Goal: Task Accomplishment & Management: Manage account settings

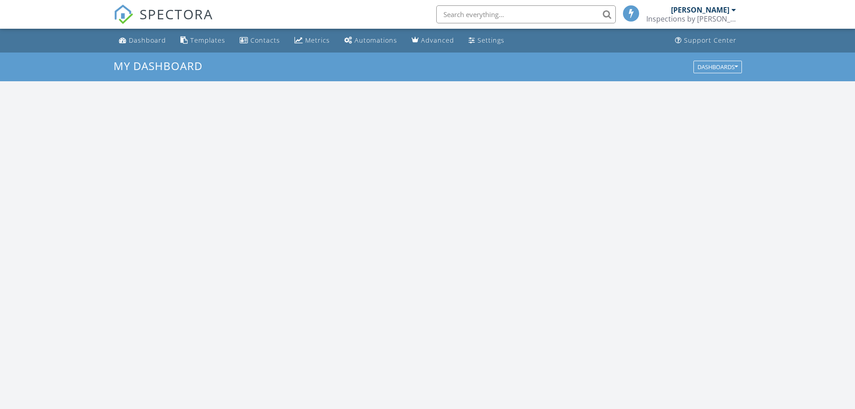
scroll to position [831, 869]
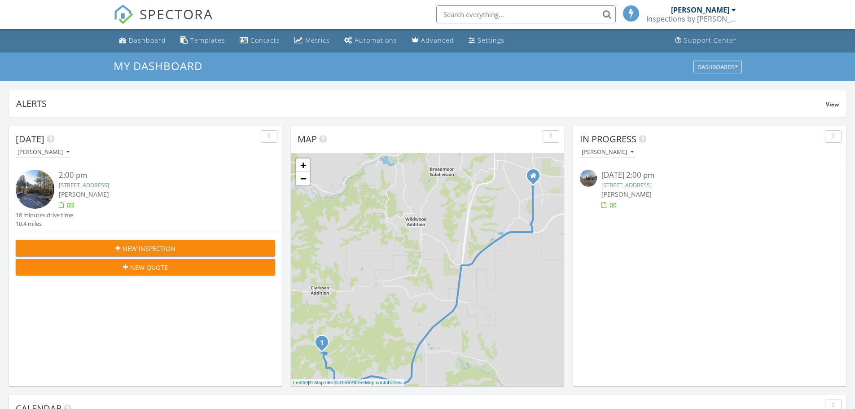
click at [271, 136] on div "button" at bounding box center [269, 136] width 9 height 6
click at [269, 135] on icon "button" at bounding box center [269, 136] width 1 height 6
click at [645, 174] on div "08/27/25 2:00 pm" at bounding box center [710, 175] width 216 height 11
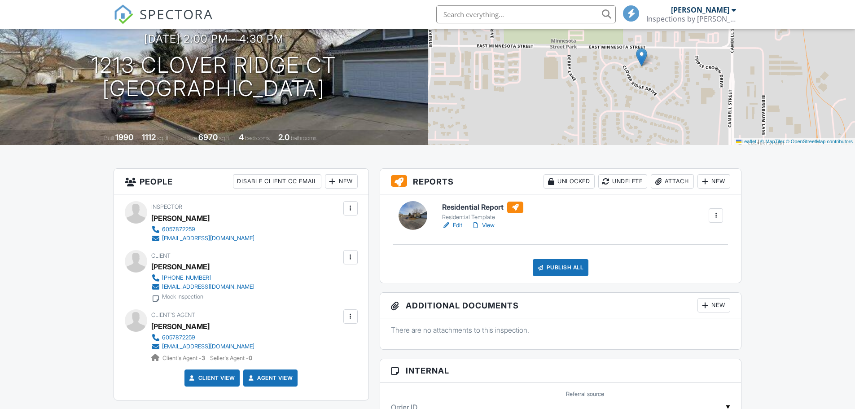
scroll to position [90, 0]
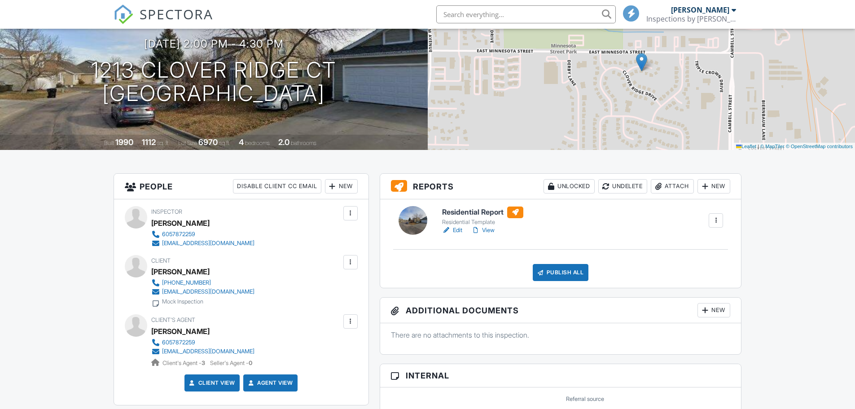
click at [458, 229] on link "Edit" at bounding box center [452, 230] width 20 height 9
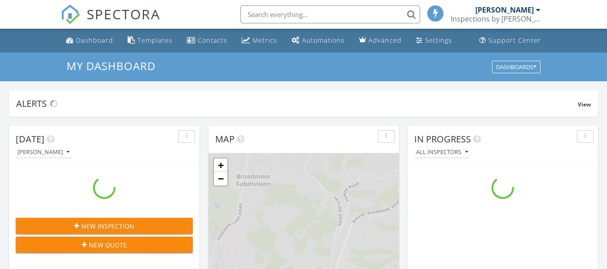
scroll to position [831, 621]
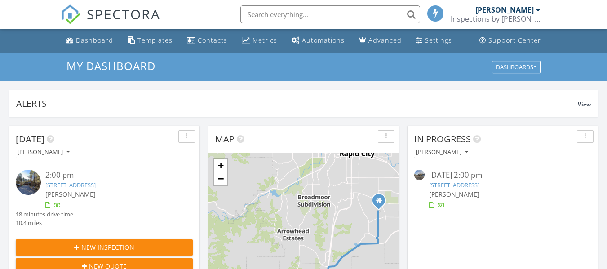
click at [152, 38] on div "Templates" at bounding box center [154, 40] width 35 height 9
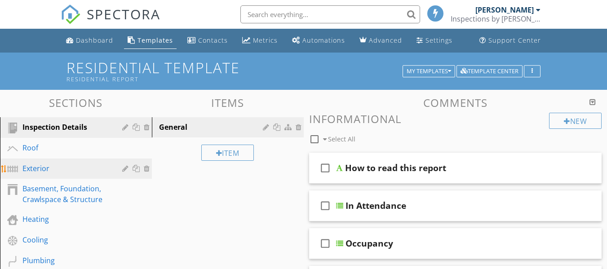
click at [41, 163] on div "Exterior" at bounding box center [65, 168] width 87 height 11
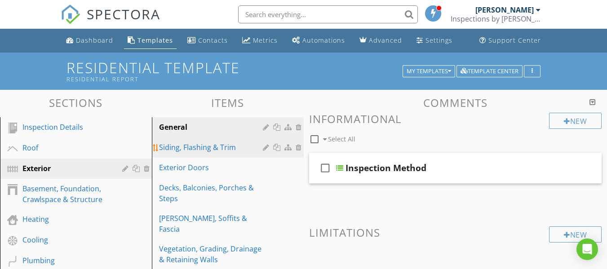
click at [204, 148] on div "Siding, Flashing & Trim" at bounding box center [212, 147] width 106 height 11
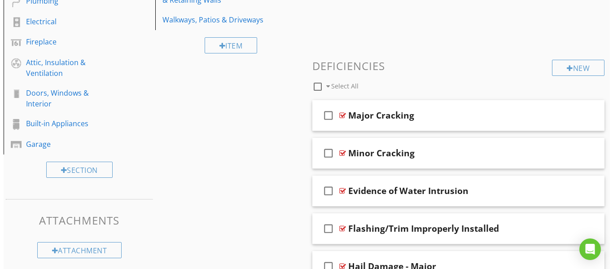
scroll to position [269, 0]
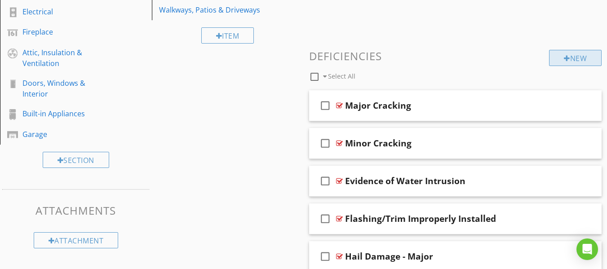
click at [575, 59] on div "New" at bounding box center [575, 58] width 53 height 16
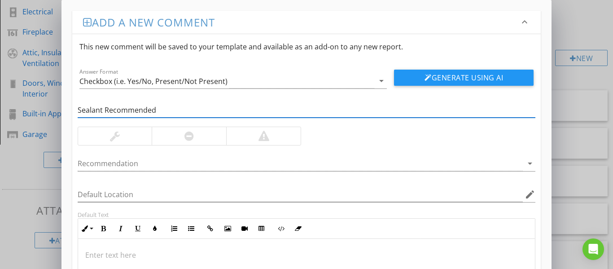
scroll to position [0, 0]
type input "Sealant Recommended"
click at [187, 255] on p at bounding box center [306, 254] width 443 height 11
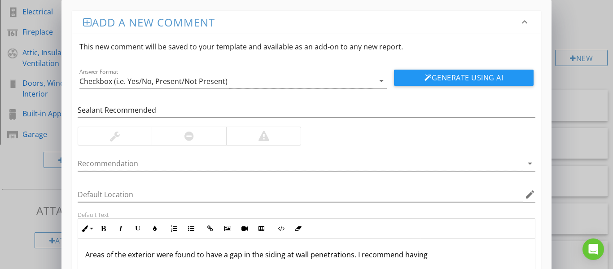
click at [441, 253] on p "Areas of the exterior were found to have a gap in the siding at wall penetratio…" at bounding box center [306, 254] width 443 height 11
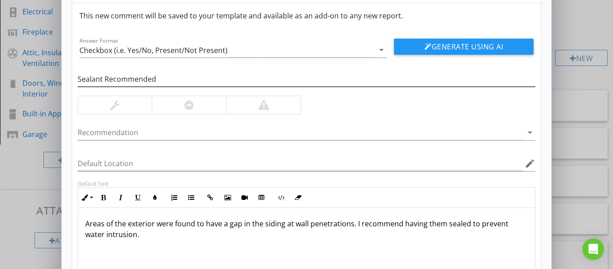
scroll to position [0, 0]
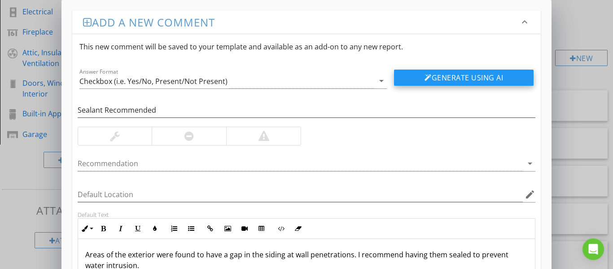
click at [463, 76] on button "Generate Using AI" at bounding box center [464, 78] width 140 height 16
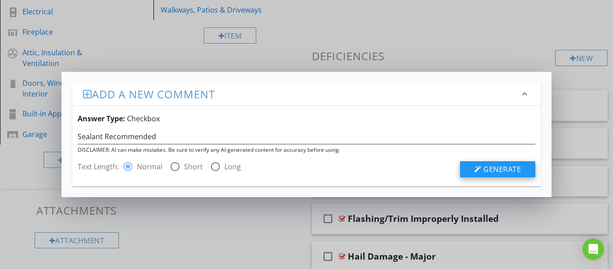
click at [512, 170] on span "Generate" at bounding box center [503, 169] width 38 height 10
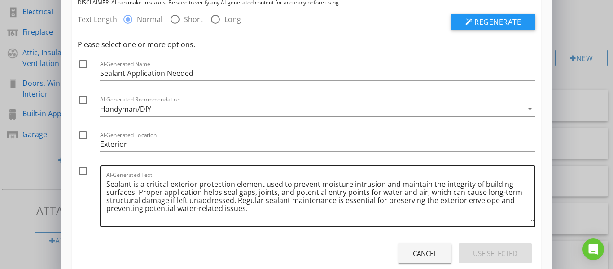
scroll to position [90, 0]
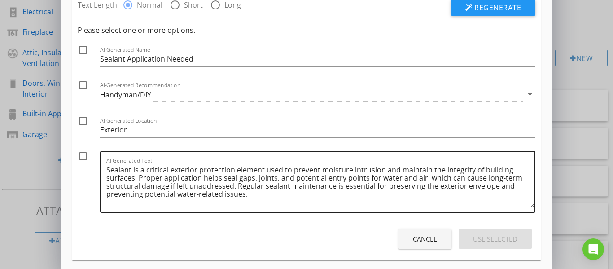
click at [104, 170] on div "AI-Generated Text Sealant is a critical exterior protection element used to pre…" at bounding box center [318, 182] width 436 height 62
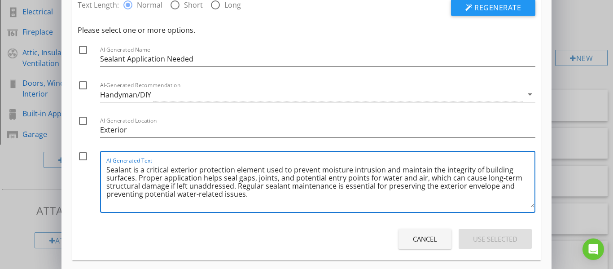
click at [108, 171] on textarea "Sealant is a critical exterior protection element used to prevent moisture intr…" at bounding box center [320, 185] width 429 height 45
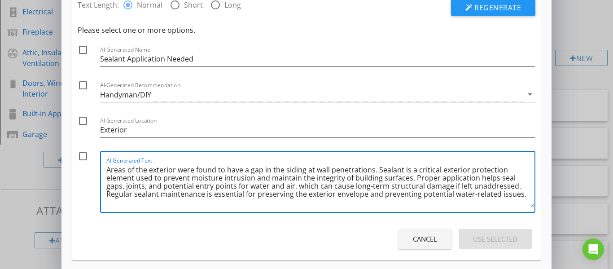
click at [501, 198] on textarea "Areas of the exterior were found to have a gap in the siding at wall penetratio…" at bounding box center [320, 185] width 429 height 45
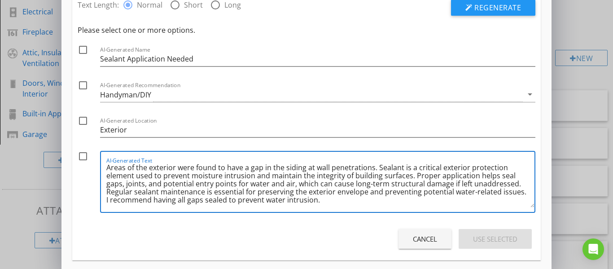
scroll to position [0, 0]
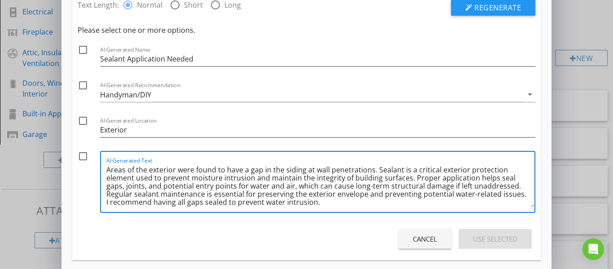
drag, startPoint x: 325, startPoint y: 204, endPoint x: 94, endPoint y: 162, distance: 234.2
click at [97, 163] on div "check_box_outline_blank AI-Generated Text Areas of the exterior were found to h…" at bounding box center [307, 184] width 458 height 66
type textarea "Areas of the exterior were found to have a gap in the siding at wall penetratio…"
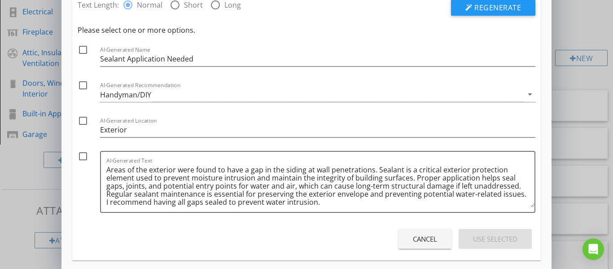
click at [333, 242] on div "Cancel Use Selected" at bounding box center [307, 238] width 458 height 25
click at [80, 159] on div at bounding box center [82, 156] width 15 height 15
checkbox input "true"
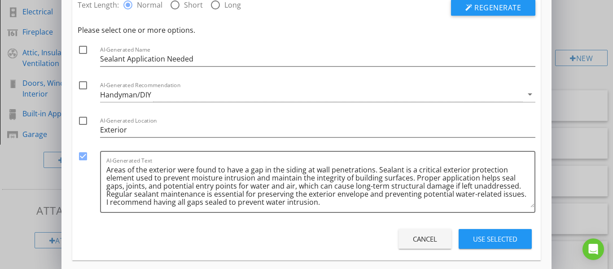
click at [83, 119] on div at bounding box center [82, 120] width 15 height 15
checkbox input "true"
click at [81, 82] on div at bounding box center [82, 85] width 15 height 15
checkbox input "true"
click at [82, 51] on div at bounding box center [82, 49] width 15 height 15
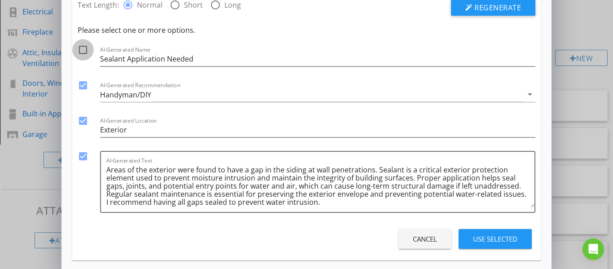
checkbox input "true"
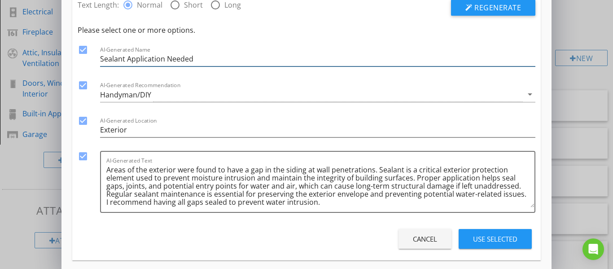
click at [207, 55] on input "Sealant Application Needed" at bounding box center [318, 59] width 436 height 15
type input "Sealant Application Recommended"
click at [498, 240] on div "Use Selected" at bounding box center [495, 239] width 44 height 10
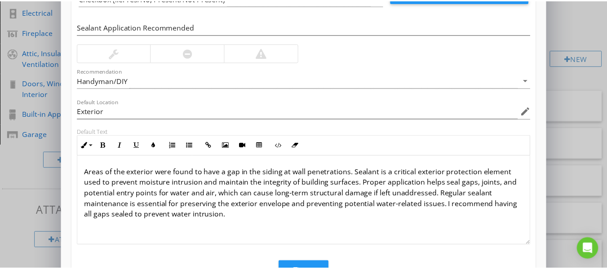
scroll to position [121, 0]
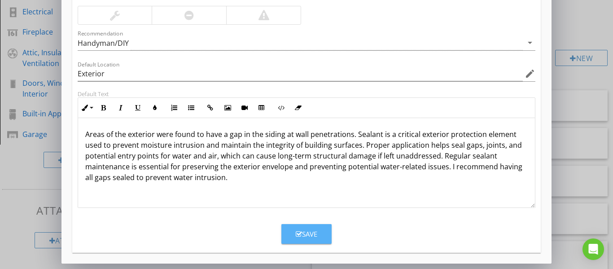
click at [302, 240] on button "Save" at bounding box center [307, 234] width 50 height 20
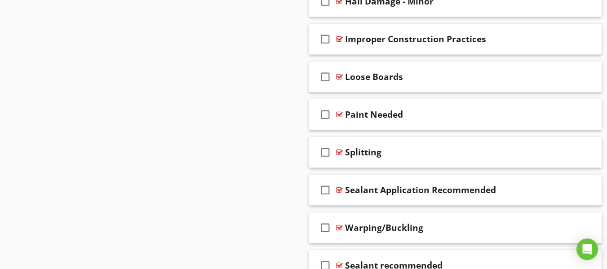
scroll to position [612, 0]
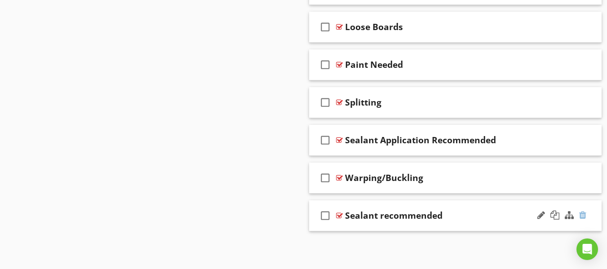
click at [582, 215] on div at bounding box center [582, 215] width 7 height 9
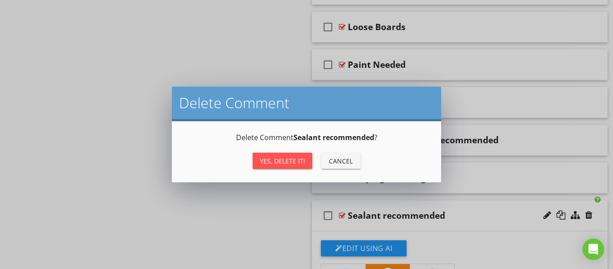
click at [274, 157] on div "Yes, Delete it!" at bounding box center [282, 160] width 45 height 9
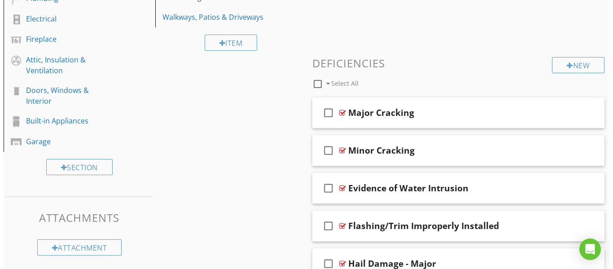
scroll to position [215, 0]
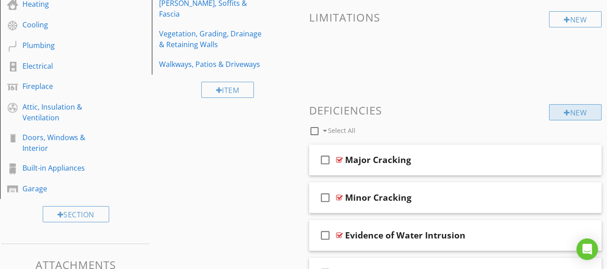
click at [575, 111] on div "New" at bounding box center [575, 112] width 53 height 16
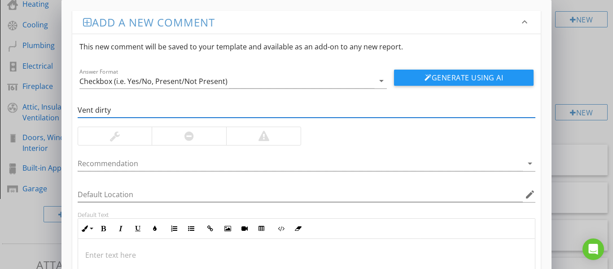
type input "Vent dirty"
click at [183, 253] on p at bounding box center [306, 255] width 443 height 11
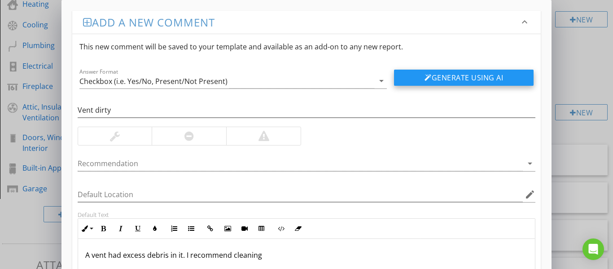
click at [477, 77] on button "Generate Using AI" at bounding box center [464, 78] width 140 height 16
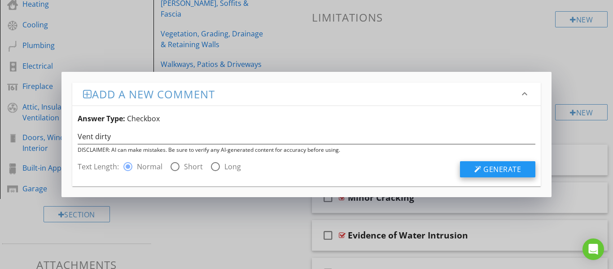
click at [500, 167] on span "Generate" at bounding box center [503, 169] width 38 height 10
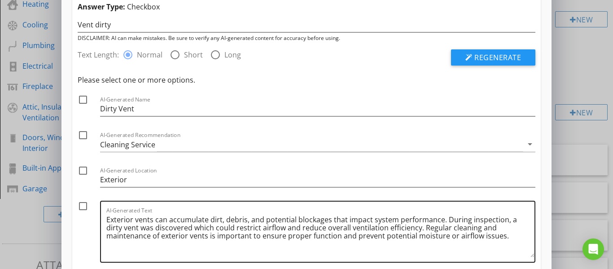
scroll to position [90, 0]
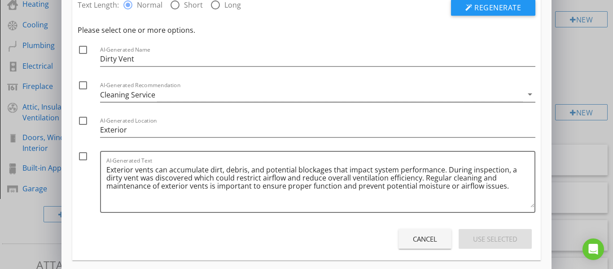
click at [163, 93] on div "Cleaning Service" at bounding box center [311, 94] width 423 height 15
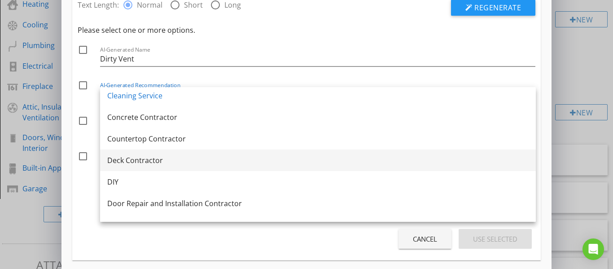
scroll to position [225, 0]
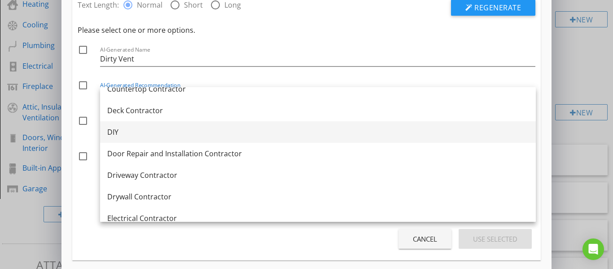
click at [113, 134] on div "DIY" at bounding box center [318, 132] width 422 height 11
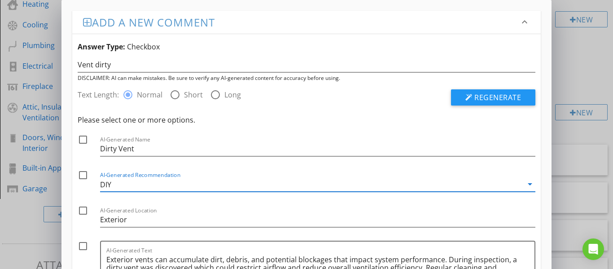
scroll to position [97, 0]
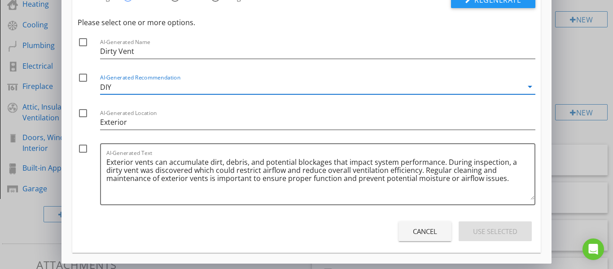
click at [82, 148] on div at bounding box center [82, 148] width 15 height 15
checkbox input "true"
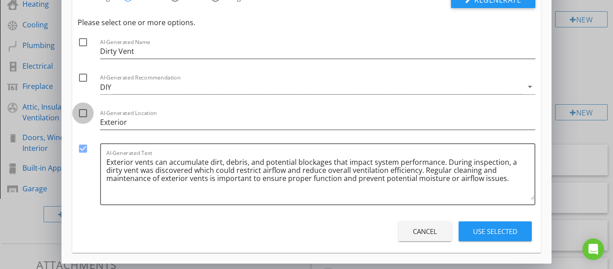
click at [84, 110] on div at bounding box center [82, 113] width 15 height 15
checkbox input "true"
click at [87, 77] on div at bounding box center [82, 77] width 15 height 15
checkbox input "true"
click at [80, 41] on div at bounding box center [82, 42] width 15 height 15
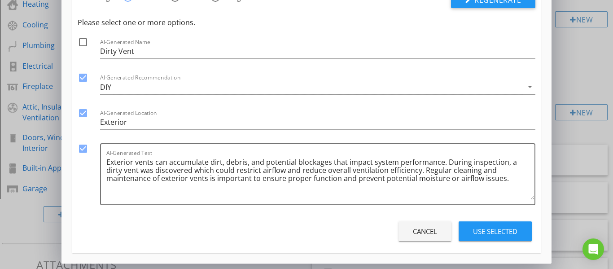
checkbox input "true"
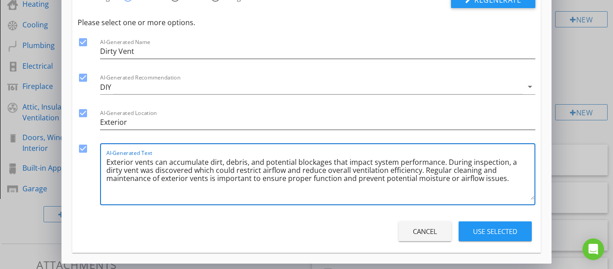
drag, startPoint x: 463, startPoint y: 181, endPoint x: 84, endPoint y: 154, distance: 379.5
click at [85, 154] on div "check_box AI-Generated Text Exterior vents can accumulate dirt, debris, and pot…" at bounding box center [307, 176] width 458 height 66
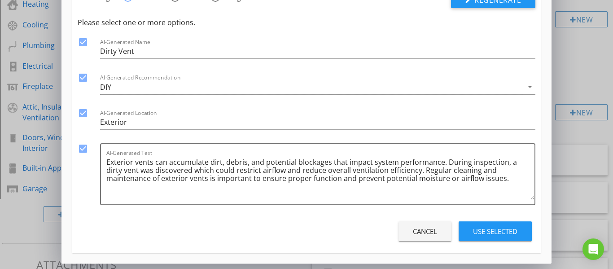
click at [497, 232] on div "Use Selected" at bounding box center [495, 231] width 44 height 10
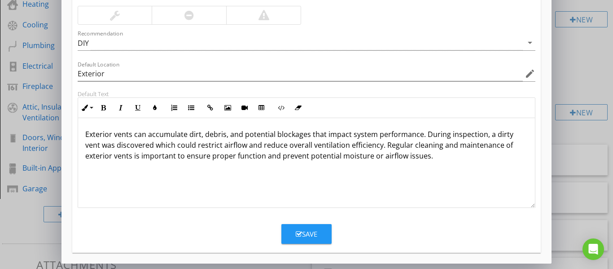
scroll to position [0, 0]
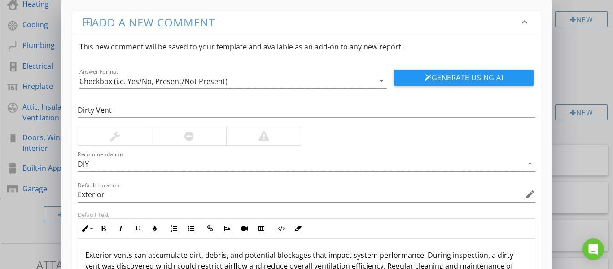
click at [114, 135] on div at bounding box center [115, 136] width 10 height 11
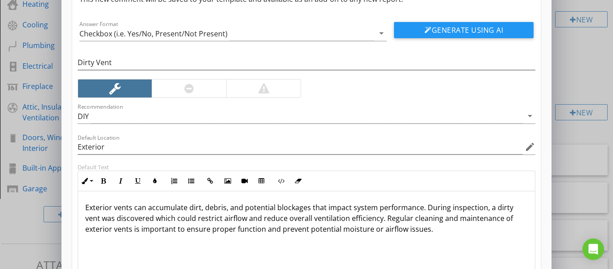
scroll to position [121, 0]
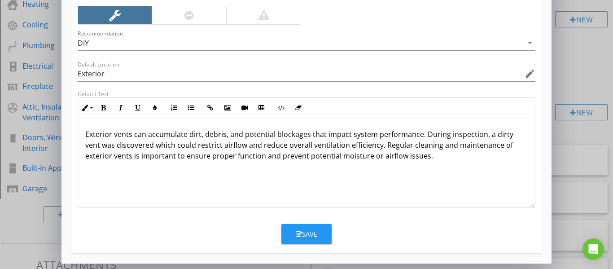
click at [304, 235] on div "Save" at bounding box center [307, 234] width 22 height 10
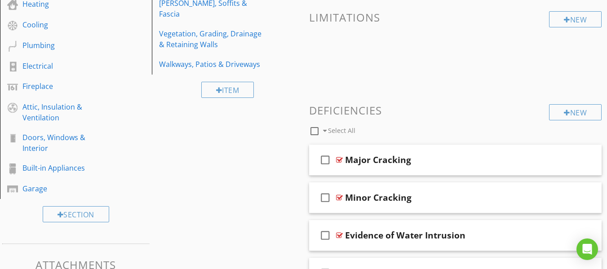
scroll to position [0, 0]
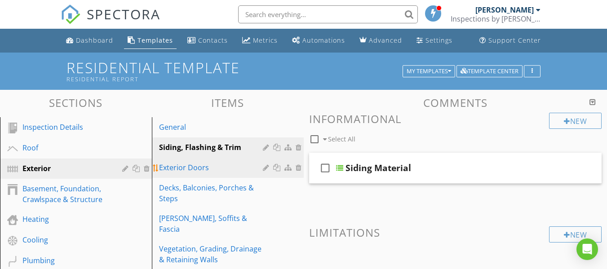
click at [195, 171] on div "Exterior Doors" at bounding box center [212, 167] width 106 height 11
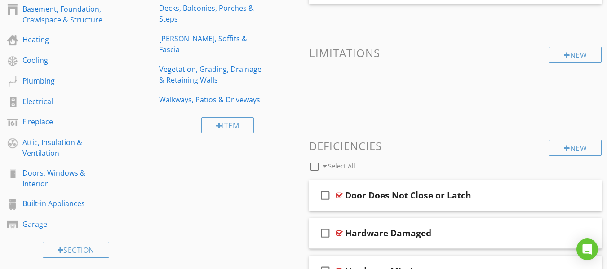
scroll to position [314, 0]
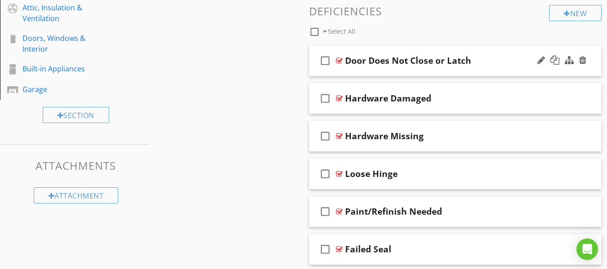
click at [489, 59] on div "Door Does Not Close or Latch" at bounding box center [448, 60] width 206 height 11
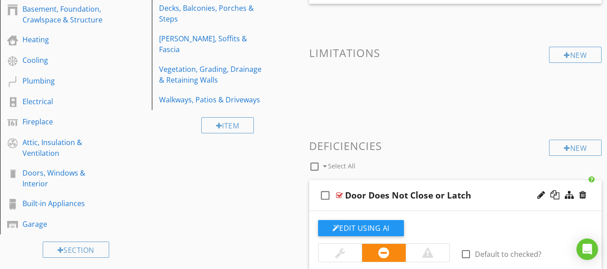
scroll to position [45, 0]
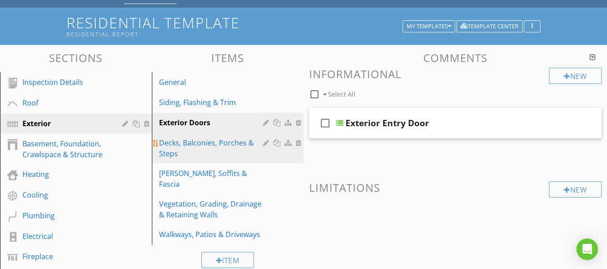
click at [197, 146] on div "Decks, Balconies, Porches & Steps" at bounding box center [212, 148] width 106 height 22
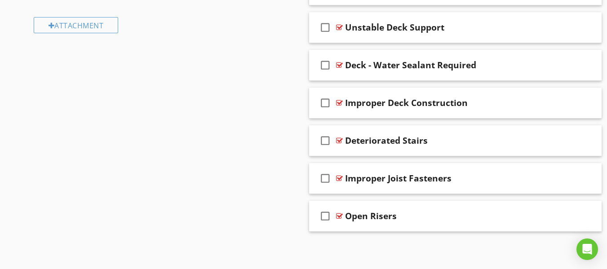
scroll to position [485, 0]
click at [471, 178] on div "Improper Joist Fasteners" at bounding box center [448, 177] width 206 height 11
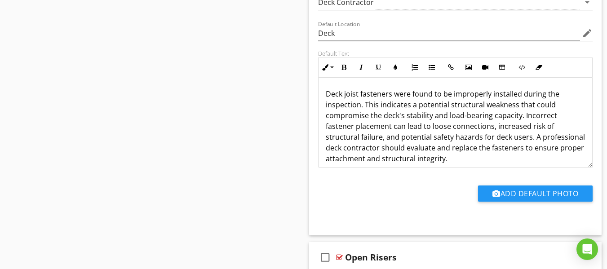
scroll to position [787, 0]
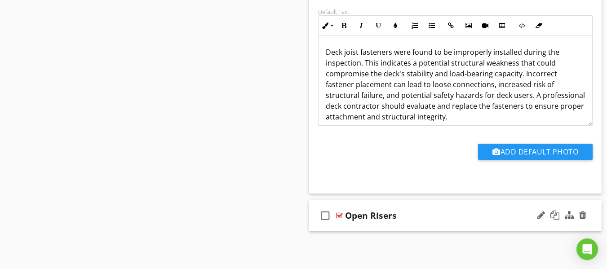
click at [454, 214] on div "Open Risers" at bounding box center [448, 215] width 206 height 11
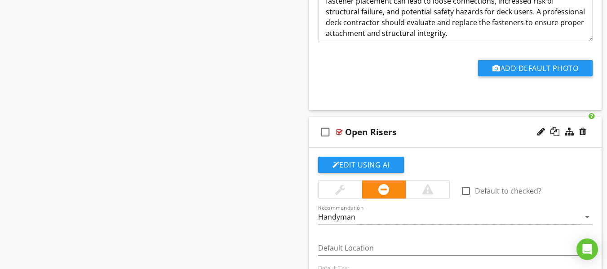
scroll to position [967, 0]
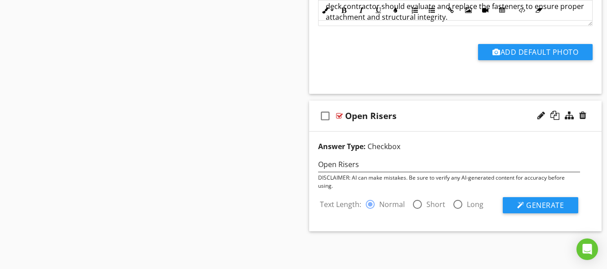
scroll to position [887, 0]
click at [546, 207] on span "Generate" at bounding box center [545, 205] width 38 height 10
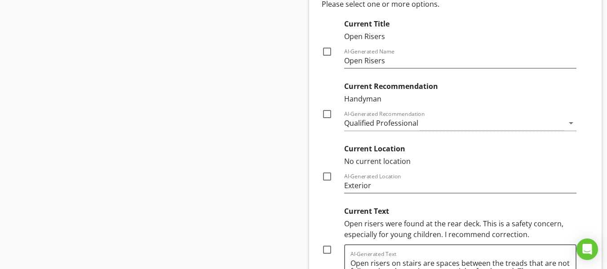
scroll to position [1111, 0]
click at [329, 49] on div at bounding box center [326, 50] width 15 height 15
checkbox input "true"
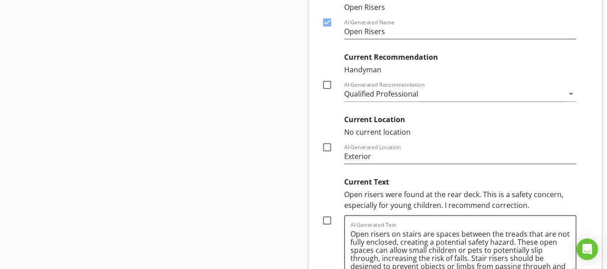
scroll to position [1201, 0]
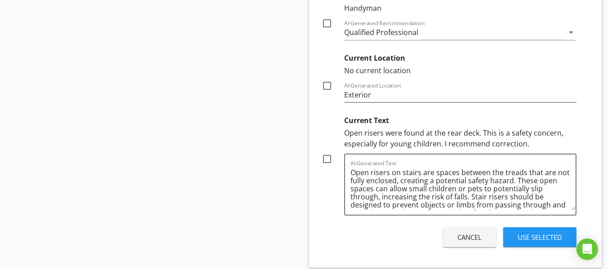
click at [325, 87] on div at bounding box center [326, 85] width 15 height 15
checkbox input "true"
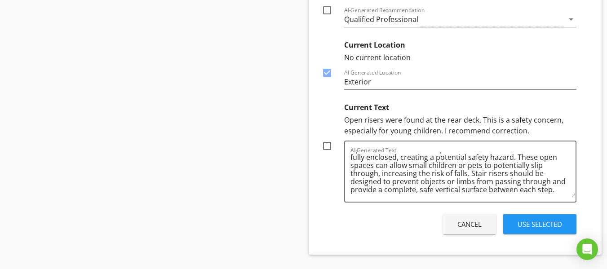
scroll to position [1193, 0]
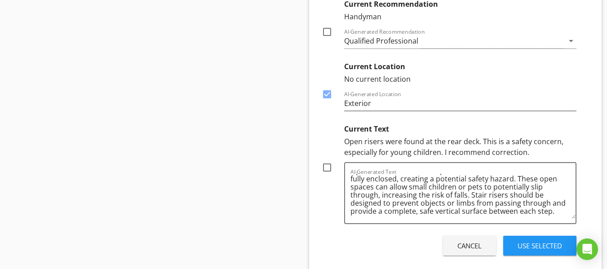
click at [328, 169] on div at bounding box center [326, 167] width 15 height 15
checkbox input "true"
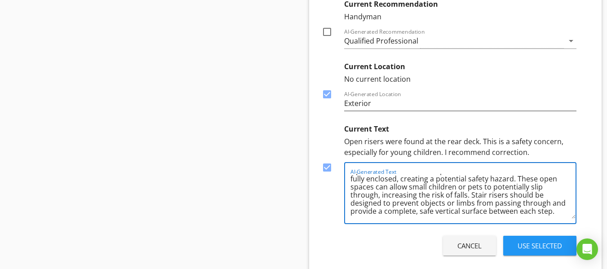
scroll to position [0, 0]
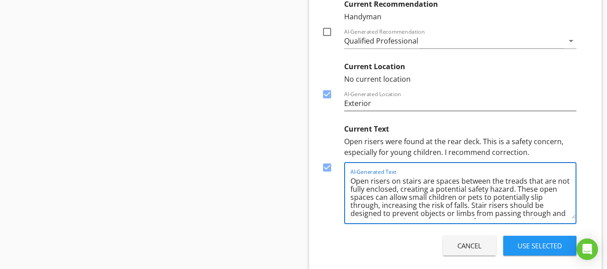
drag, startPoint x: 558, startPoint y: 212, endPoint x: 319, endPoint y: 169, distance: 243.2
click at [322, 169] on div "Current Text Open risers were found at the rear deck. This is a safety concern,…" at bounding box center [449, 172] width 255 height 104
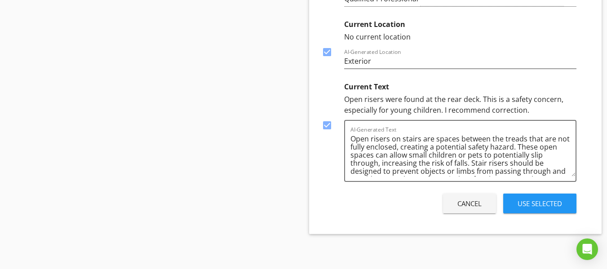
scroll to position [1238, 0]
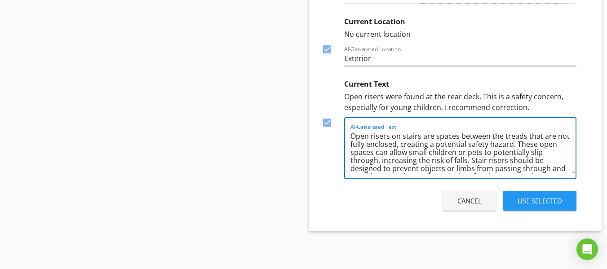
click at [546, 162] on textarea "Open risers on stairs are spaces between the treads that are not fully enclosed…" at bounding box center [462, 151] width 225 height 45
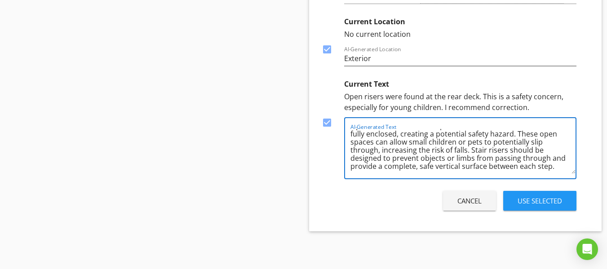
click at [552, 167] on textarea "Open risers on stairs are spaces between the treads that are not fully enclosed…" at bounding box center [462, 151] width 225 height 45
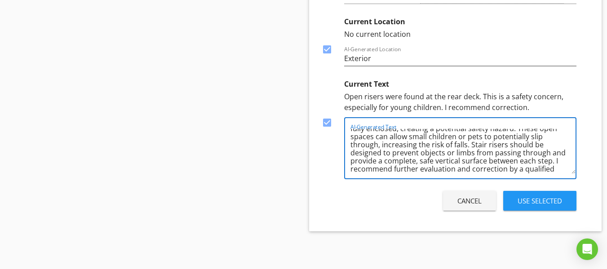
scroll to position [24, 0]
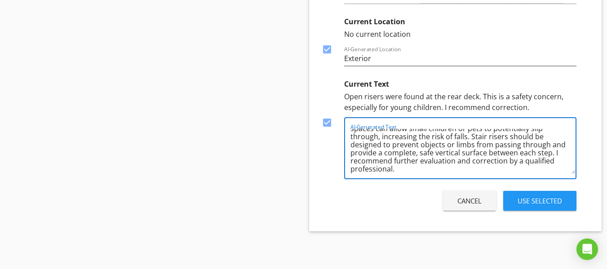
type textarea "Open risers on stairs are spaces between the treads that are not fully enclosed…"
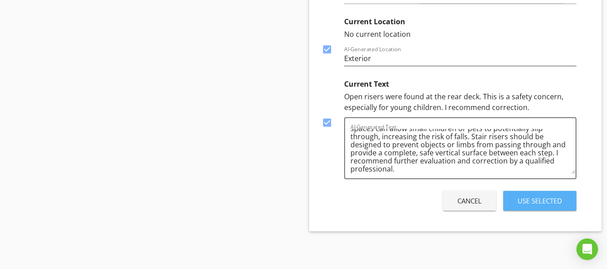
click at [550, 203] on div "Use Selected" at bounding box center [539, 201] width 44 height 10
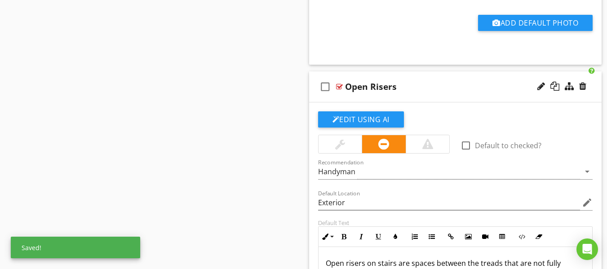
click at [425, 143] on div at bounding box center [427, 144] width 11 height 11
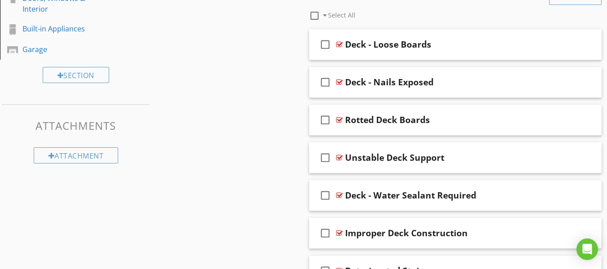
scroll to position [416, 0]
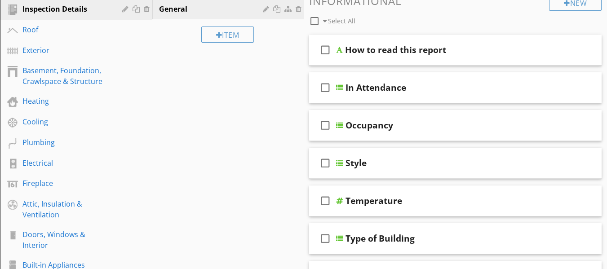
scroll to position [92, 0]
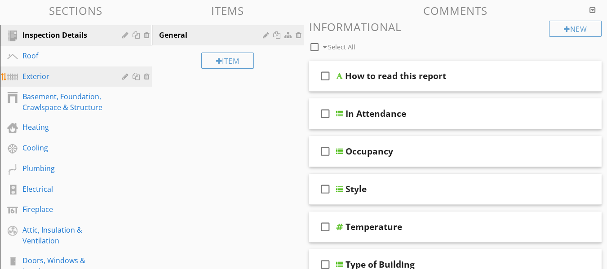
click at [35, 76] on div "Exterior" at bounding box center [65, 76] width 87 height 11
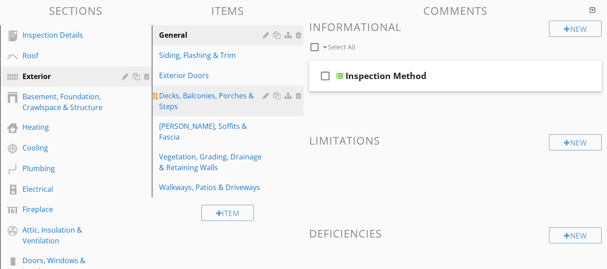
click at [191, 96] on div "Decks, Balconies, Porches & Steps" at bounding box center [212, 101] width 106 height 22
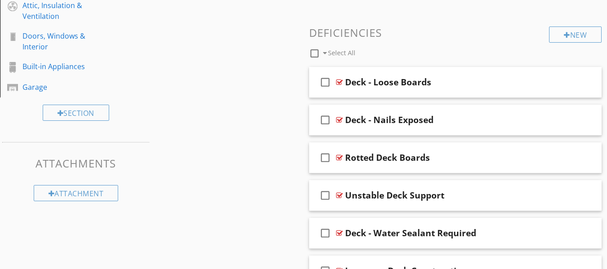
scroll to position [523, 0]
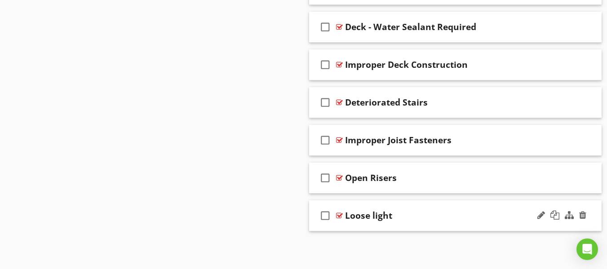
click at [454, 218] on div "Loose light" at bounding box center [448, 215] width 206 height 11
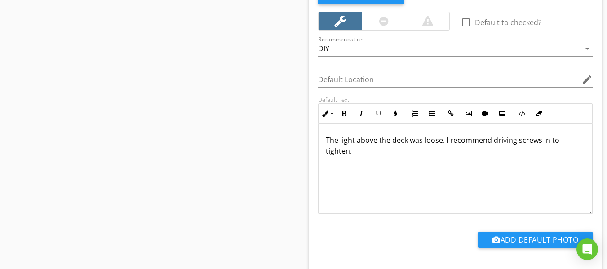
scroll to position [657, 0]
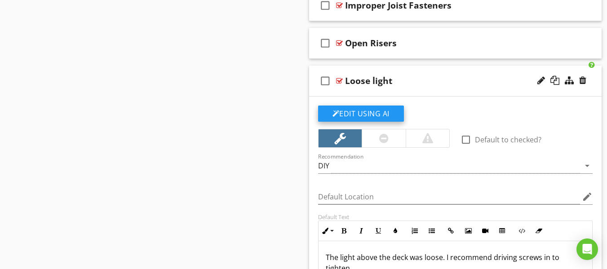
click at [382, 115] on button "Edit Using AI" at bounding box center [361, 114] width 86 height 16
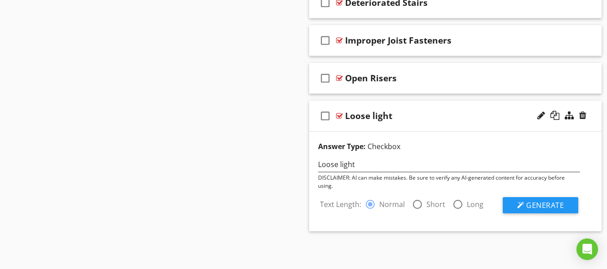
scroll to position [622, 0]
click at [544, 207] on span "Generate" at bounding box center [545, 205] width 38 height 10
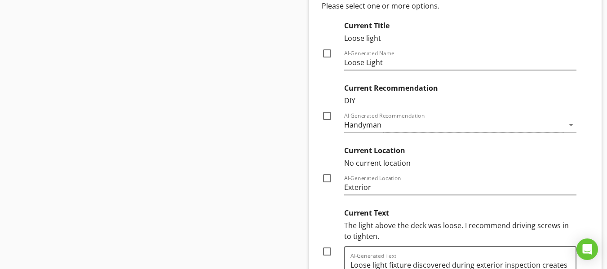
scroll to position [847, 0]
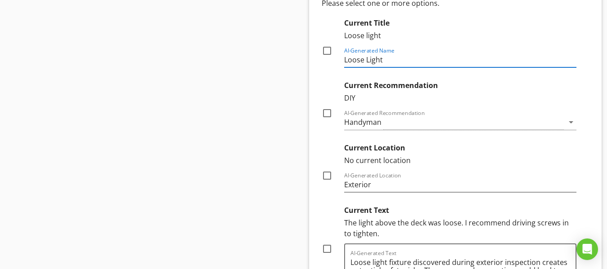
click at [406, 59] on input "Loose Light" at bounding box center [460, 60] width 233 height 15
type input "Loose Light Fixture"
click at [418, 126] on div "Handyman" at bounding box center [454, 122] width 220 height 15
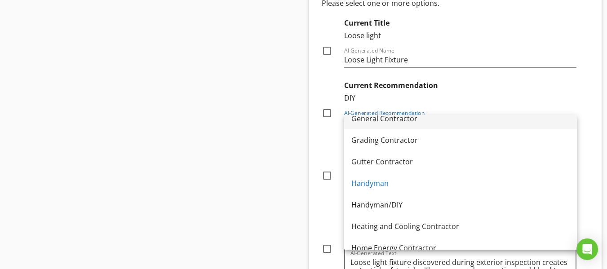
scroll to position [539, 0]
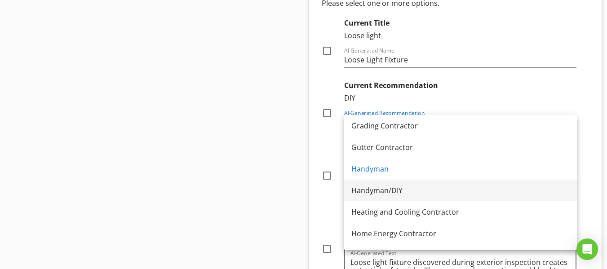
click at [384, 182] on link "Handyman/DIY" at bounding box center [460, 191] width 233 height 22
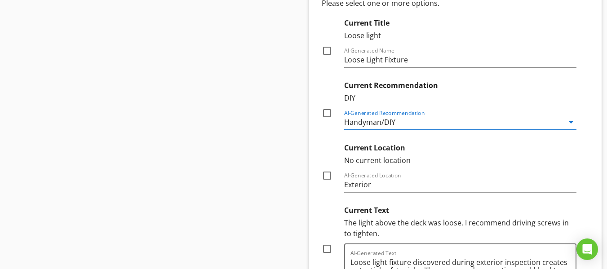
click at [328, 115] on div at bounding box center [326, 113] width 15 height 15
checkbox input "true"
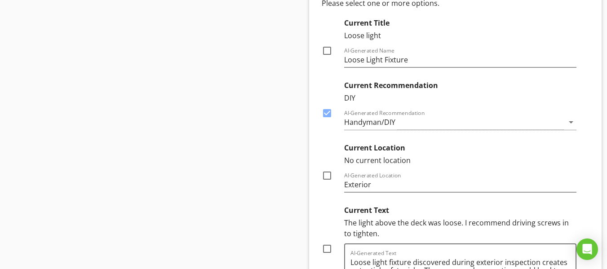
click at [328, 52] on div at bounding box center [326, 50] width 15 height 15
checkbox input "true"
click at [326, 175] on div at bounding box center [326, 175] width 15 height 15
checkbox input "true"
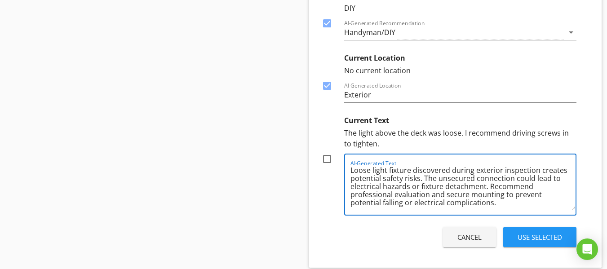
scroll to position [0, 0]
drag, startPoint x: 504, startPoint y: 205, endPoint x: 334, endPoint y: 164, distance: 175.6
click at [335, 164] on div "Current Text The light above the deck was loose. I recommend driving screws in …" at bounding box center [449, 163] width 255 height 104
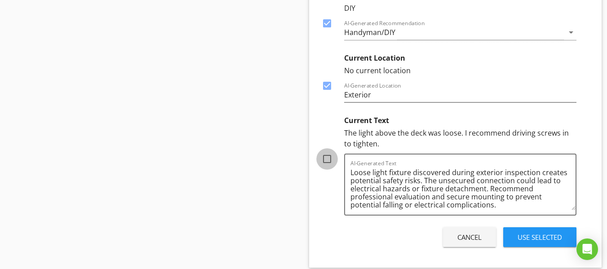
click at [327, 159] on div at bounding box center [326, 158] width 15 height 15
checkbox input "true"
click at [366, 241] on div "Cancel Use Selected" at bounding box center [449, 237] width 262 height 25
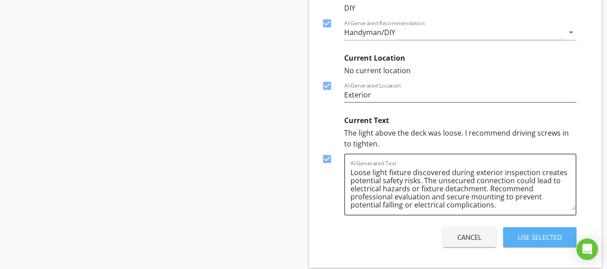
click at [533, 239] on div "Use Selected" at bounding box center [539, 237] width 44 height 10
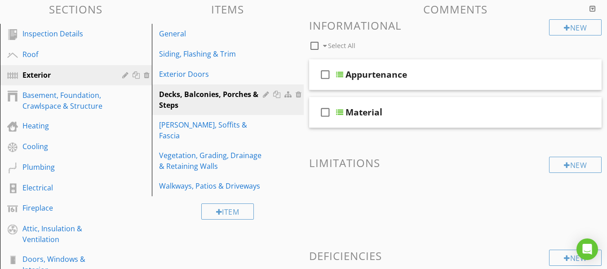
scroll to position [151, 0]
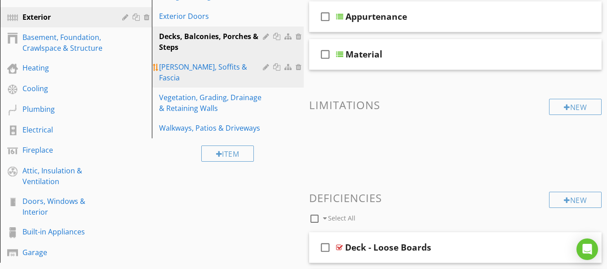
click at [198, 67] on div "Eaves, Soffits & Fascia" at bounding box center [212, 73] width 106 height 22
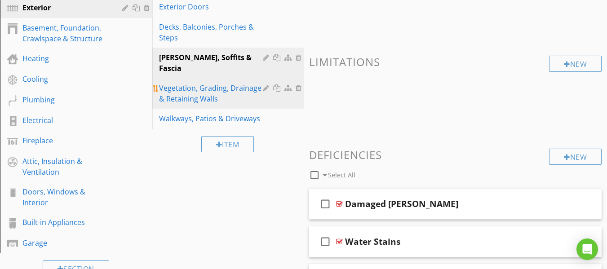
scroll to position [106, 0]
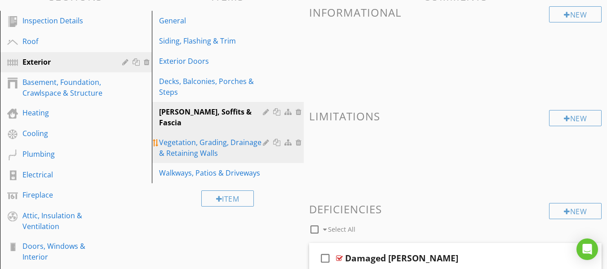
click at [202, 137] on div "Vegetation, Grading, Drainage & Retaining Walls" at bounding box center [212, 148] width 106 height 22
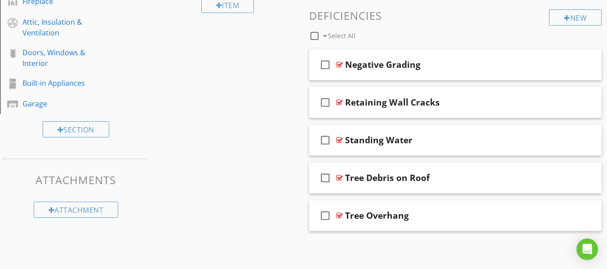
scroll to position [255, 0]
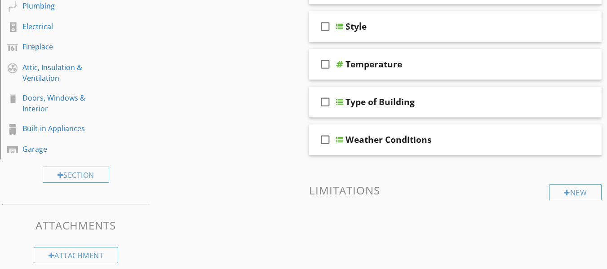
scroll to position [75, 0]
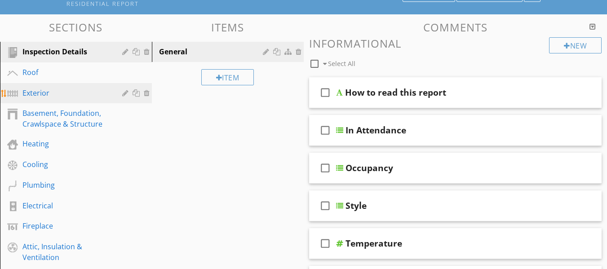
click at [42, 91] on div "Exterior" at bounding box center [65, 93] width 87 height 11
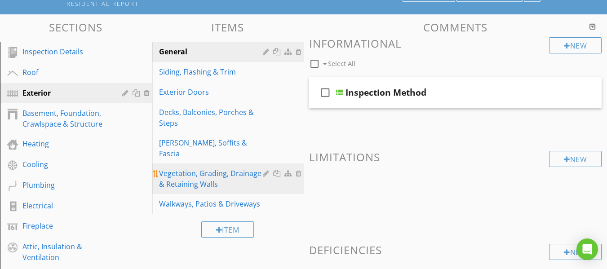
click at [200, 168] on div "Vegetation, Grading, Drainage & Retaining Walls" at bounding box center [212, 179] width 106 height 22
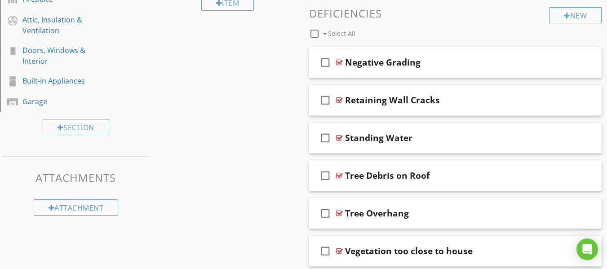
scroll to position [338, 0]
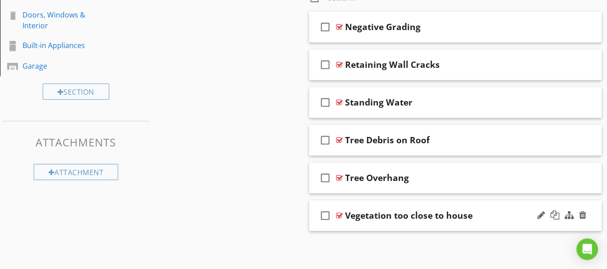
click at [479, 219] on div "Vegetation too close to house" at bounding box center [448, 215] width 206 height 11
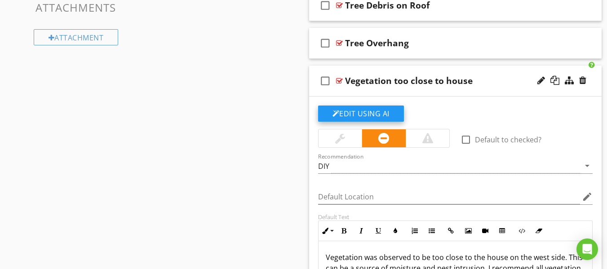
click at [363, 115] on button "Edit Using AI" at bounding box center [361, 114] width 86 height 16
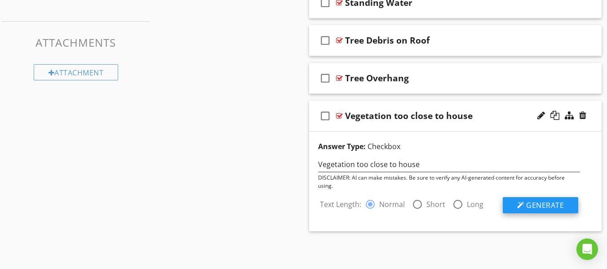
click at [536, 208] on span "Generate" at bounding box center [545, 205] width 38 height 10
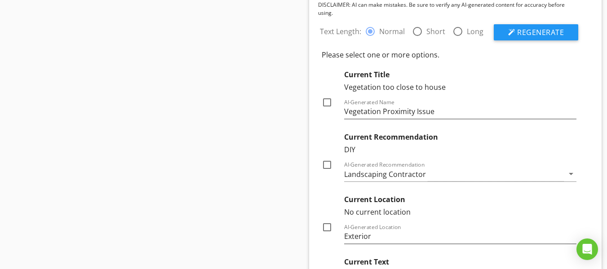
scroll to position [617, 0]
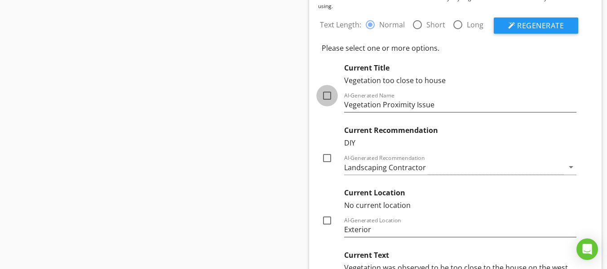
click at [327, 94] on div at bounding box center [326, 95] width 15 height 15
checkbox input "true"
click at [438, 167] on div "Landscaping Contractor" at bounding box center [454, 167] width 220 height 15
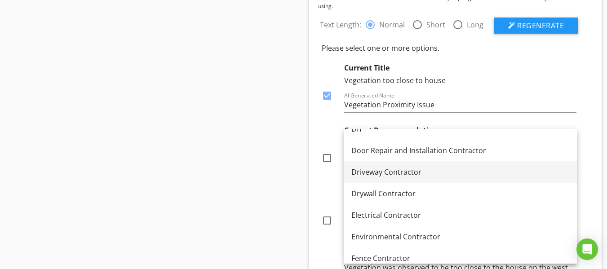
scroll to position [225, 0]
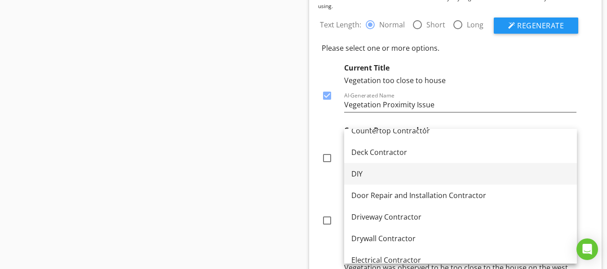
click at [359, 171] on div "DIY" at bounding box center [460, 173] width 218 height 11
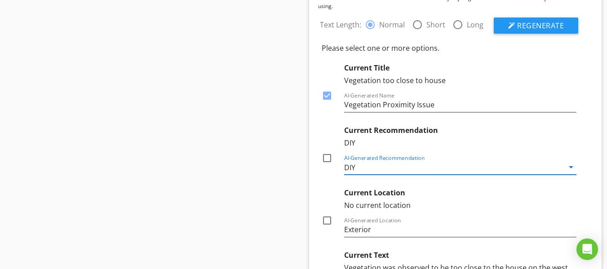
click at [330, 159] on div at bounding box center [326, 157] width 15 height 15
checkbox input "true"
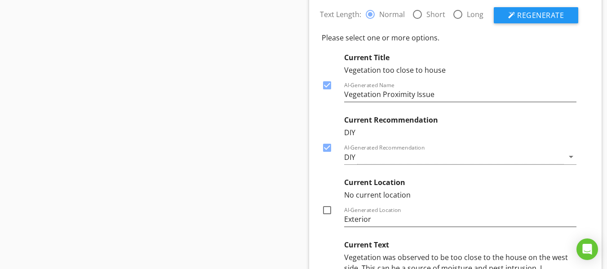
scroll to position [662, 0]
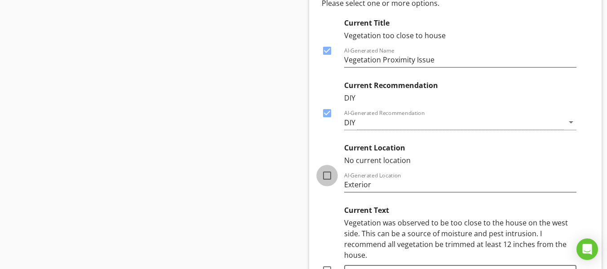
click at [327, 175] on div at bounding box center [326, 175] width 15 height 15
checkbox input "true"
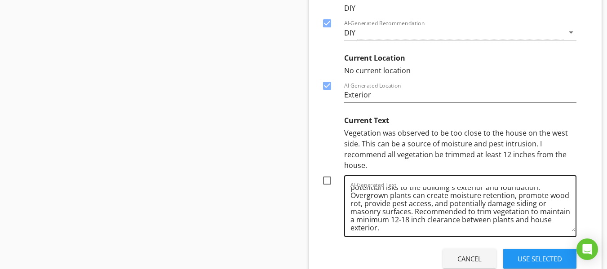
scroll to position [18, 0]
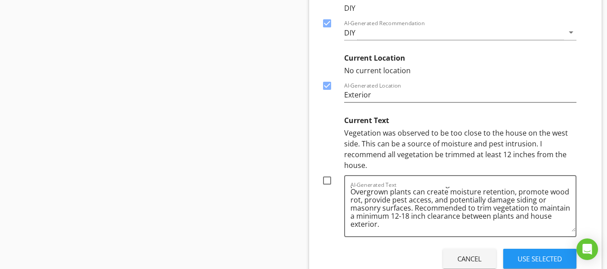
click at [326, 178] on div at bounding box center [326, 180] width 15 height 15
checkbox input "true"
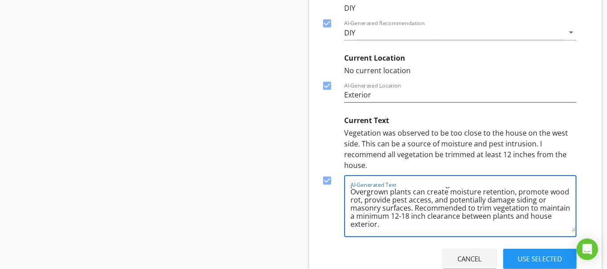
scroll to position [0, 0]
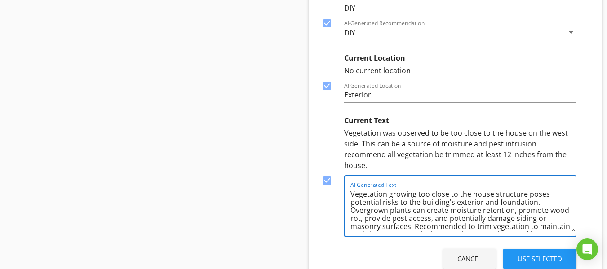
drag, startPoint x: 427, startPoint y: 230, endPoint x: 308, endPoint y: 171, distance: 132.3
click at [309, 172] on div "Answer Type: Checkbox Vegetation too close to house DISCLAIMER: AI can make mis…" at bounding box center [455, 53] width 293 height 472
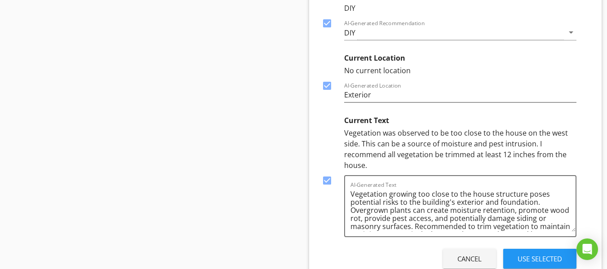
click at [544, 258] on div "Use Selected" at bounding box center [539, 259] width 44 height 10
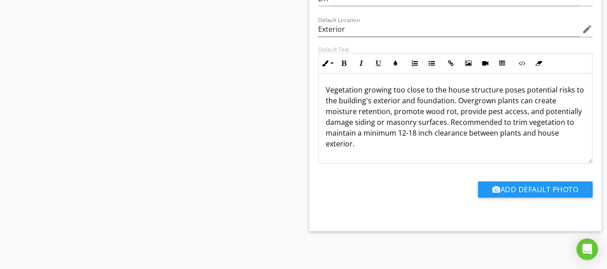
scroll to position [467, 0]
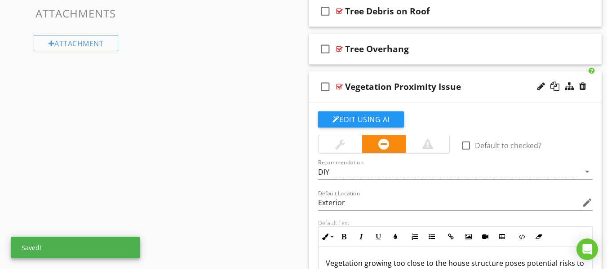
click at [335, 142] on div at bounding box center [340, 144] width 10 height 11
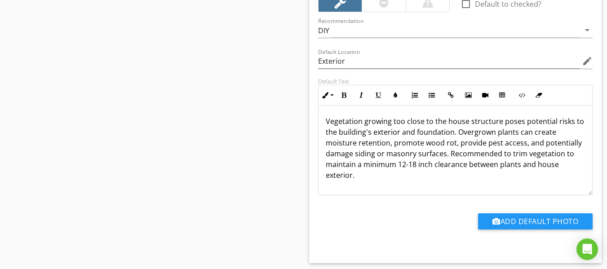
scroll to position [370, 0]
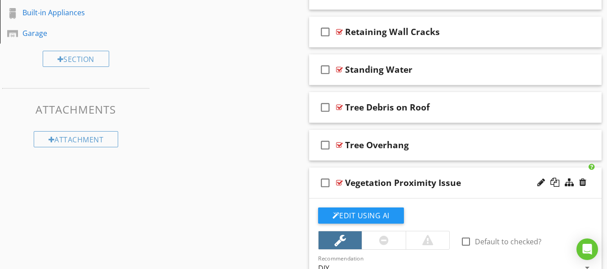
click at [471, 184] on div "Vegetation Proximity Issue" at bounding box center [448, 182] width 206 height 11
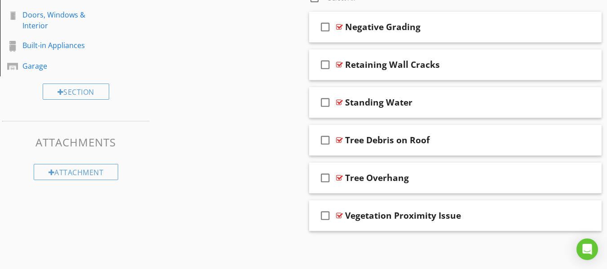
scroll to position [203, 0]
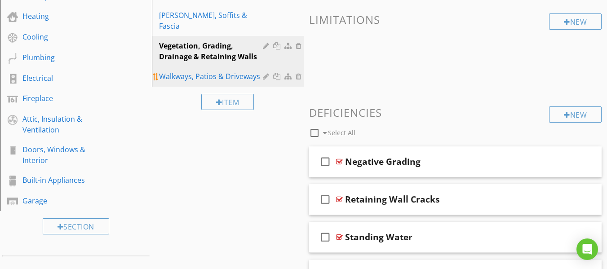
click at [204, 71] on div "Walkways, Patios & Driveways" at bounding box center [212, 76] width 106 height 11
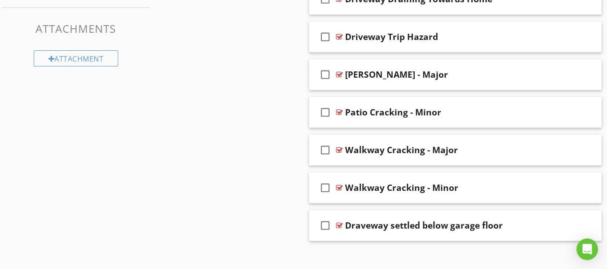
scroll to position [461, 0]
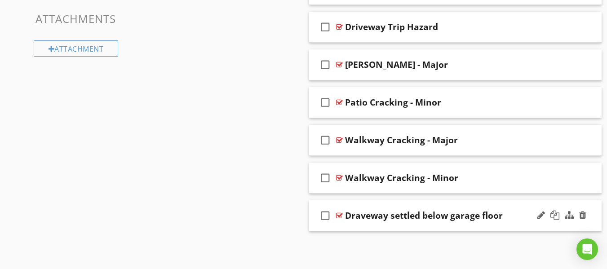
click at [454, 216] on div "Draveway settled below garage floor" at bounding box center [424, 215] width 158 height 11
click at [520, 220] on div "Draveway settled below garage floor" at bounding box center [448, 215] width 206 height 11
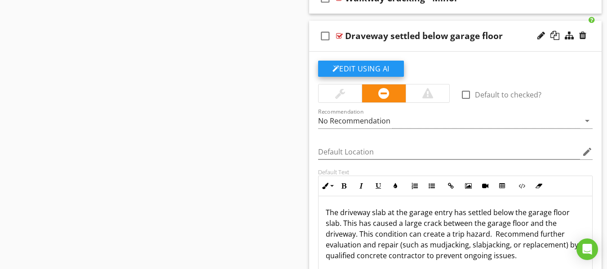
click at [352, 72] on button "Edit Using AI" at bounding box center [361, 69] width 86 height 16
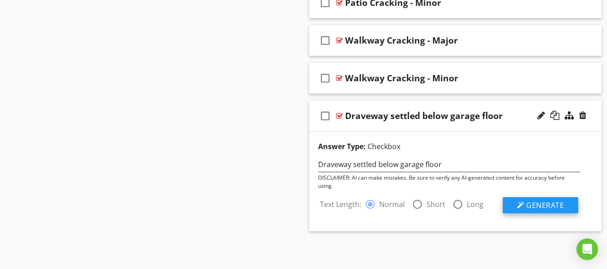
click at [529, 207] on span "Generate" at bounding box center [545, 205] width 38 height 10
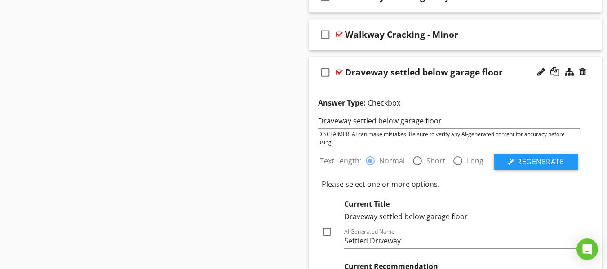
scroll to position [651, 0]
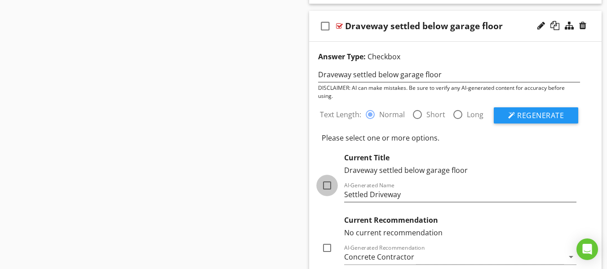
click at [329, 183] on div at bounding box center [326, 185] width 15 height 15
checkbox input "true"
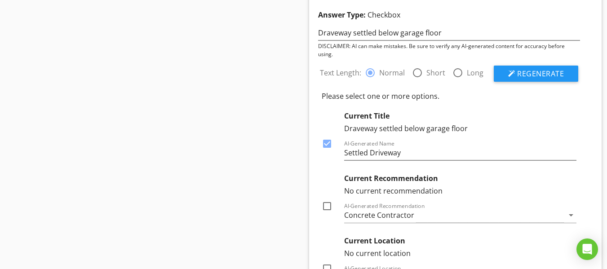
scroll to position [740, 0]
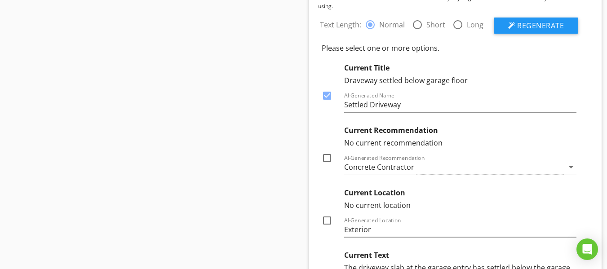
click at [327, 159] on div at bounding box center [326, 157] width 15 height 15
checkbox input "true"
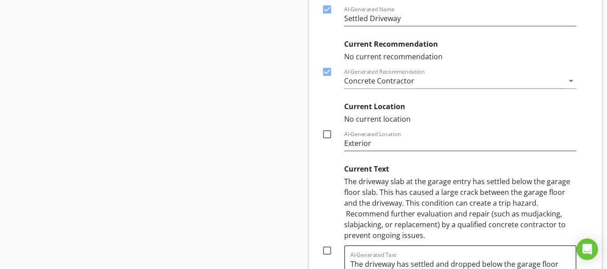
scroll to position [830, 0]
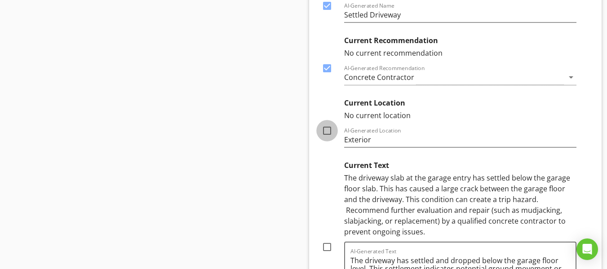
click at [325, 131] on div at bounding box center [326, 130] width 15 height 15
checkbox input "true"
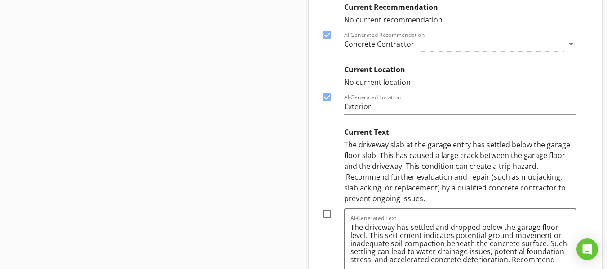
scroll to position [920, 0]
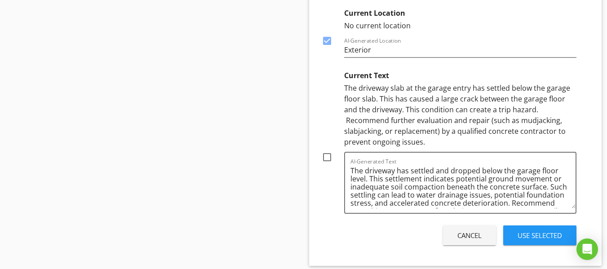
click at [328, 159] on div at bounding box center [326, 157] width 15 height 15
checkbox input "true"
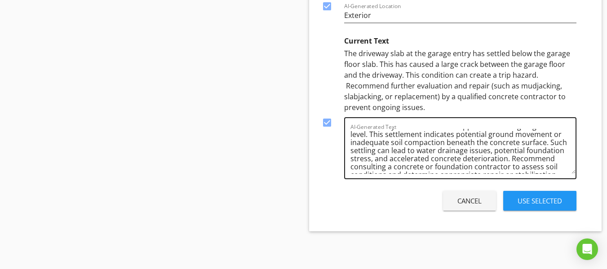
scroll to position [26, 0]
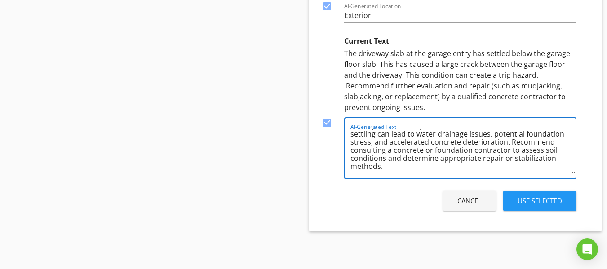
drag, startPoint x: 469, startPoint y: 151, endPoint x: 422, endPoint y: 151, distance: 47.1
click at [422, 151] on textarea "The driveway has settled and dropped below the garage floor level. This settlem…" at bounding box center [462, 151] width 225 height 45
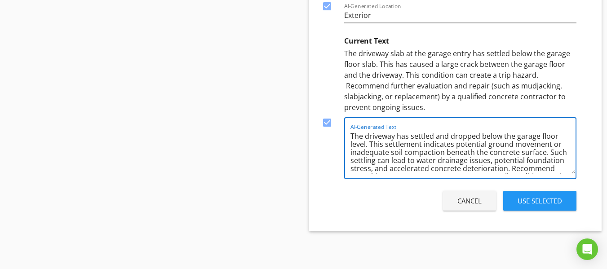
drag, startPoint x: 536, startPoint y: 167, endPoint x: 310, endPoint y: 121, distance: 231.0
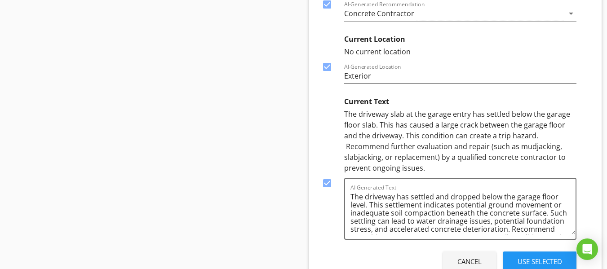
scroll to position [910, 0]
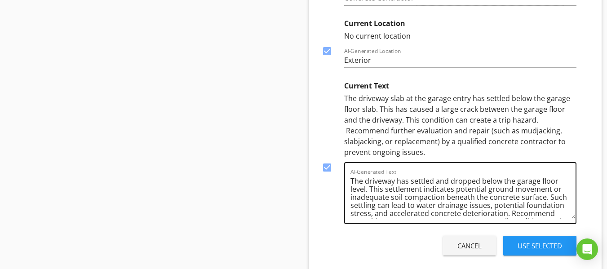
click at [505, 215] on textarea "The driveway has settled and dropped below the garage floor level. This settlem…" at bounding box center [462, 196] width 225 height 45
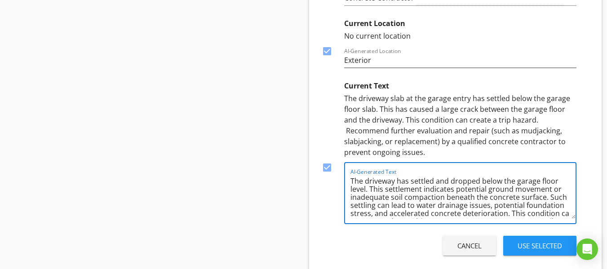
scroll to position [8, 0]
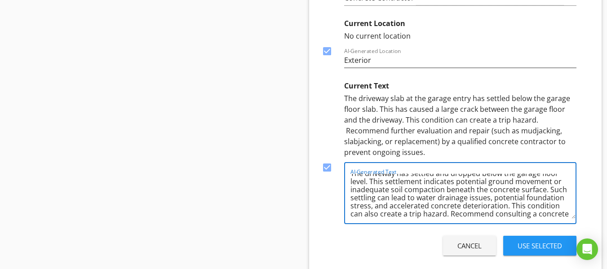
type textarea "The driveway has settled and dropped below the garage floor level. This settlem…"
click at [538, 215] on textarea "The driveway has settled and dropped below the garage floor level. This settlem…" at bounding box center [462, 196] width 225 height 45
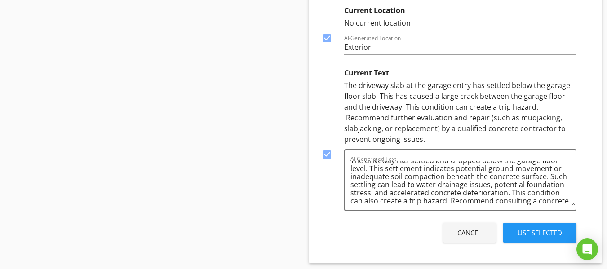
scroll to position [955, 0]
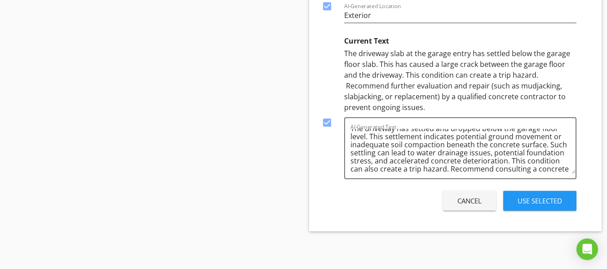
click at [537, 203] on div "Use Selected" at bounding box center [539, 201] width 44 height 10
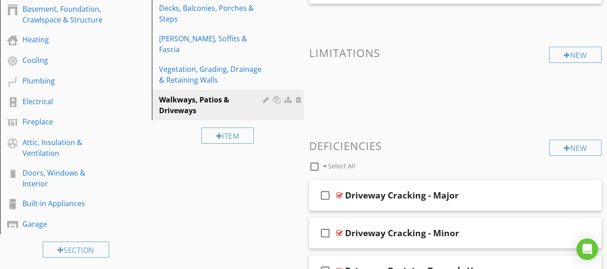
scroll to position [90, 0]
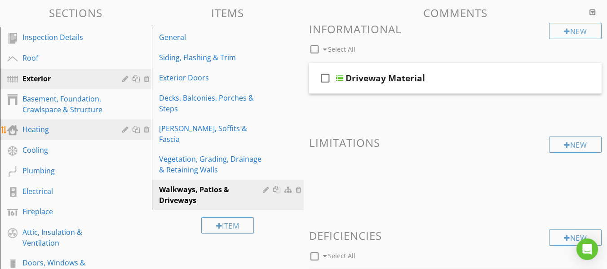
click at [40, 128] on div "Heating" at bounding box center [65, 129] width 87 height 11
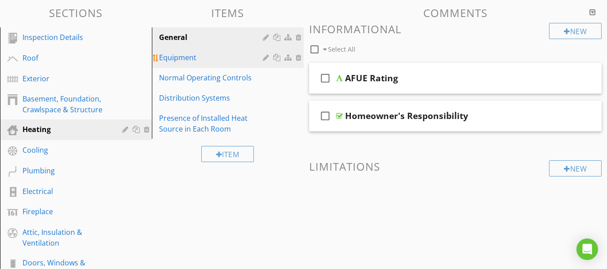
click at [196, 62] on div "Equipment" at bounding box center [212, 57] width 106 height 11
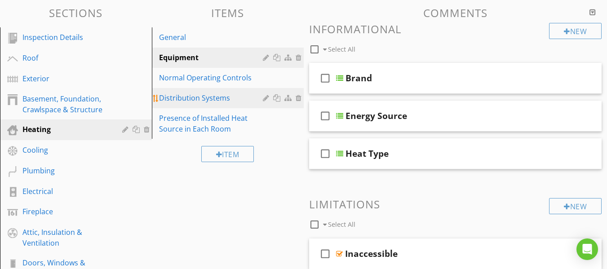
click at [197, 95] on div "Distribution Systems" at bounding box center [212, 97] width 106 height 11
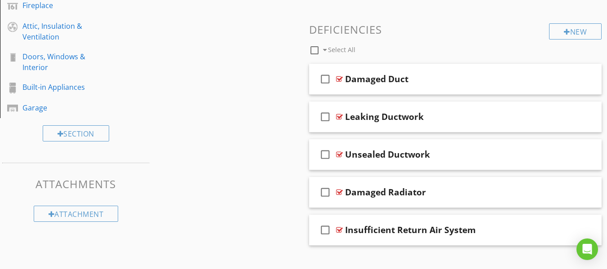
scroll to position [310, 0]
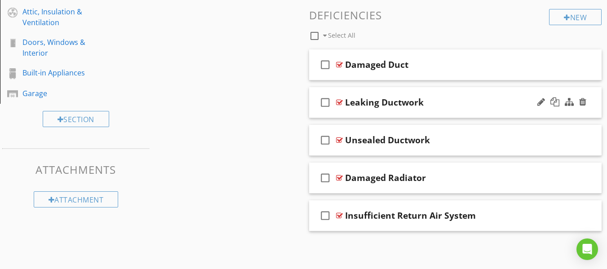
click at [443, 102] on div "Leaking Ductwork" at bounding box center [448, 102] width 206 height 11
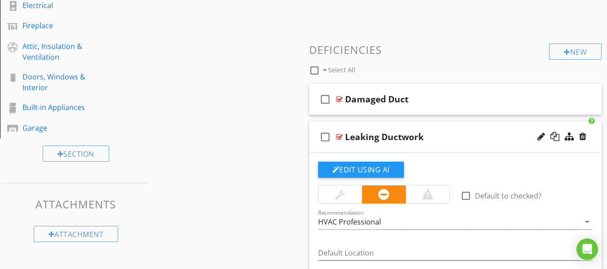
scroll to position [119, 0]
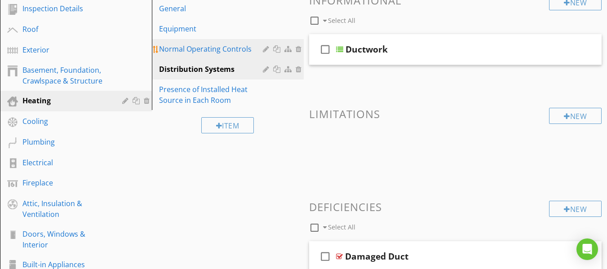
click at [210, 50] on div "Normal Operating Controls" at bounding box center [212, 49] width 106 height 11
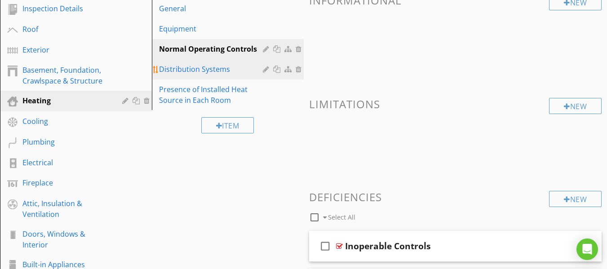
click at [211, 67] on div "Distribution Systems" at bounding box center [212, 69] width 106 height 11
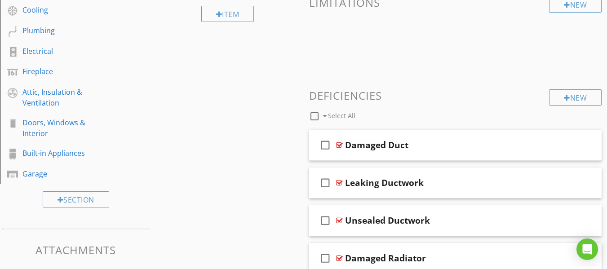
scroll to position [310, 0]
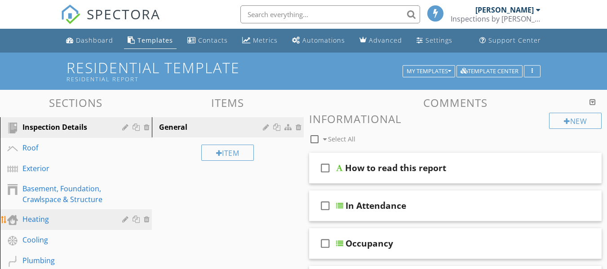
click at [42, 217] on div "Heating" at bounding box center [65, 219] width 87 height 11
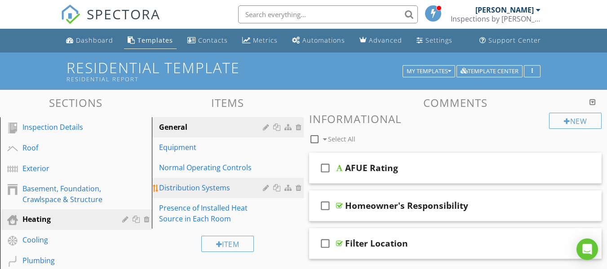
click at [185, 189] on div "Distribution Systems" at bounding box center [212, 187] width 106 height 11
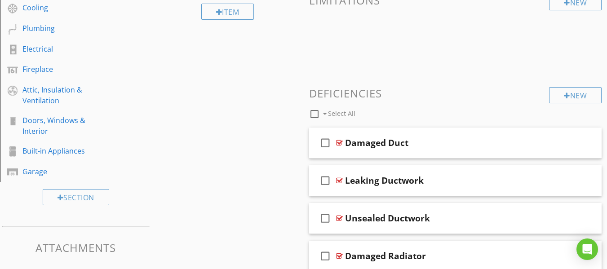
scroll to position [348, 0]
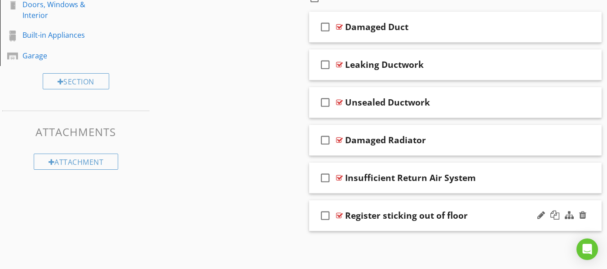
click at [479, 213] on div "Register sticking out of floor" at bounding box center [448, 215] width 206 height 11
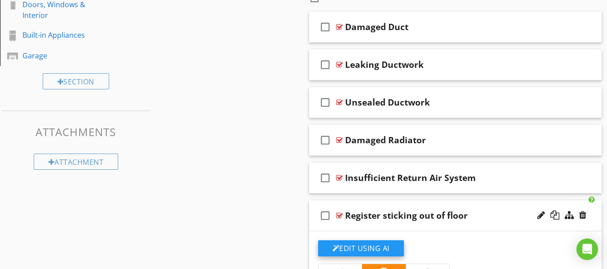
click at [350, 245] on button "Edit Using AI" at bounding box center [361, 248] width 86 height 16
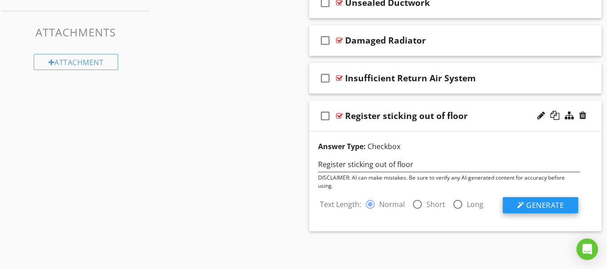
click at [544, 204] on span "Generate" at bounding box center [545, 205] width 38 height 10
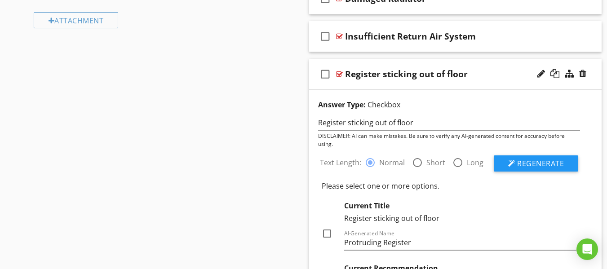
scroll to position [537, 0]
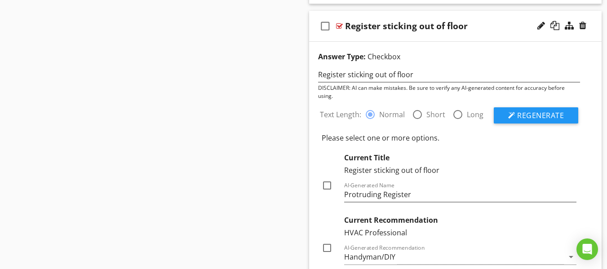
click at [327, 183] on div at bounding box center [326, 185] width 15 height 15
checkbox input "true"
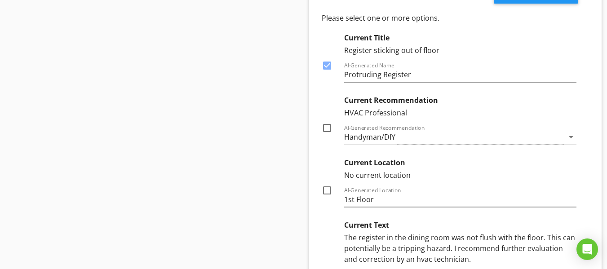
scroll to position [672, 0]
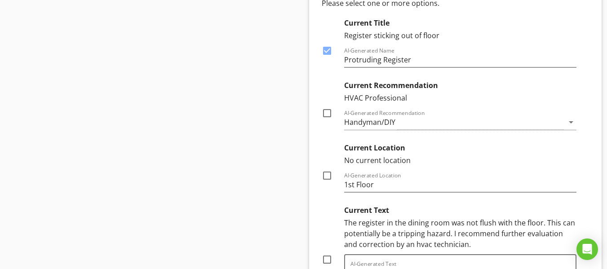
click at [328, 111] on div at bounding box center [326, 113] width 15 height 15
checkbox input "true"
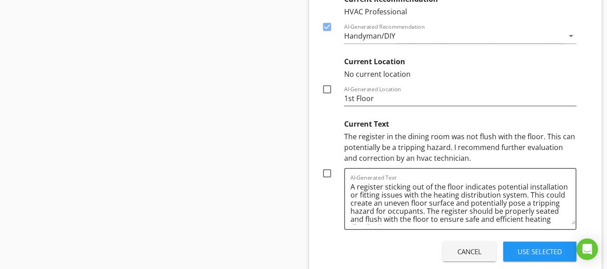
scroll to position [807, 0]
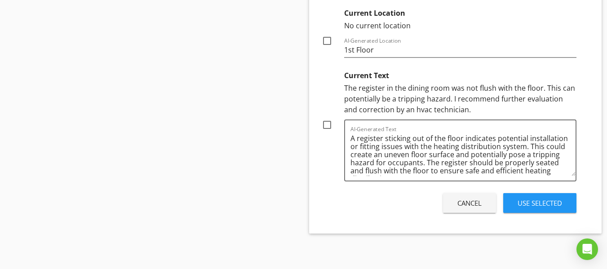
click at [324, 125] on div at bounding box center [326, 124] width 15 height 15
checkbox input "true"
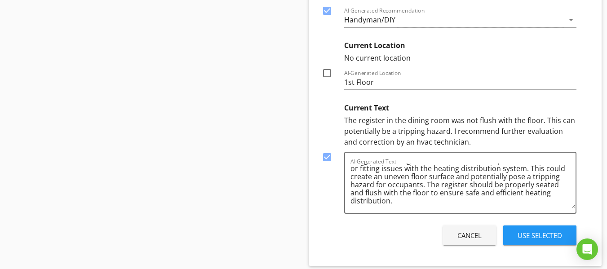
scroll to position [719, 0]
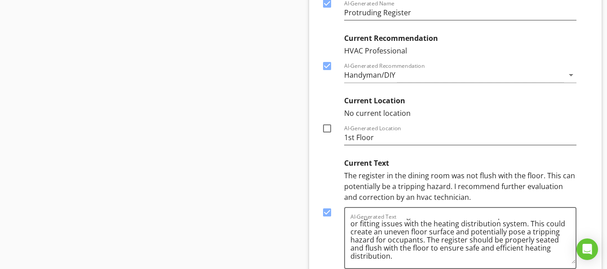
click at [331, 128] on div at bounding box center [326, 128] width 15 height 15
checkbox input "false"
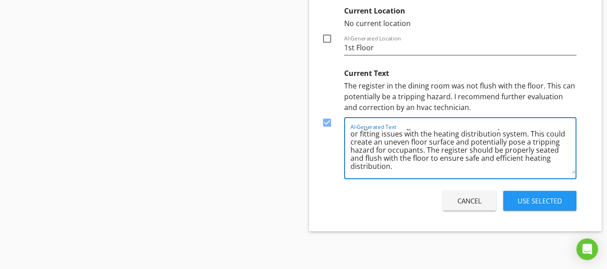
scroll to position [0, 0]
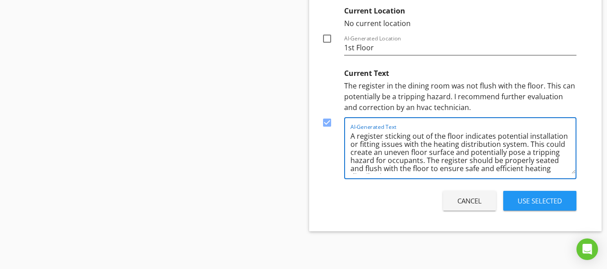
drag, startPoint x: 479, startPoint y: 170, endPoint x: 226, endPoint y: 111, distance: 259.7
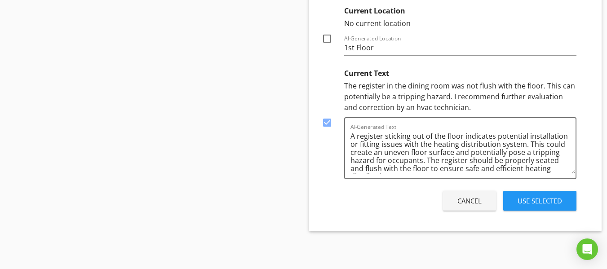
click at [322, 199] on div "Cancel Use Selected" at bounding box center [449, 200] width 262 height 25
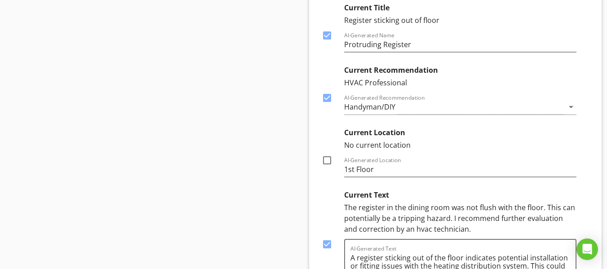
scroll to position [674, 0]
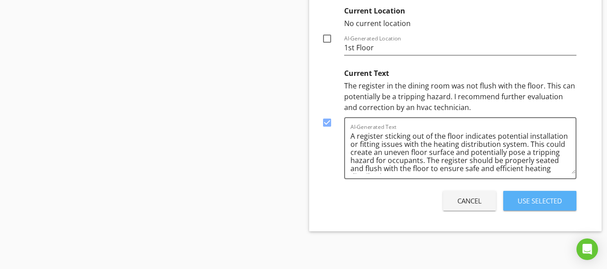
click at [554, 198] on div "Use Selected" at bounding box center [539, 201] width 44 height 10
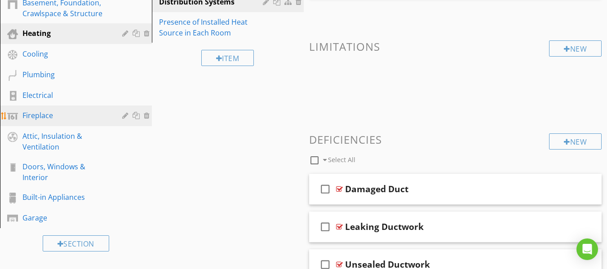
scroll to position [156, 0]
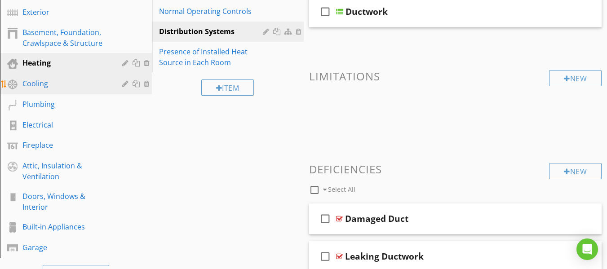
click at [41, 83] on div "Cooling" at bounding box center [65, 83] width 87 height 11
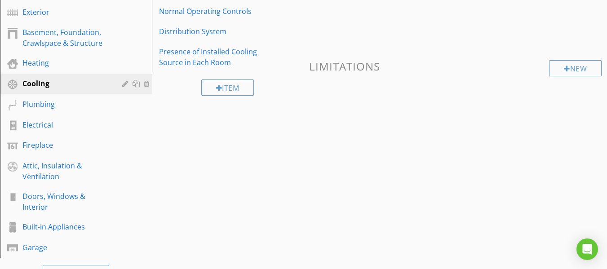
scroll to position [22, 0]
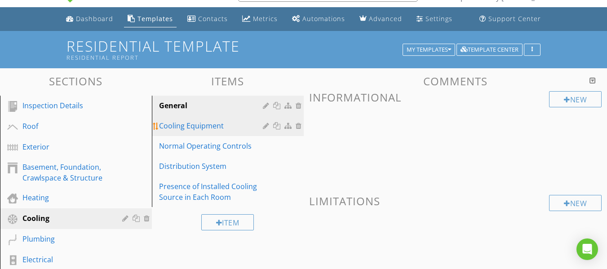
click at [197, 126] on div "Cooling Equipment" at bounding box center [212, 125] width 106 height 11
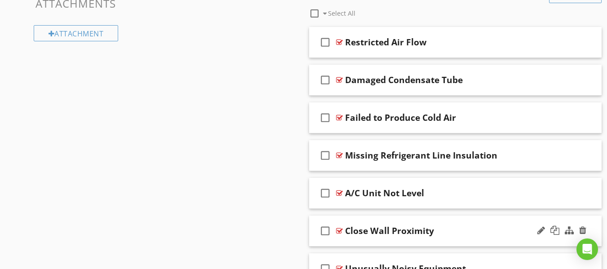
scroll to position [515, 0]
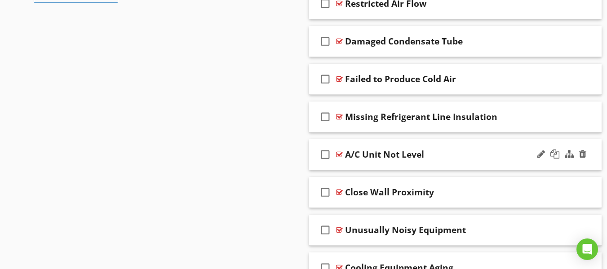
click at [459, 155] on div "A/C Unit Not Level" at bounding box center [448, 154] width 206 height 11
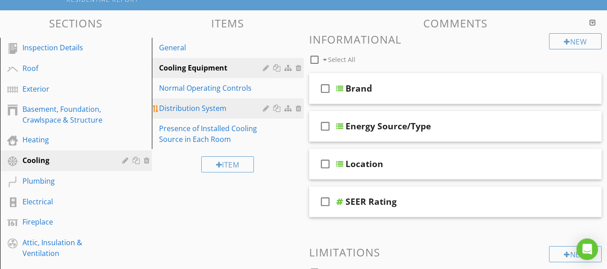
scroll to position [9, 0]
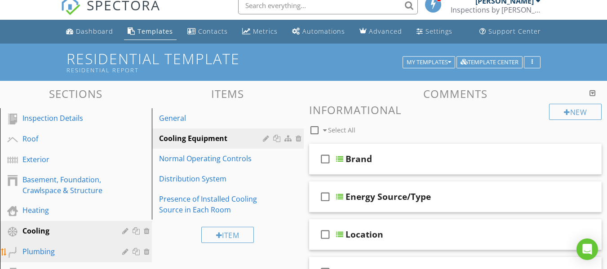
click at [43, 247] on div "Plumbing" at bounding box center [65, 251] width 87 height 11
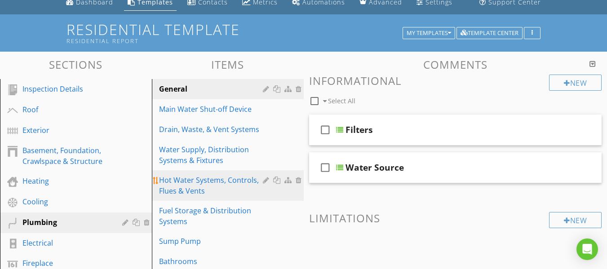
scroll to position [54, 0]
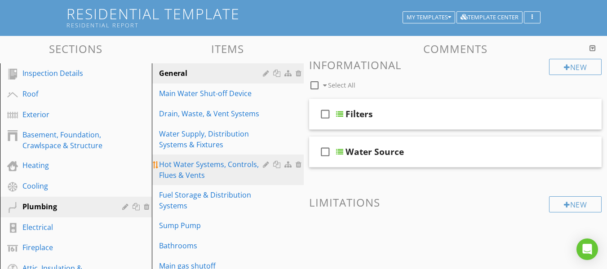
click at [198, 166] on div "Hot Water Systems, Controls, Flues & Vents" at bounding box center [212, 170] width 106 height 22
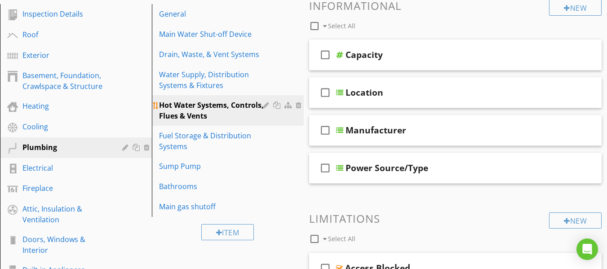
scroll to position [99, 0]
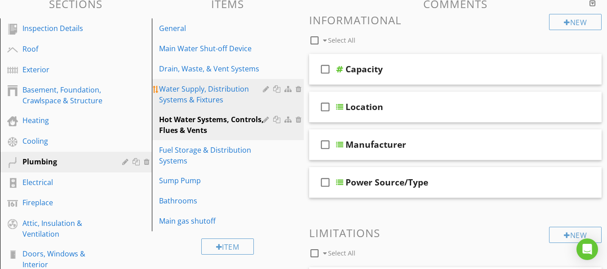
click at [193, 92] on div "Water Supply, Distribution Systems & Fixtures" at bounding box center [212, 95] width 106 height 22
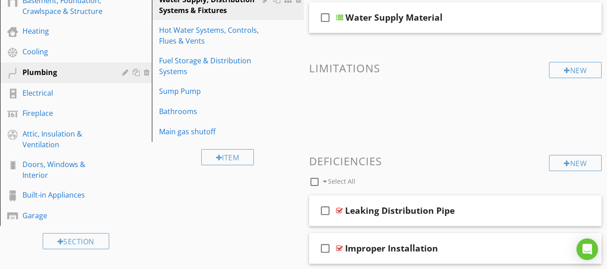
scroll to position [189, 0]
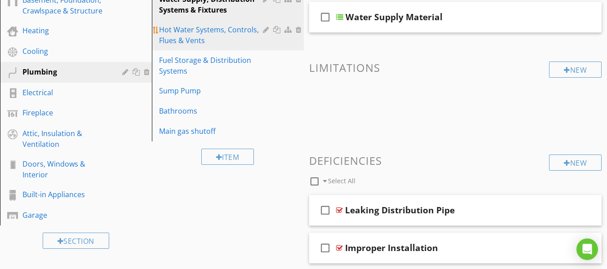
click at [183, 32] on div "Hot Water Systems, Controls, Flues & Vents" at bounding box center [212, 35] width 106 height 22
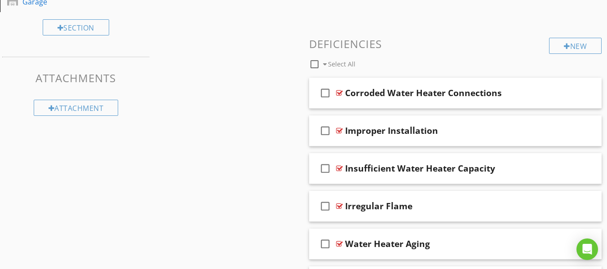
scroll to position [401, 0]
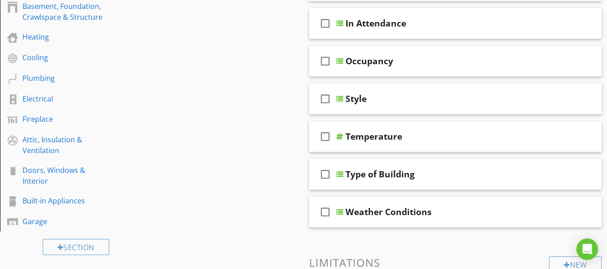
scroll to position [182, 0]
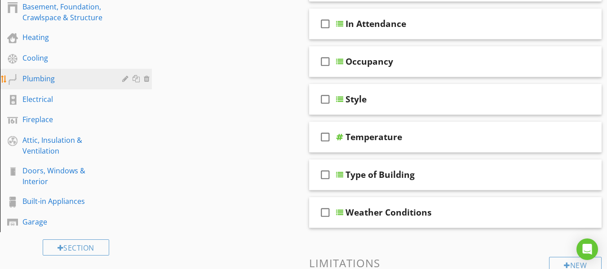
click at [44, 83] on div "Plumbing" at bounding box center [65, 78] width 87 height 11
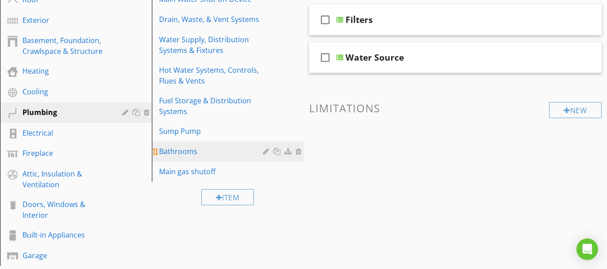
scroll to position [92, 0]
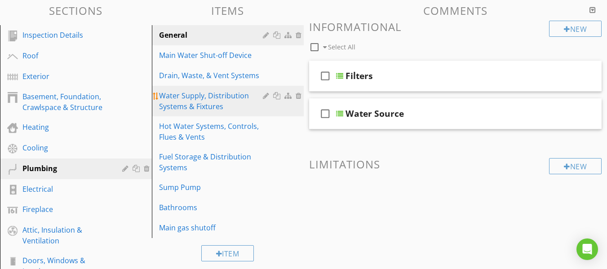
click at [204, 99] on div "Water Supply, Distribution Systems & Fixtures" at bounding box center [212, 101] width 106 height 22
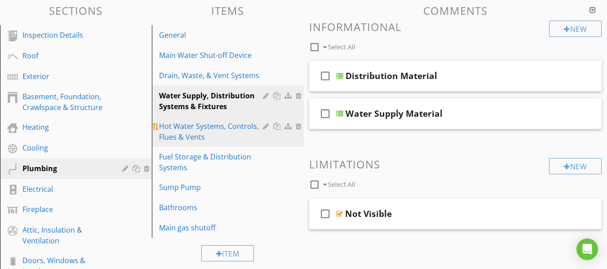
click at [203, 133] on div "Hot Water Systems, Controls, Flues & Vents" at bounding box center [212, 132] width 106 height 22
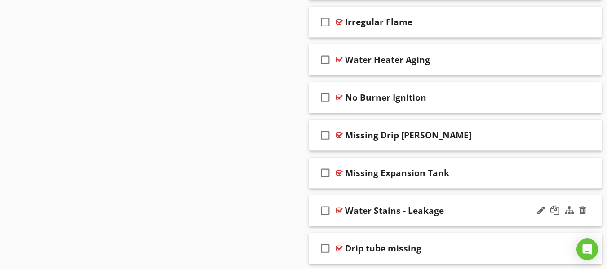
scroll to position [619, 0]
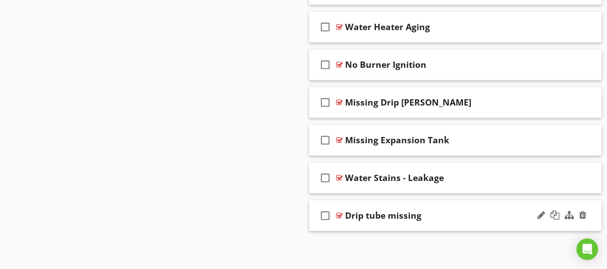
click at [441, 218] on div "Drip tube missing" at bounding box center [448, 215] width 206 height 11
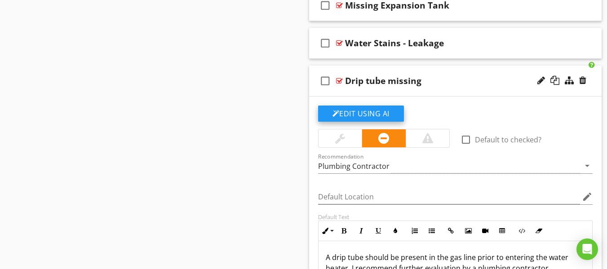
click at [351, 111] on button "Edit Using AI" at bounding box center [361, 114] width 86 height 16
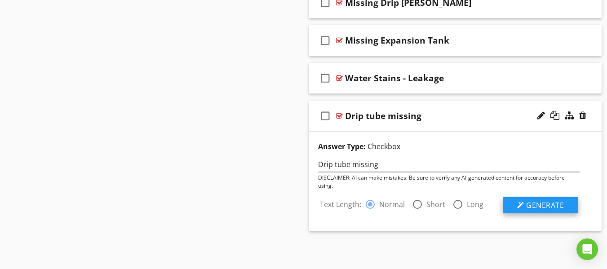
click at [556, 207] on span "Generate" at bounding box center [545, 205] width 38 height 10
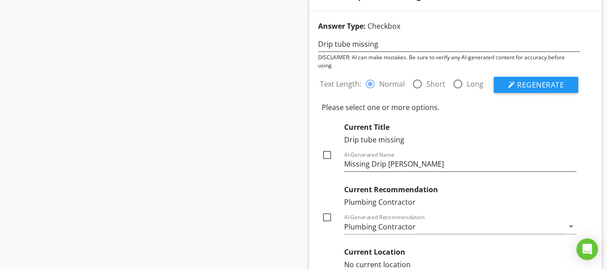
scroll to position [853, 0]
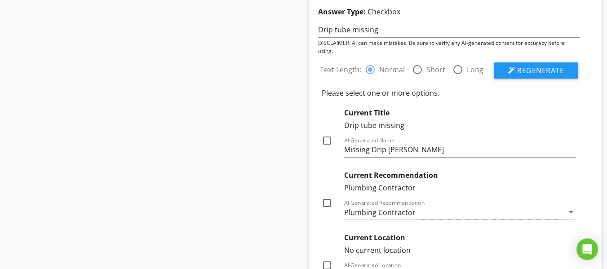
click at [325, 139] on div at bounding box center [326, 140] width 15 height 15
checkbox input "true"
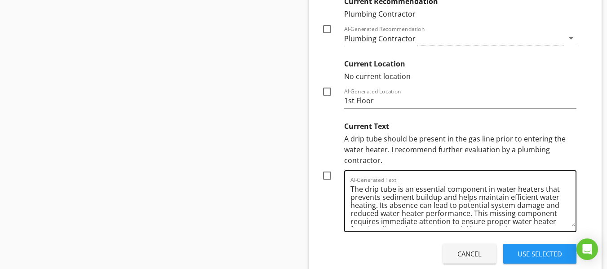
scroll to position [1033, 0]
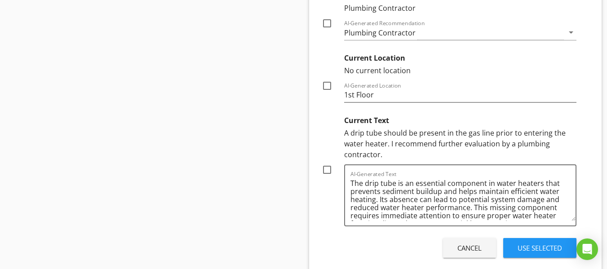
click at [324, 174] on div at bounding box center [326, 169] width 15 height 15
checkbox input "true"
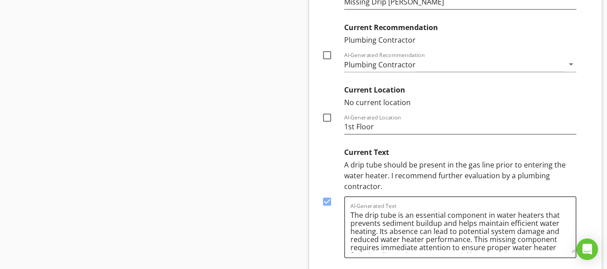
scroll to position [988, 0]
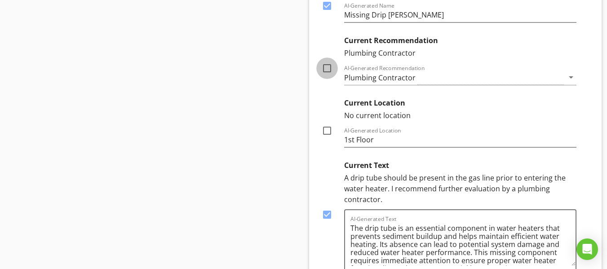
click at [326, 67] on div at bounding box center [326, 68] width 15 height 15
checkbox input "true"
click at [381, 140] on input "1st Floor" at bounding box center [460, 139] width 233 height 15
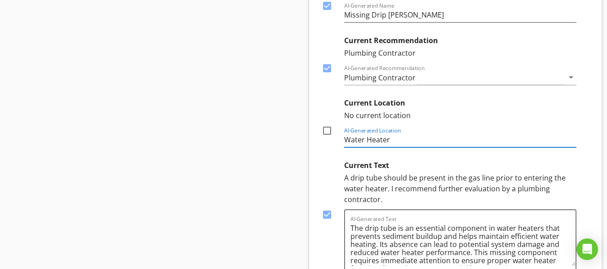
type input "Water Heater"
click at [329, 131] on div at bounding box center [326, 130] width 15 height 15
checkbox input "true"
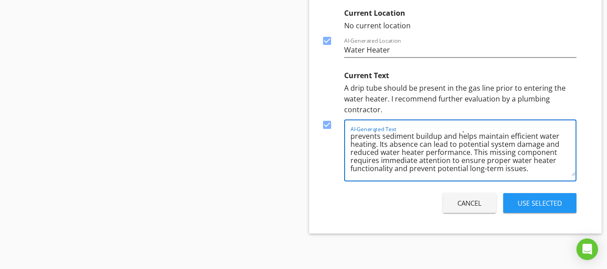
scroll to position [0, 0]
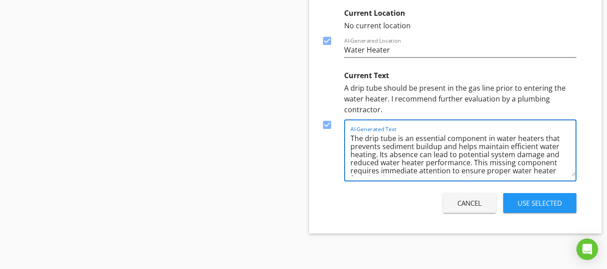
drag, startPoint x: 536, startPoint y: 173, endPoint x: 291, endPoint y: 114, distance: 251.4
click at [459, 151] on textarea "The drip tube is an essential component in water heaters that prevents sediment…" at bounding box center [462, 153] width 225 height 45
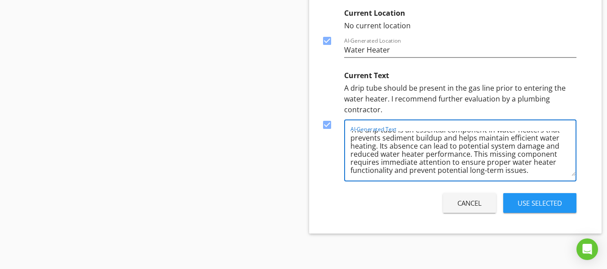
scroll to position [10, 0]
drag, startPoint x: 448, startPoint y: 162, endPoint x: 472, endPoint y: 151, distance: 26.4
click at [472, 151] on textarea "The drip tube is an essential component in water heaters that prevents sediment…" at bounding box center [462, 153] width 225 height 45
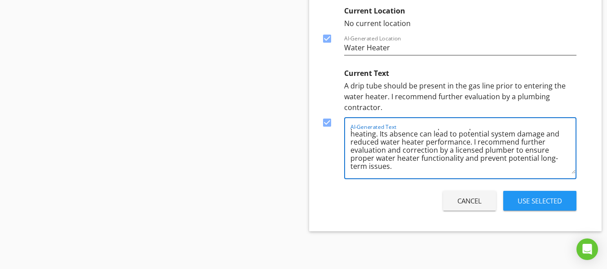
scroll to position [0, 0]
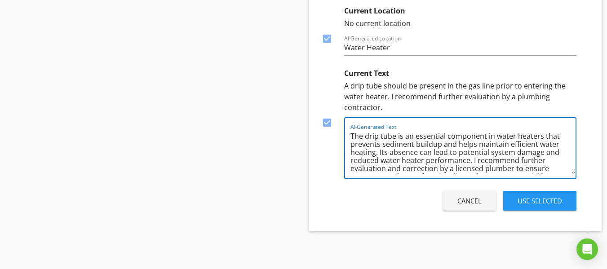
drag, startPoint x: 426, startPoint y: 169, endPoint x: 289, endPoint y: 109, distance: 150.0
type textarea "The drip tube is an essential component in water heaters that prevents sediment…"
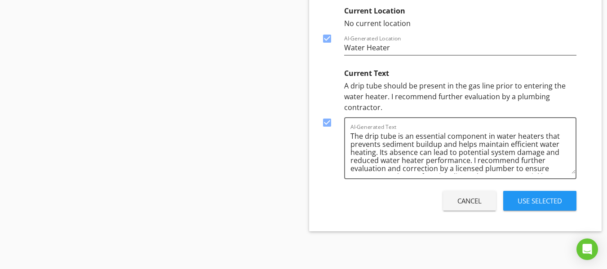
click at [392, 215] on div "Answer Type: Checkbox Drip tube missing DISCLAIMER: AI can make mistakes. Be su…" at bounding box center [455, 0] width 293 height 461
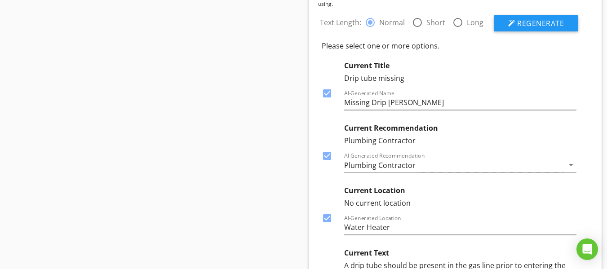
scroll to position [855, 0]
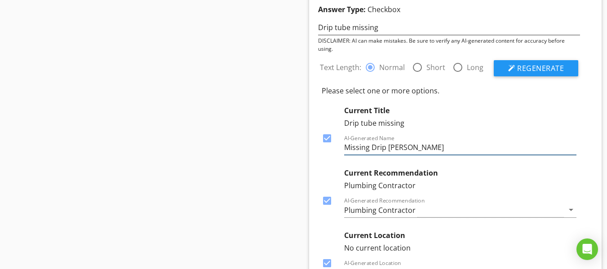
click at [414, 151] on input "Missing Drip Tube" at bounding box center [460, 147] width 233 height 15
type input "Missing"
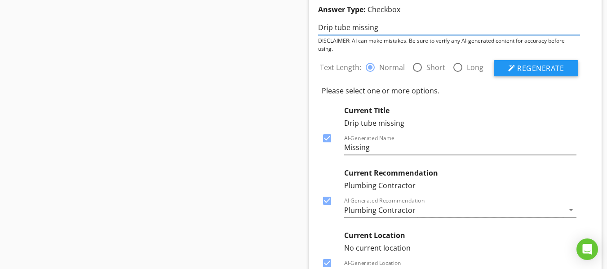
drag, startPoint x: 378, startPoint y: 29, endPoint x: 249, endPoint y: 33, distance: 129.4
type input "Missing Sediment Trap"
click at [564, 68] on button "Regenerate" at bounding box center [535, 68] width 84 height 16
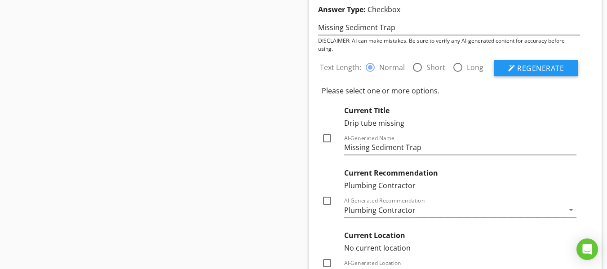
click at [329, 137] on div at bounding box center [326, 138] width 15 height 15
checkbox input "true"
click at [326, 201] on div at bounding box center [326, 200] width 15 height 15
checkbox input "true"
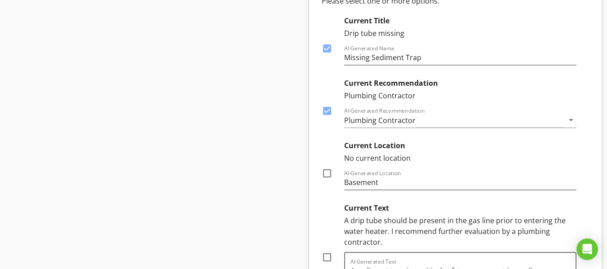
scroll to position [1035, 0]
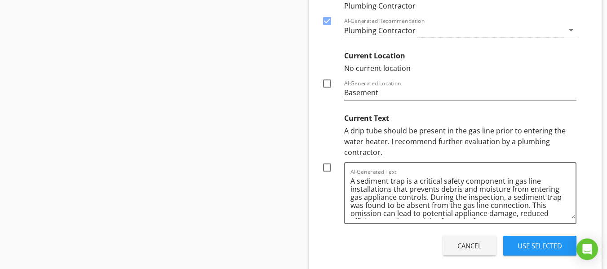
click at [324, 167] on div at bounding box center [326, 167] width 15 height 15
checkbox input "true"
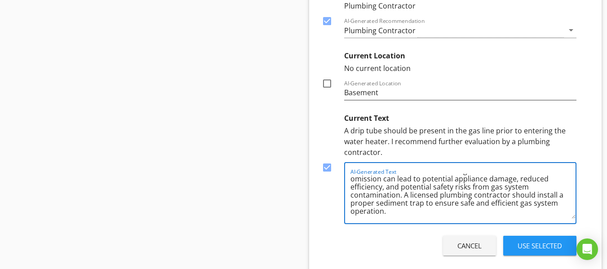
scroll to position [0, 0]
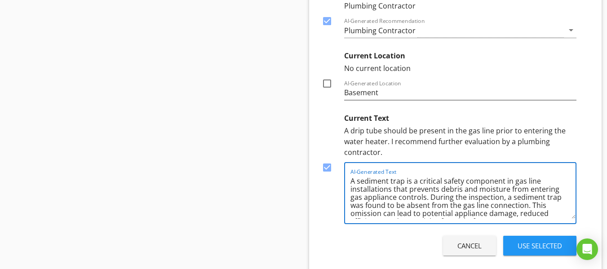
drag, startPoint x: 351, startPoint y: 182, endPoint x: 524, endPoint y: 209, distance: 175.9
click at [524, 209] on textarea "A sediment trap is a critical safety component in gas line installations that p…" at bounding box center [462, 196] width 225 height 45
click at [515, 208] on textarea "A sediment trap is a critical safety component in gas line installations that p…" at bounding box center [462, 196] width 225 height 45
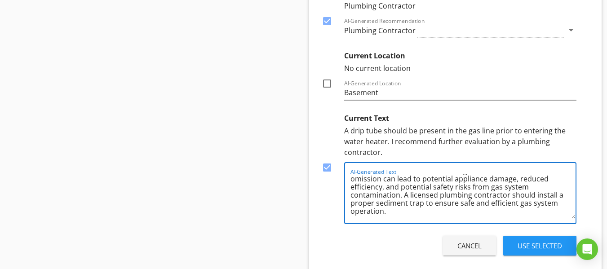
drag, startPoint x: 351, startPoint y: 180, endPoint x: 489, endPoint y: 217, distance: 143.4
click at [489, 217] on textarea "A sediment trap is a critical safety component in gas line installations that p…" at bounding box center [462, 196] width 225 height 45
click at [483, 220] on div "AI-Generated Text A sediment trap is a critical safety component in gas line in…" at bounding box center [462, 193] width 225 height 60
click at [401, 196] on textarea "A sediment trap is a critical safety component in gas line installations that p…" at bounding box center [462, 196] width 225 height 45
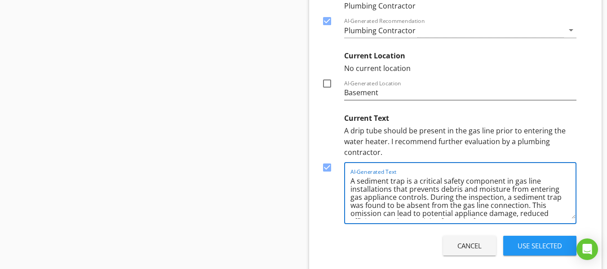
drag, startPoint x: 439, startPoint y: 215, endPoint x: 243, endPoint y: 150, distance: 205.9
type textarea "A sediment trap is a critical safety component in gas line installations that p…"
click at [452, 201] on textarea "A sediment trap is a critical safety component in gas line installations that p…" at bounding box center [462, 196] width 225 height 45
click at [349, 183] on div "AI-Generated Text A sediment trap is a critical safety component in gas line in…" at bounding box center [460, 193] width 233 height 62
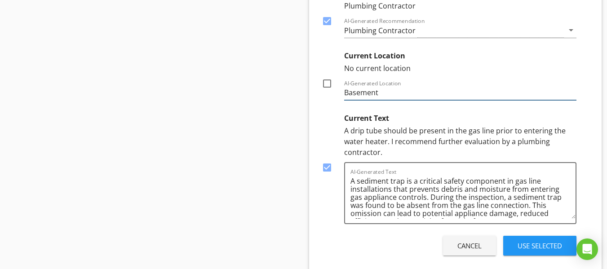
click at [383, 95] on input "Basement" at bounding box center [460, 92] width 233 height 15
type input "W"
type input "Basement"
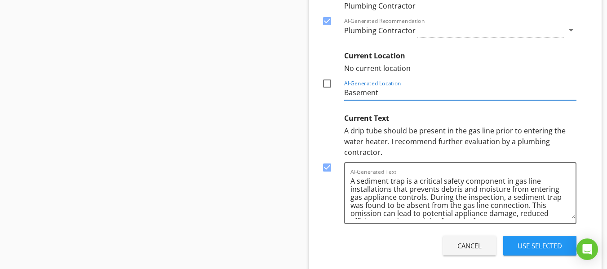
click at [326, 79] on div at bounding box center [326, 83] width 15 height 15
checkbox input "true"
click at [543, 247] on div "Use Selected" at bounding box center [539, 246] width 44 height 10
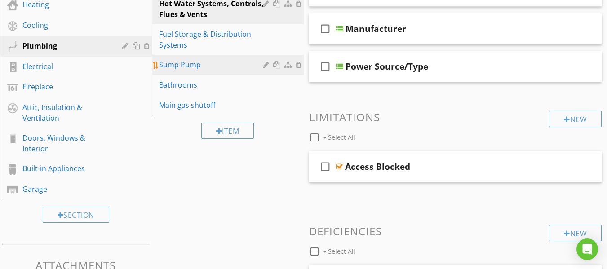
scroll to position [119, 0]
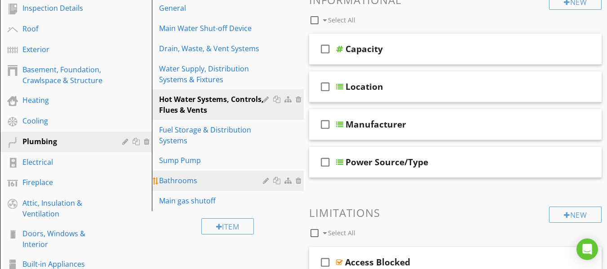
click at [195, 184] on div "Bathrooms" at bounding box center [212, 180] width 106 height 11
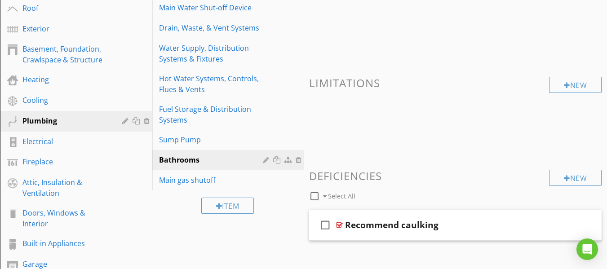
scroll to position [180, 0]
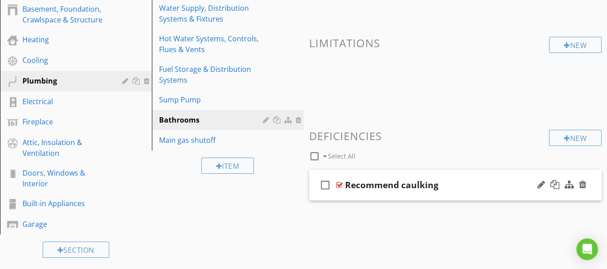
click at [461, 184] on div "Recommend caulking" at bounding box center [448, 185] width 206 height 11
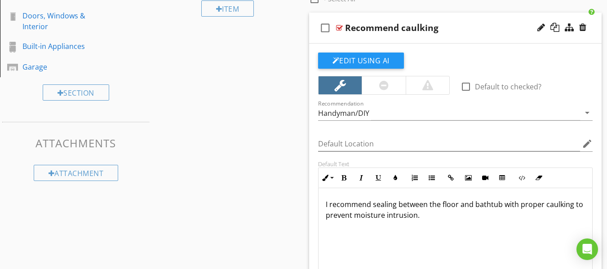
scroll to position [314, 0]
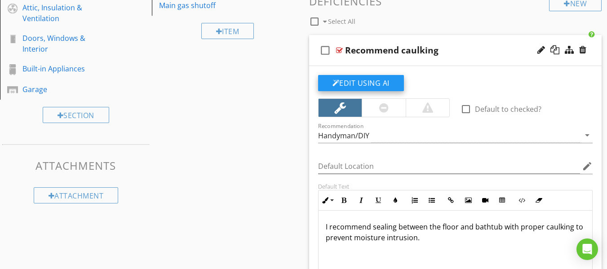
click at [385, 82] on button "Edit Using AI" at bounding box center [361, 83] width 86 height 16
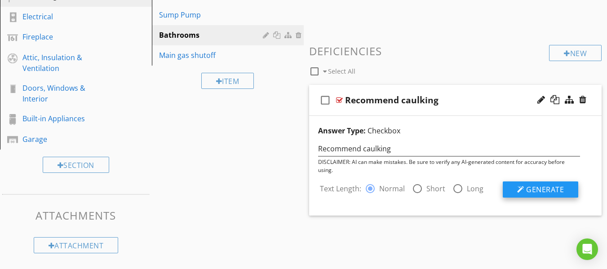
click at [551, 187] on span "Generate" at bounding box center [545, 190] width 38 height 10
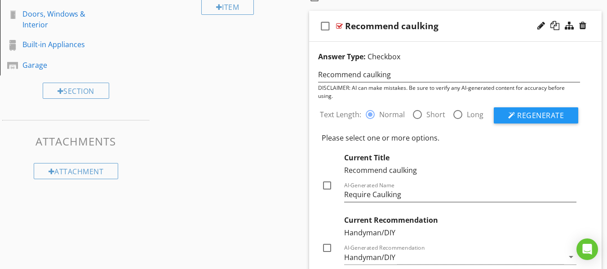
scroll to position [354, 0]
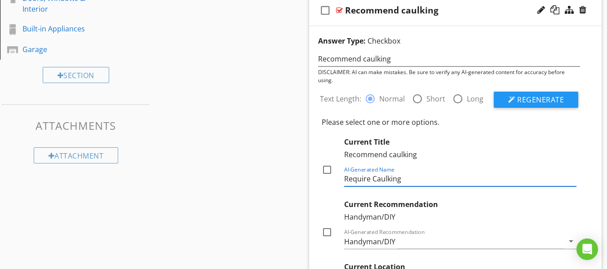
drag, startPoint x: 424, startPoint y: 180, endPoint x: 333, endPoint y: 179, distance: 91.6
click at [333, 179] on div "Current Title Recommend caulking check_box_outline_blank AI-Generated Name Requ…" at bounding box center [449, 162] width 255 height 50
type input "Caulking Recommended"
click at [331, 166] on div at bounding box center [326, 169] width 15 height 15
checkbox input "true"
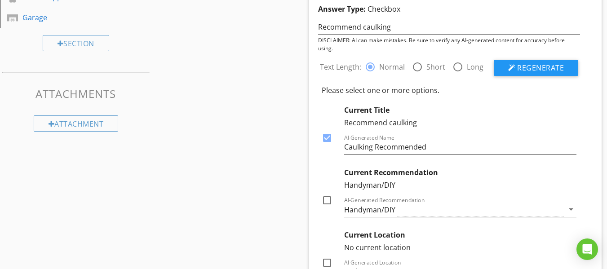
scroll to position [399, 0]
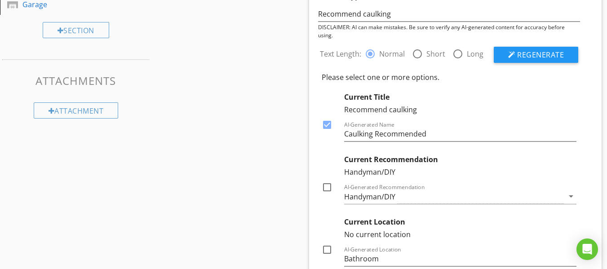
click at [328, 187] on div at bounding box center [326, 187] width 15 height 15
checkbox input "true"
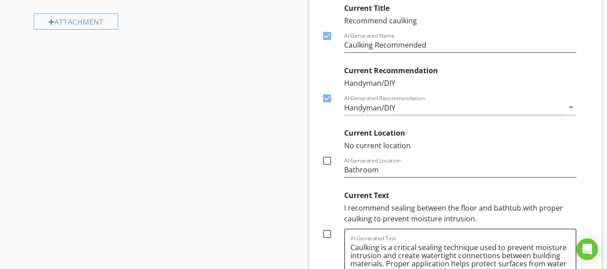
scroll to position [489, 0]
click at [329, 159] on div at bounding box center [326, 159] width 15 height 15
checkbox input "true"
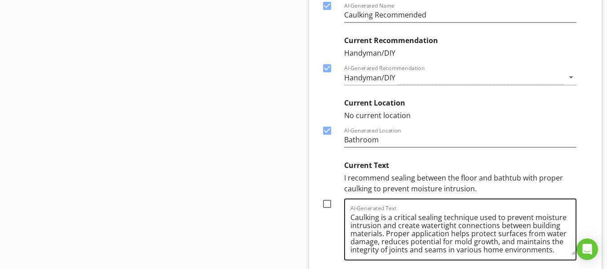
scroll to position [534, 0]
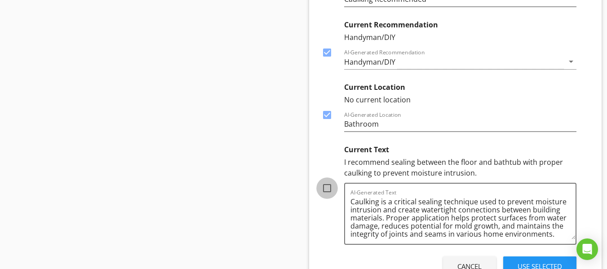
click at [326, 190] on div at bounding box center [326, 188] width 15 height 15
checkbox input "true"
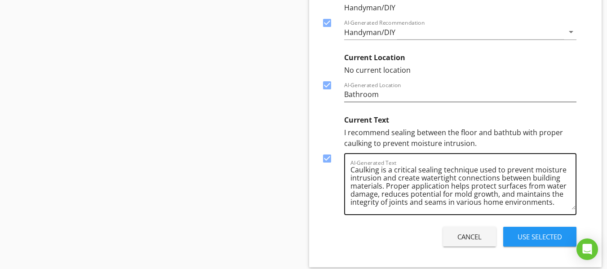
scroll to position [579, 0]
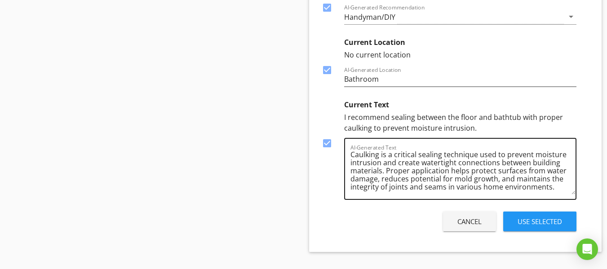
click at [553, 187] on textarea "Caulking is a critical sealing technique used to prevent moisture intrusion and…" at bounding box center [462, 172] width 225 height 45
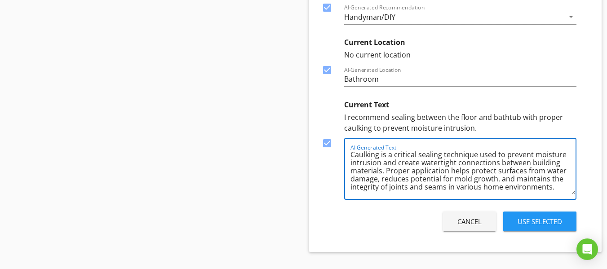
type textarea "Caulking is a critical sealing technique used to prevent moisture intrusion and…"
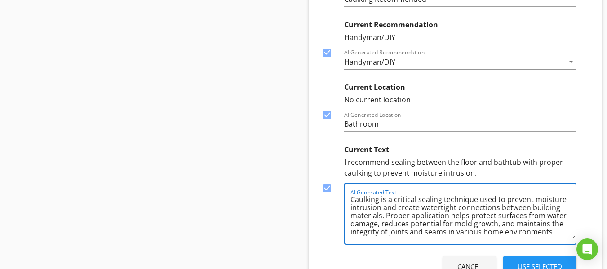
scroll to position [0, 0]
drag, startPoint x: 557, startPoint y: 234, endPoint x: 282, endPoint y: 186, distance: 279.9
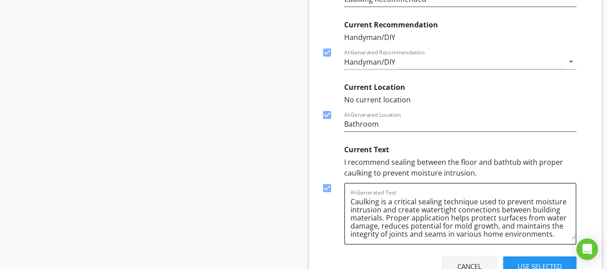
click at [550, 259] on button "Use Selected" at bounding box center [539, 266] width 73 height 20
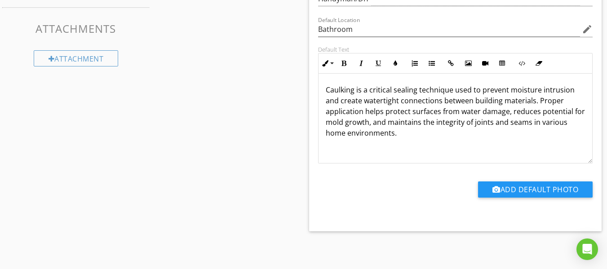
scroll to position [278, 0]
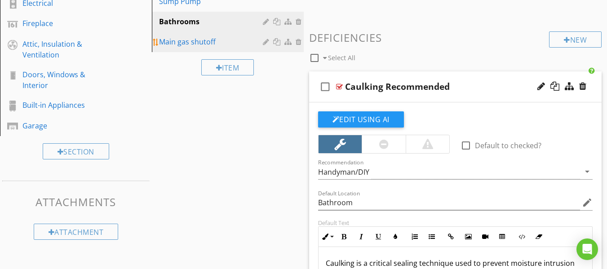
click at [194, 41] on div "Main gas shutoff" at bounding box center [212, 41] width 106 height 11
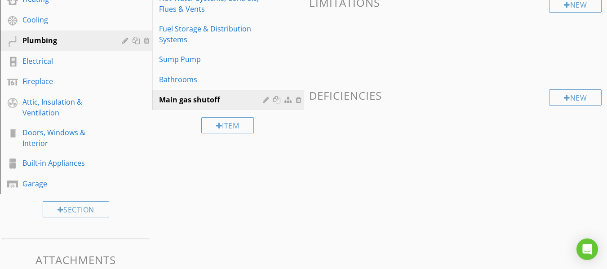
scroll to position [220, 0]
click at [299, 100] on div at bounding box center [299, 100] width 8 height 7
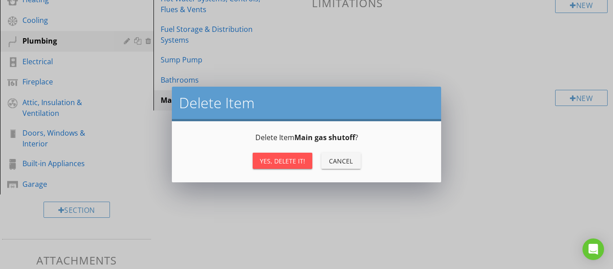
click at [285, 153] on button "Yes, Delete it!" at bounding box center [283, 161] width 60 height 16
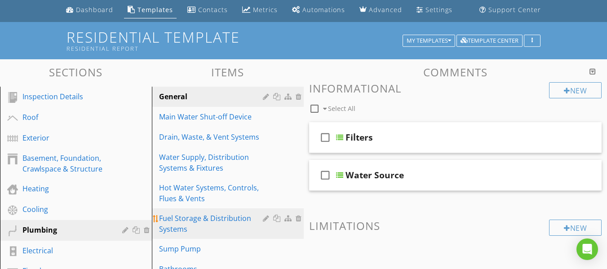
scroll to position [45, 0]
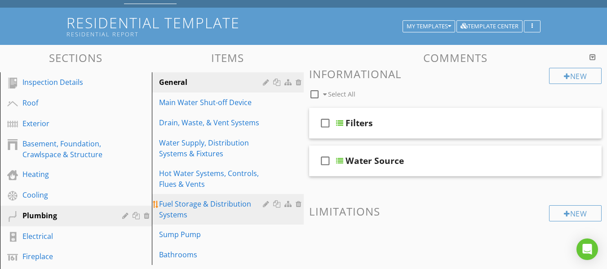
click at [193, 205] on div "Fuel Storage & Distribution Systems" at bounding box center [212, 209] width 106 height 22
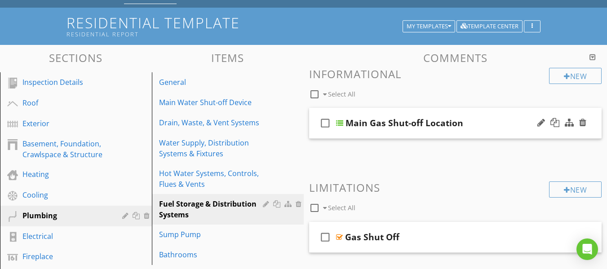
click at [479, 121] on div "Main Gas Shut-off Location" at bounding box center [448, 123] width 206 height 11
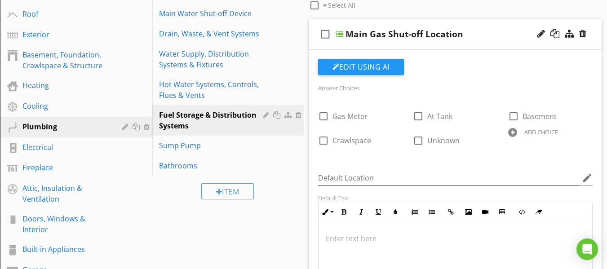
scroll to position [135, 0]
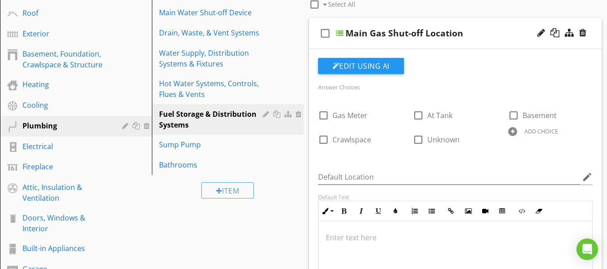
click at [418, 237] on p at bounding box center [456, 237] width 260 height 11
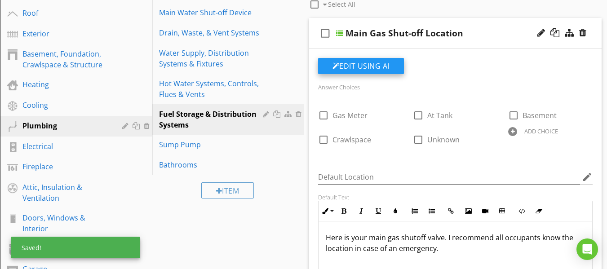
click at [360, 64] on button "Edit Using AI" at bounding box center [361, 66] width 86 height 16
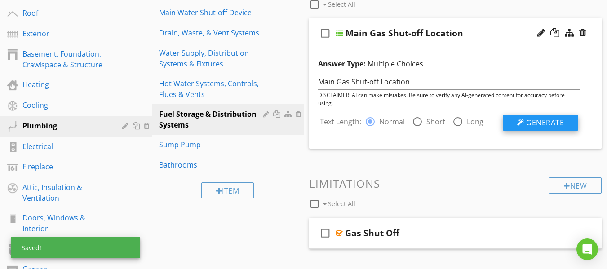
click at [530, 122] on span "Generate" at bounding box center [545, 123] width 38 height 10
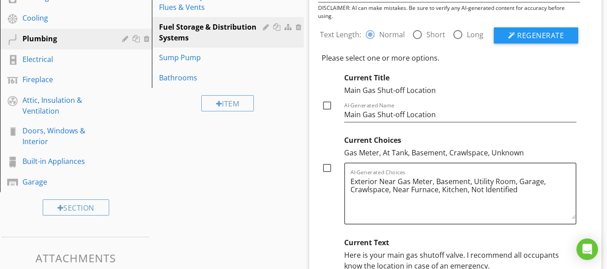
scroll to position [225, 0]
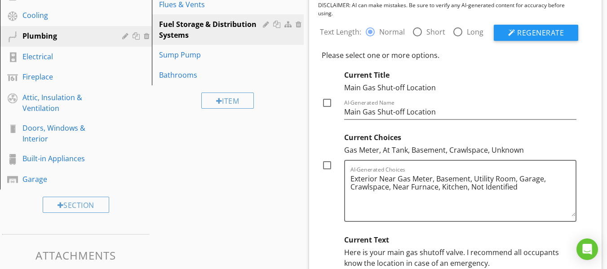
click at [328, 101] on div at bounding box center [326, 102] width 15 height 15
checkbox input "true"
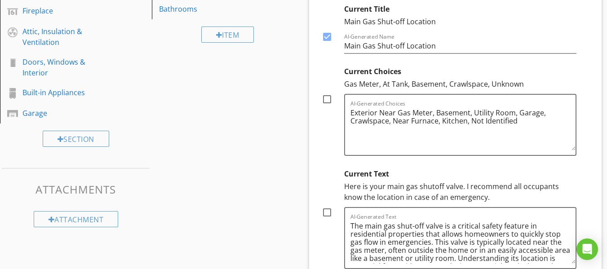
scroll to position [314, 0]
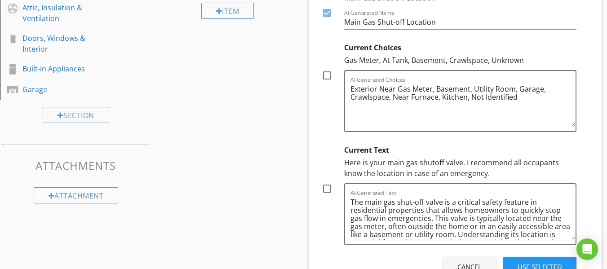
click at [325, 189] on div at bounding box center [326, 188] width 15 height 15
checkbox input "true"
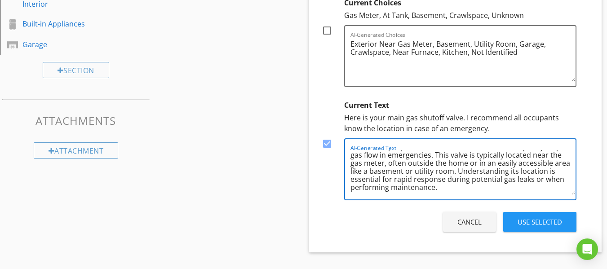
scroll to position [0, 0]
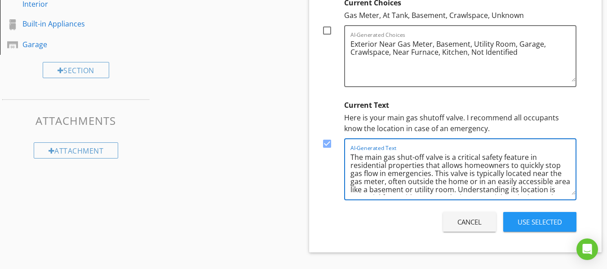
drag, startPoint x: 466, startPoint y: 192, endPoint x: 293, endPoint y: 129, distance: 183.9
click at [293, 129] on div "Sections Inspection Details Roof Exterior Basement, Foundation, Crawlspace & St…" at bounding box center [303, 151] width 607 height 840
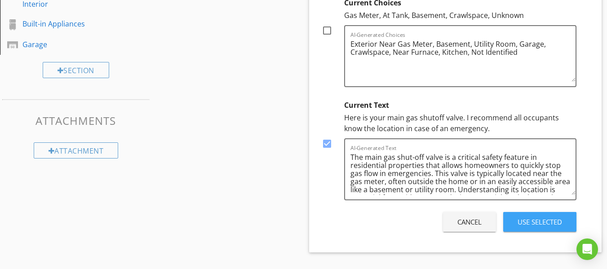
click at [546, 220] on div "Use Selected" at bounding box center [539, 222] width 44 height 10
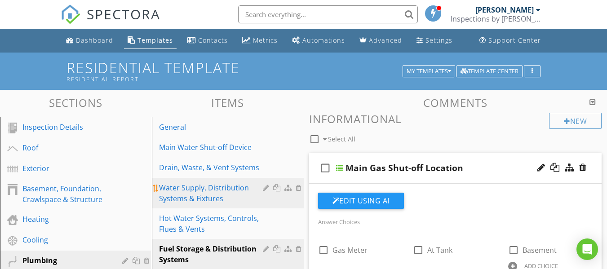
click at [195, 187] on div "Water Supply, Distribution Systems & Fixtures" at bounding box center [212, 193] width 106 height 22
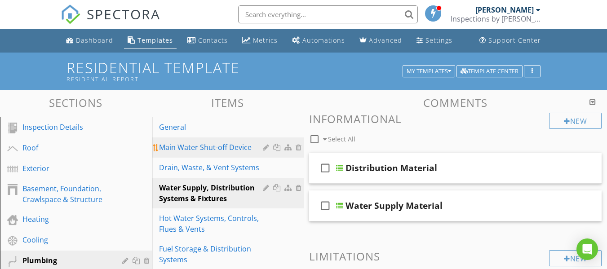
click at [204, 140] on link "Main Water Shut-off Device" at bounding box center [228, 147] width 149 height 20
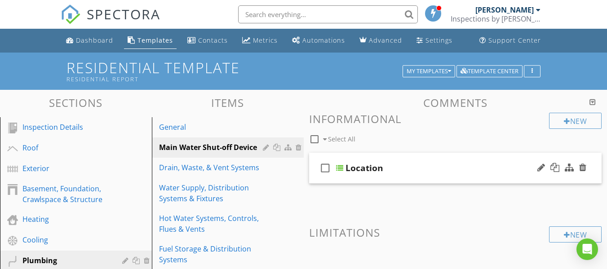
click at [421, 170] on div "Location" at bounding box center [448, 168] width 206 height 11
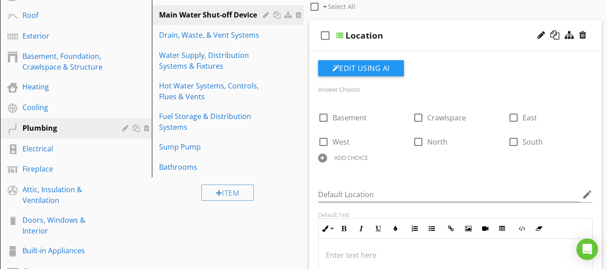
scroll to position [90, 0]
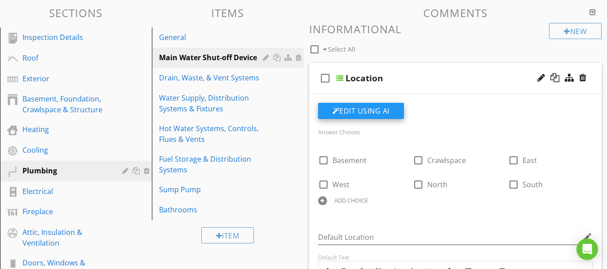
click at [374, 110] on button "Edit Using AI" at bounding box center [361, 111] width 86 height 16
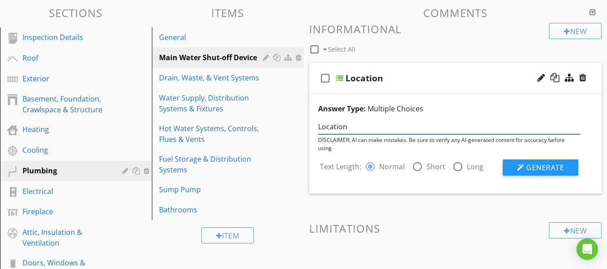
click at [381, 129] on input "Location" at bounding box center [449, 126] width 262 height 15
type input "L"
type input "Main Water shutoff Location"
click at [523, 168] on div at bounding box center [520, 167] width 7 height 7
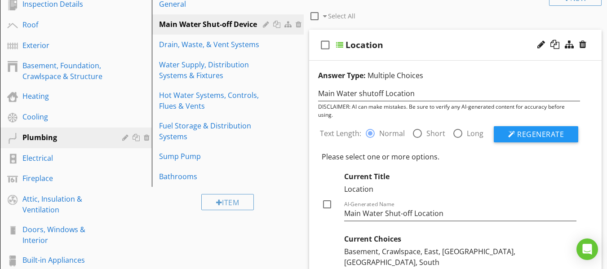
scroll to position [180, 0]
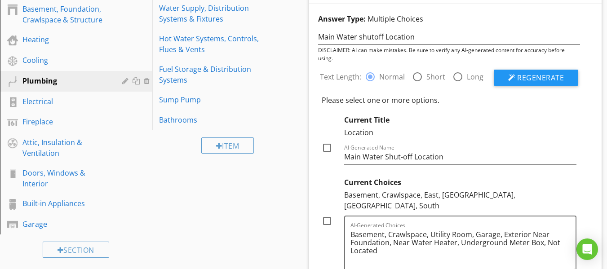
click at [325, 150] on div at bounding box center [326, 147] width 15 height 15
checkbox input "true"
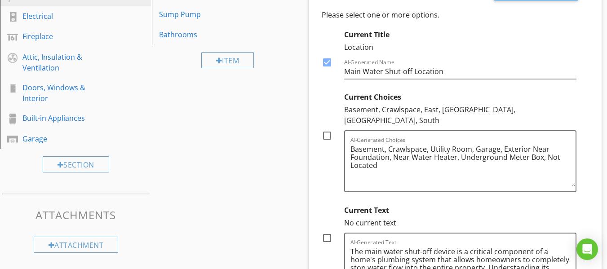
scroll to position [314, 0]
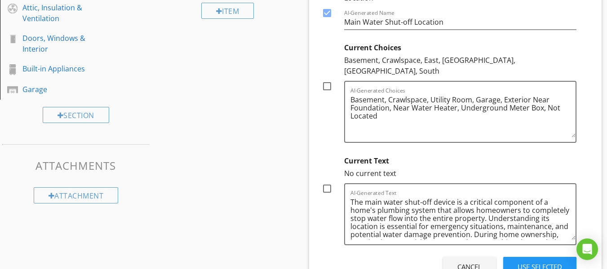
click at [324, 181] on div at bounding box center [326, 188] width 15 height 15
checkbox input "true"
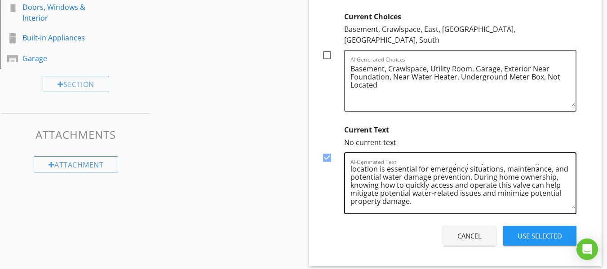
scroll to position [359, 0]
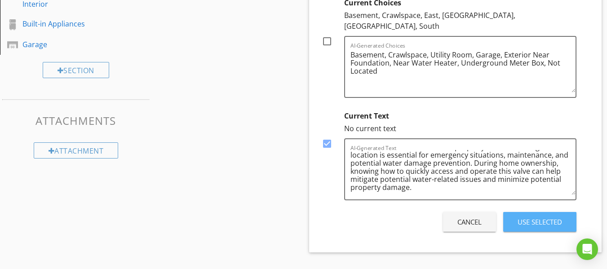
click at [552, 217] on div "Use Selected" at bounding box center [539, 222] width 44 height 10
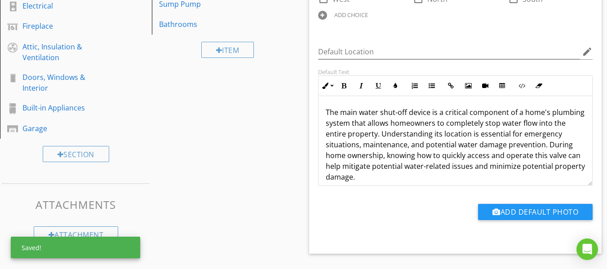
scroll to position [269, 0]
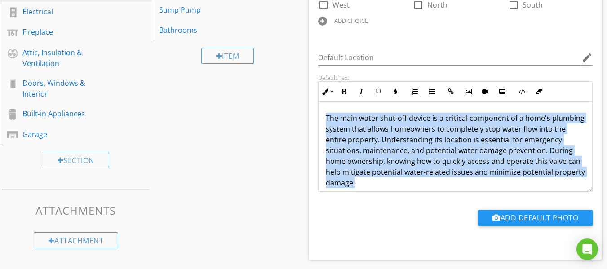
drag, startPoint x: 458, startPoint y: 183, endPoint x: 268, endPoint y: 109, distance: 203.5
click at [268, 109] on div "Sections Inspection Details Roof Exterior Basement, Foundation, Crawlspace & St…" at bounding box center [303, 169] width 607 height 699
copy p "The main water shut-off device is a critical component of a home's plumbing sys…"
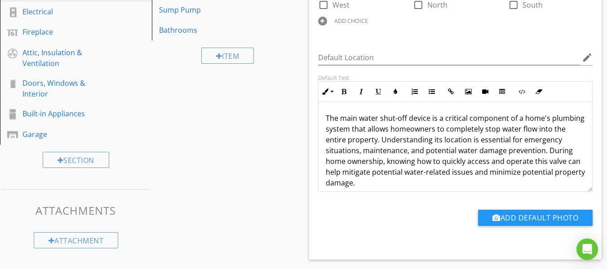
click at [243, 167] on div "Sections Inspection Details Roof Exterior Basement, Foundation, Crawlspace & St…" at bounding box center [303, 169] width 607 height 699
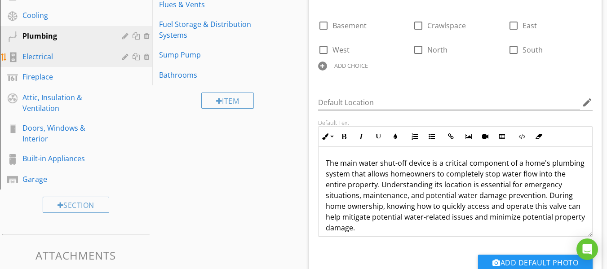
click at [31, 57] on div "Electrical" at bounding box center [65, 56] width 87 height 11
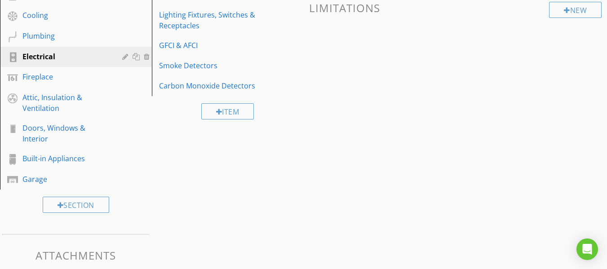
scroll to position [45, 0]
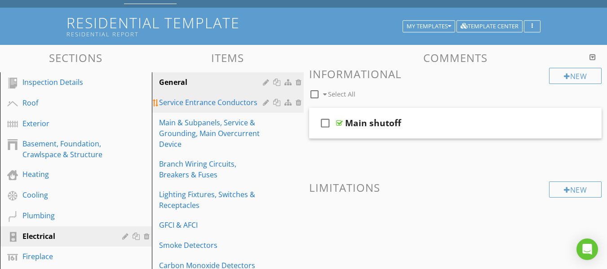
click at [239, 104] on div "Service Entrance Conductors" at bounding box center [212, 102] width 106 height 11
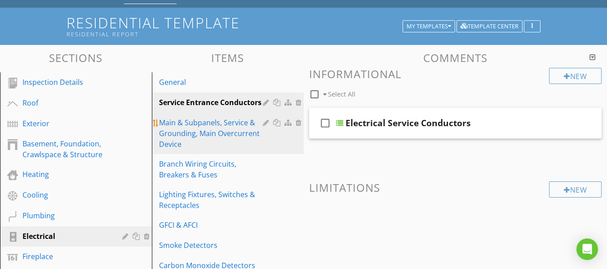
click at [226, 129] on div "Main & Subpanels, Service & Grounding, Main Overcurrent Device" at bounding box center [212, 133] width 106 height 32
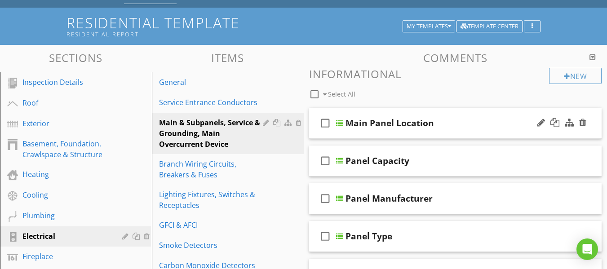
click at [473, 127] on div "Main Panel Location" at bounding box center [448, 123] width 206 height 11
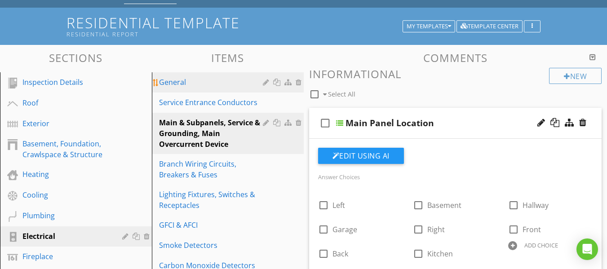
click at [184, 82] on div "General" at bounding box center [212, 82] width 106 height 11
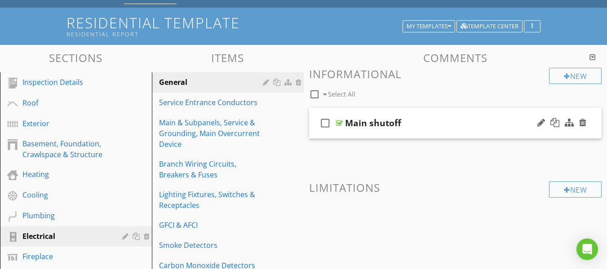
click at [450, 125] on div "Main shutoff" at bounding box center [448, 123] width 206 height 11
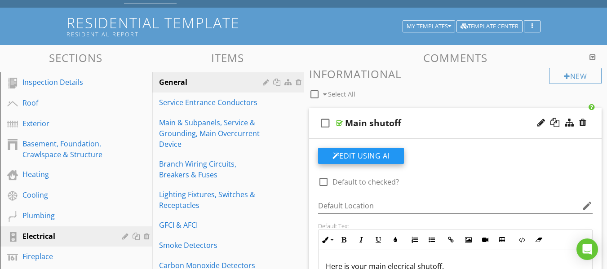
click at [384, 154] on button "Edit Using AI" at bounding box center [361, 156] width 86 height 16
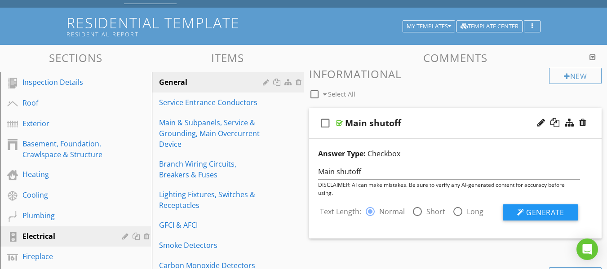
click at [435, 164] on div "Main shutoff" at bounding box center [449, 171] width 273 height 17
click at [428, 173] on input "Main shutoff" at bounding box center [449, 171] width 262 height 15
type input "Main Electrical Shutoff"
click at [546, 211] on span "Generate" at bounding box center [545, 212] width 38 height 10
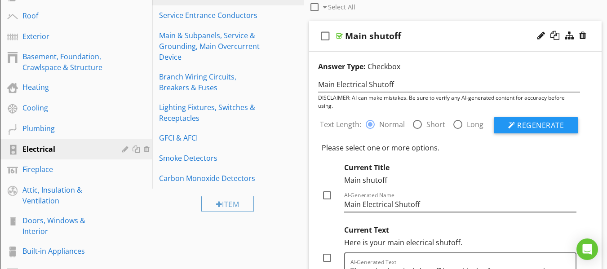
scroll to position [135, 0]
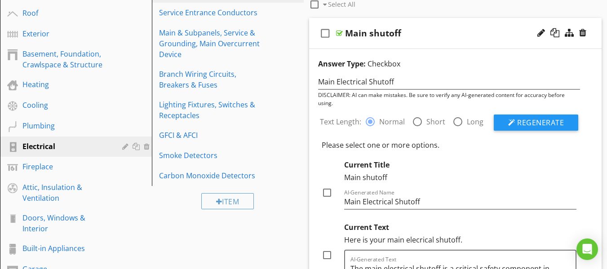
click at [328, 193] on div at bounding box center [326, 192] width 15 height 15
checkbox input "true"
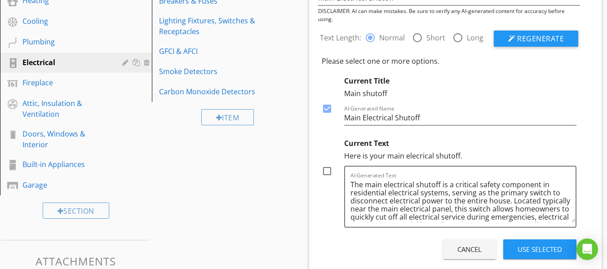
scroll to position [225, 0]
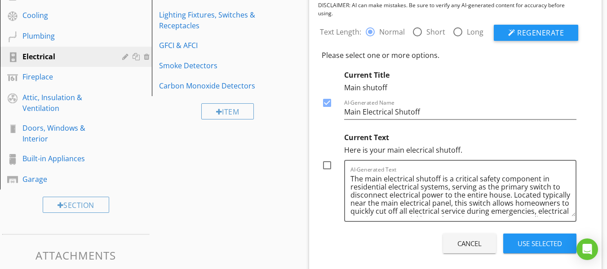
click at [327, 165] on div at bounding box center [326, 165] width 15 height 15
checkbox input "true"
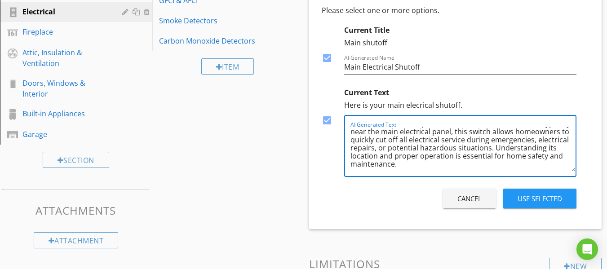
scroll to position [0, 0]
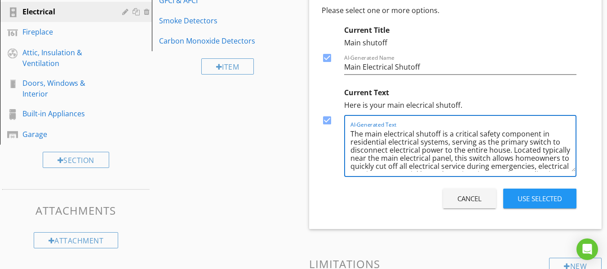
drag, startPoint x: 506, startPoint y: 167, endPoint x: 291, endPoint y: 102, distance: 224.3
click at [291, 103] on div "Sections Inspection Details Roof Exterior Basement, Foundation, Crawlspace & St…" at bounding box center [303, 85] width 607 height 530
click at [471, 166] on textarea "The main electrical shutoff is a critical safety component in residential elect…" at bounding box center [462, 149] width 225 height 45
click at [379, 160] on textarea "The main electrical shutoff is a critical safety component in residential elect…" at bounding box center [462, 149] width 225 height 45
type textarea "The main electrical shutoff is a critical safety component in residential elect…"
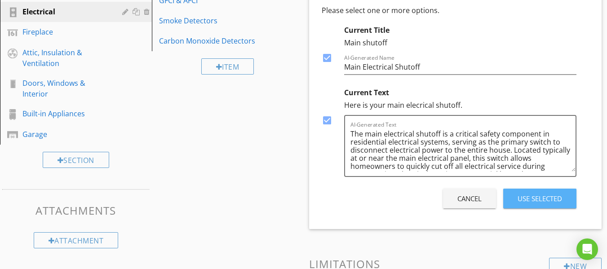
click at [530, 196] on div "Use Selected" at bounding box center [539, 199] width 44 height 10
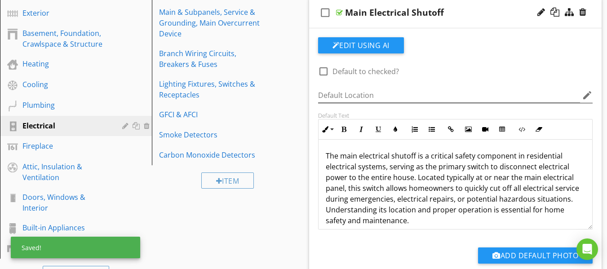
scroll to position [45, 0]
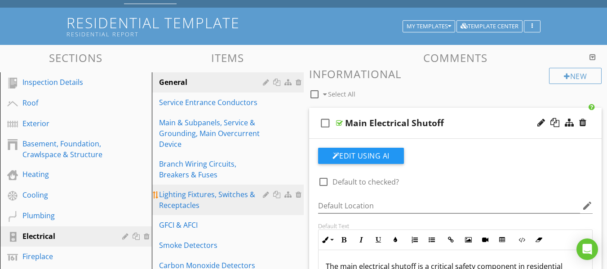
click at [204, 203] on div "Lighting Fixtures, Switches & Receptacles" at bounding box center [212, 200] width 106 height 22
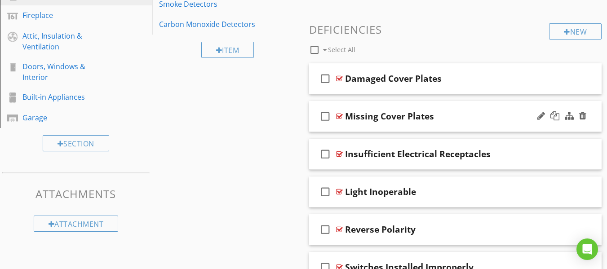
scroll to position [286, 0]
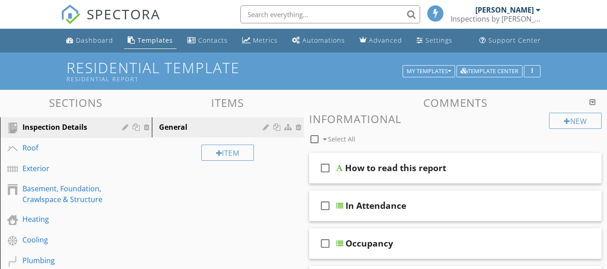
scroll to position [132, 0]
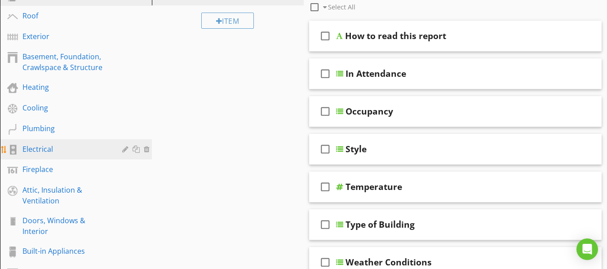
click at [49, 149] on div "Electrical" at bounding box center [65, 149] width 87 height 11
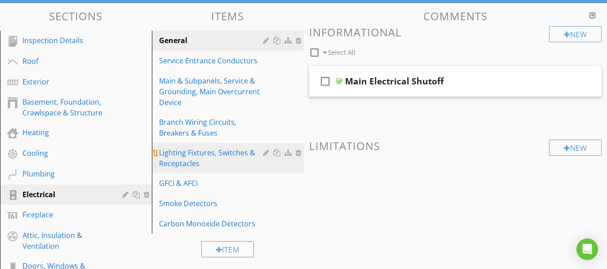
scroll to position [87, 0]
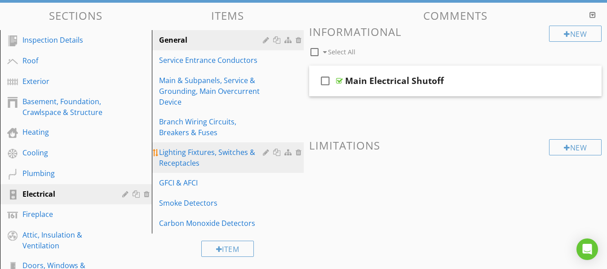
click at [196, 153] on div "Lighting Fixtures, Switches & Receptacles" at bounding box center [212, 158] width 106 height 22
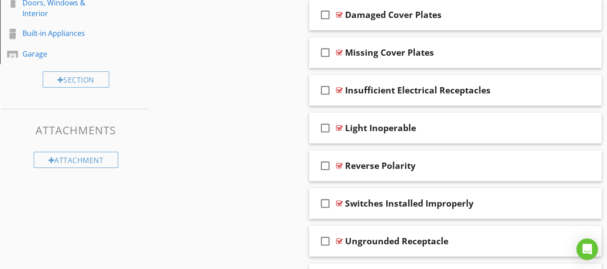
scroll to position [413, 0]
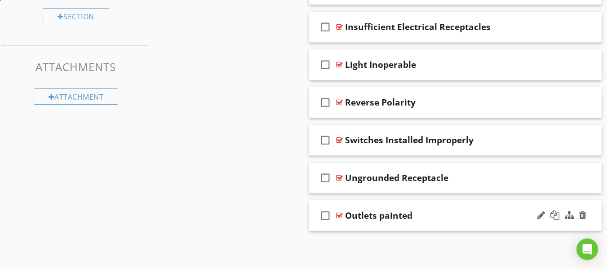
click at [436, 222] on div "check_box_outline_blank Outlets painted" at bounding box center [455, 215] width 293 height 31
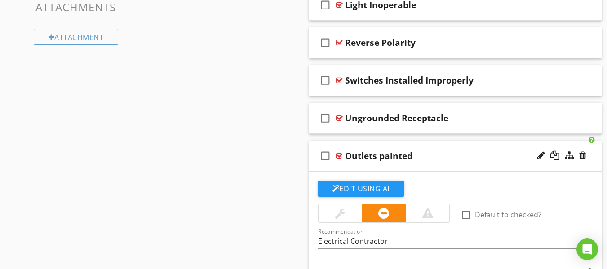
scroll to position [593, 0]
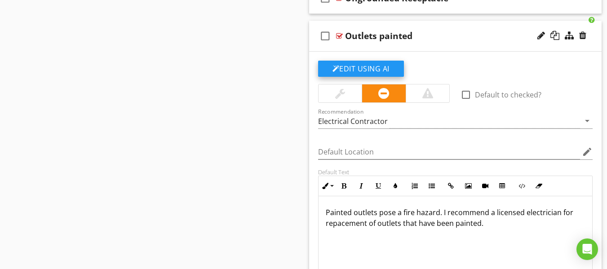
click at [351, 65] on button "Edit Using AI" at bounding box center [361, 69] width 86 height 16
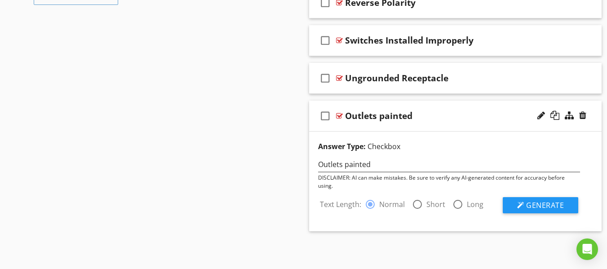
scroll to position [513, 0]
click at [539, 204] on span "Generate" at bounding box center [545, 205] width 38 height 10
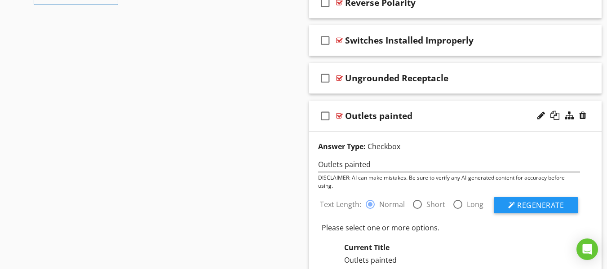
scroll to position [647, 0]
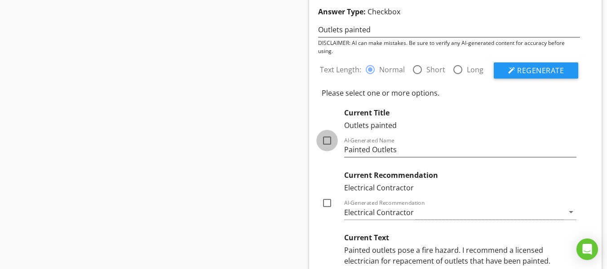
click at [326, 143] on div at bounding box center [326, 140] width 15 height 15
checkbox input "true"
click at [329, 203] on div at bounding box center [326, 202] width 15 height 15
checkbox input "true"
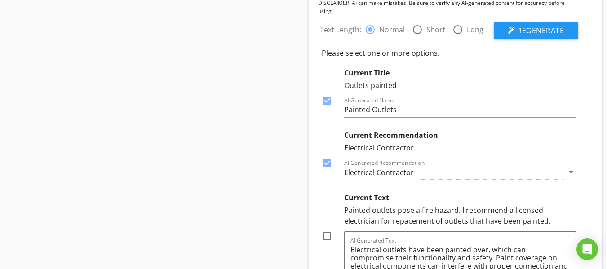
scroll to position [737, 0]
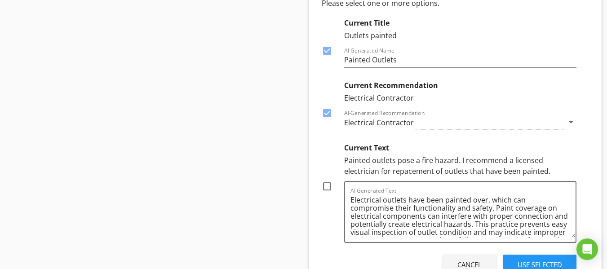
click at [324, 189] on div at bounding box center [326, 186] width 15 height 15
checkbox input "true"
drag, startPoint x: 349, startPoint y: 200, endPoint x: 484, endPoint y: 248, distance: 143.9
click at [484, 248] on div "Text Length: radio_button_checked Normal radio_button_unchecked Short radio_but…" at bounding box center [449, 121] width 273 height 312
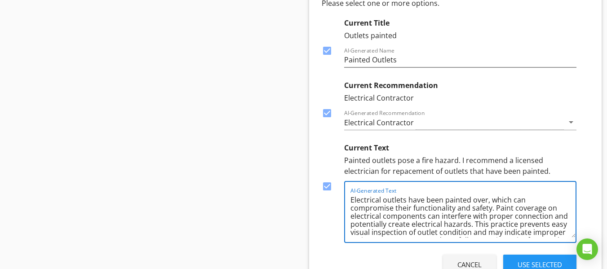
scroll to position [26, 0]
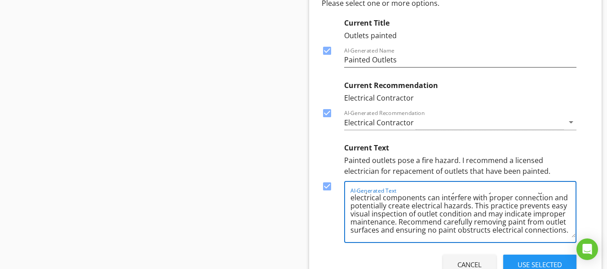
drag, startPoint x: 351, startPoint y: 202, endPoint x: 507, endPoint y: 262, distance: 167.6
click at [507, 262] on div "Text Length: radio_button_checked Normal radio_button_unchecked Short radio_but…" at bounding box center [449, 121] width 273 height 312
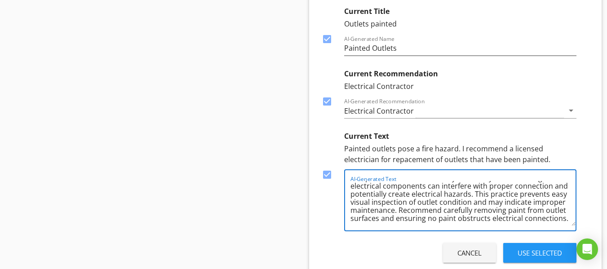
click at [438, 220] on textarea "Electrical outlets have been painted over, which can compromise their functiona…" at bounding box center [462, 203] width 225 height 45
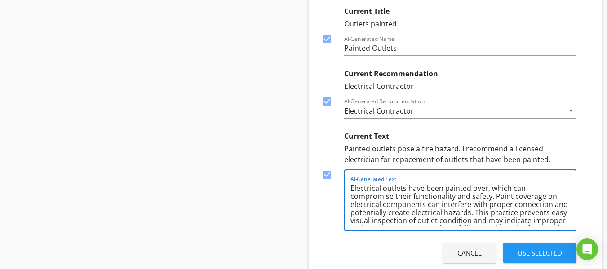
scroll to position [26, 0]
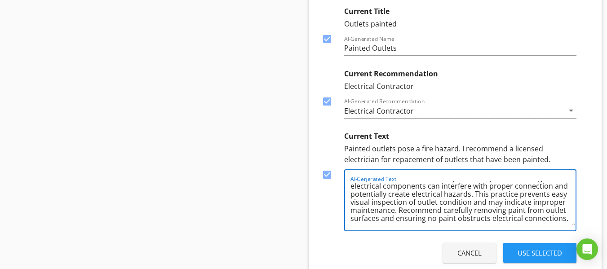
drag, startPoint x: 429, startPoint y: 203, endPoint x: 433, endPoint y: 199, distance: 6.0
click at [433, 199] on textarea "Electrical outlets have been painted over, which can compromise their functiona…" at bounding box center [462, 203] width 225 height 45
click at [445, 208] on textarea "Electrical outlets have been painted over, which can compromise their functiona…" at bounding box center [462, 203] width 225 height 45
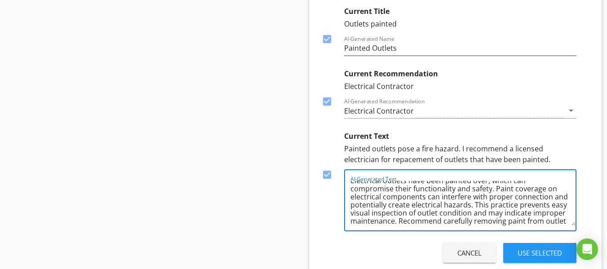
scroll to position [0, 0]
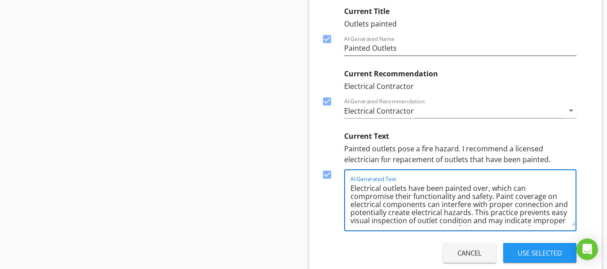
click at [489, 199] on textarea "Electrical outlets have been painted over, which can compromise their functiona…" at bounding box center [462, 203] width 225 height 45
drag, startPoint x: 493, startPoint y: 199, endPoint x: 489, endPoint y: 190, distance: 9.8
click at [489, 190] on textarea "Electrical outlets have been painted over, which can compromise their functiona…" at bounding box center [462, 203] width 225 height 45
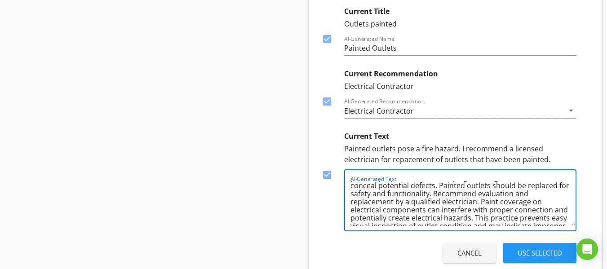
scroll to position [22, 0]
drag, startPoint x: 438, startPoint y: 224, endPoint x: 481, endPoint y: 202, distance: 48.6
click at [481, 202] on textarea "Electrical outlets have been painted over. This condition can prevent proper co…" at bounding box center [462, 203] width 225 height 45
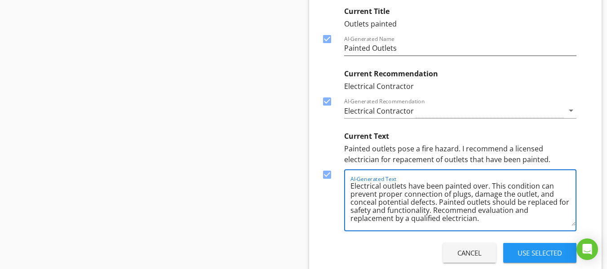
scroll to position [0, 0]
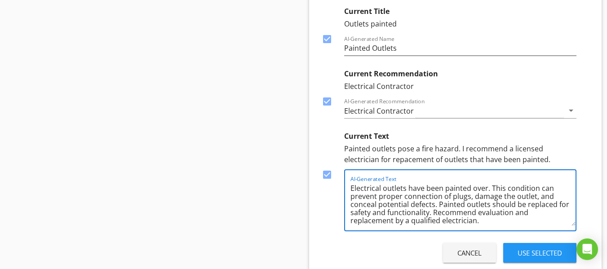
drag, startPoint x: 494, startPoint y: 224, endPoint x: 252, endPoint y: 157, distance: 251.4
type textarea "Electrical outlets have been painted over. This condition can prevent proper co…"
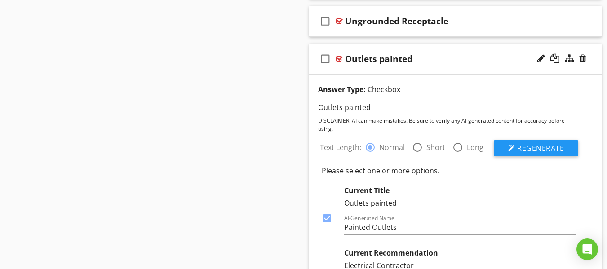
scroll to position [569, 0]
click at [392, 108] on input "Outlets painted" at bounding box center [449, 108] width 262 height 15
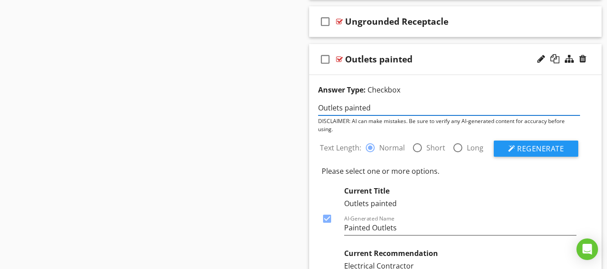
click at [392, 108] on input "Outlets painted" at bounding box center [449, 108] width 262 height 15
type input "Painted Receptacles"
click at [515, 147] on button "Regenerate" at bounding box center [535, 149] width 84 height 16
click at [326, 220] on div at bounding box center [326, 218] width 15 height 15
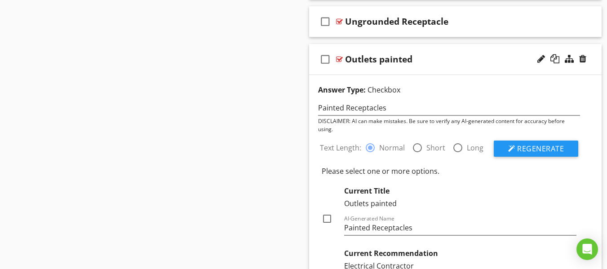
checkbox input "true"
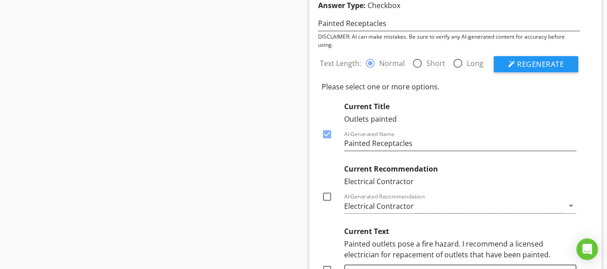
scroll to position [704, 0]
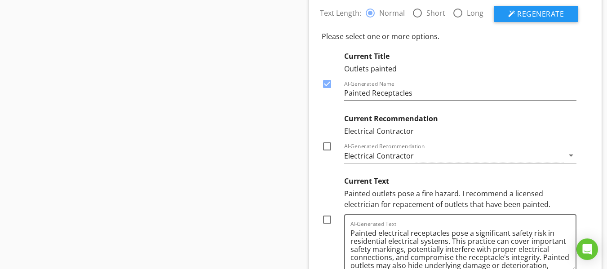
click at [329, 146] on div at bounding box center [326, 146] width 15 height 15
checkbox input "true"
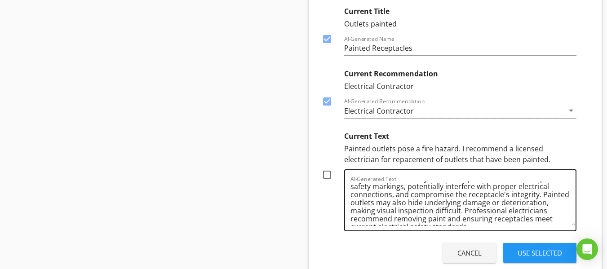
scroll to position [26, 0]
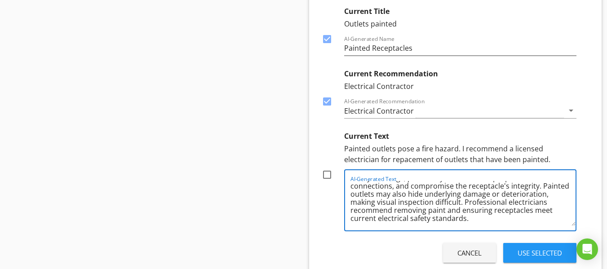
drag, startPoint x: 534, startPoint y: 222, endPoint x: 265, endPoint y: 139, distance: 281.5
paste textarea "Electrical receptacles have been painted over. This condition can prevent prope…"
type textarea "Electrical receptacles have been painted over. This condition can prevent prope…"
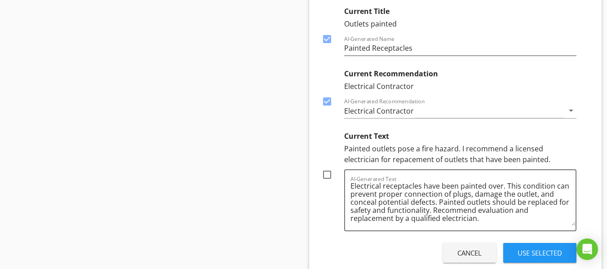
click at [330, 175] on div at bounding box center [326, 174] width 15 height 15
checkbox input "true"
click at [546, 254] on div "Use Selected" at bounding box center [539, 253] width 44 height 10
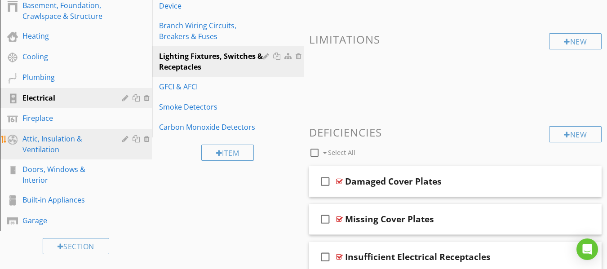
scroll to position [176, 0]
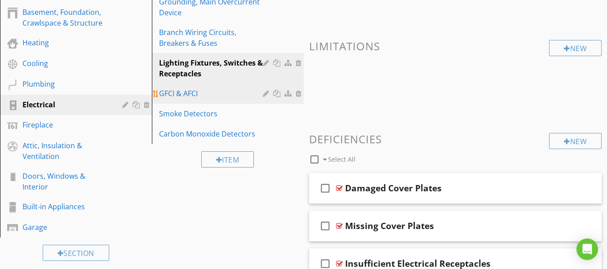
click at [179, 95] on div "GFCI & AFCI" at bounding box center [212, 93] width 106 height 11
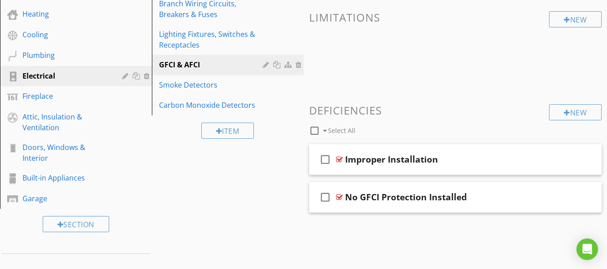
scroll to position [221, 0]
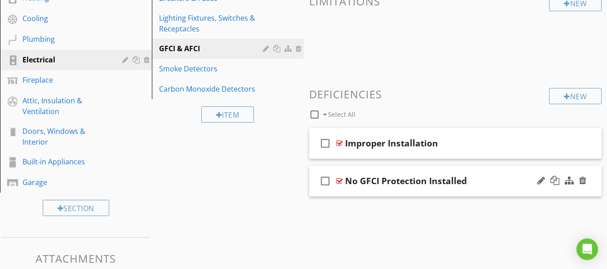
click at [489, 181] on div "No GFCI Protection Installed" at bounding box center [448, 181] width 206 height 11
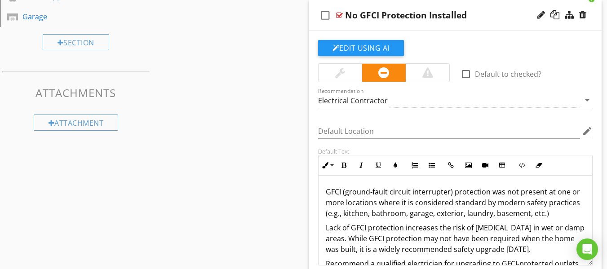
scroll to position [401, 0]
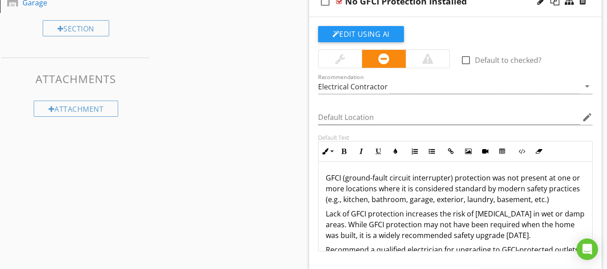
click at [326, 173] on p "GFCI (ground-fault circuit interrupter) protection was not present at one or mo…" at bounding box center [456, 188] width 260 height 32
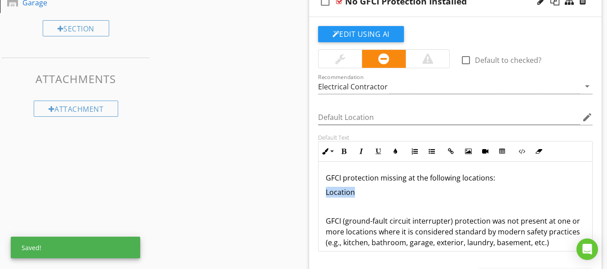
drag, startPoint x: 361, startPoint y: 191, endPoint x: 291, endPoint y: 191, distance: 70.5
click at [291, 191] on div "Sections Inspection Details Roof Exterior Basement, Foundation, Crawlspace & St…" at bounding box center [303, 18] width 607 height 659
click at [398, 151] on button "Colors" at bounding box center [395, 151] width 17 height 17
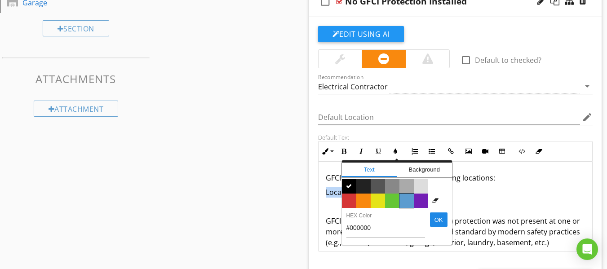
click at [405, 200] on span "Color #5c9ccf" at bounding box center [406, 201] width 14 height 14
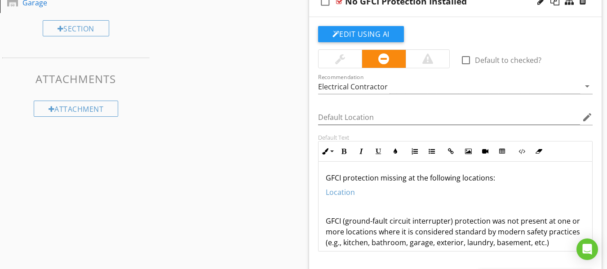
click at [339, 206] on p at bounding box center [456, 206] width 260 height 11
click at [322, 222] on div "GFCI protection missing at the following locations: Location GFCI (ground-fault…" at bounding box center [455, 248] width 274 height 172
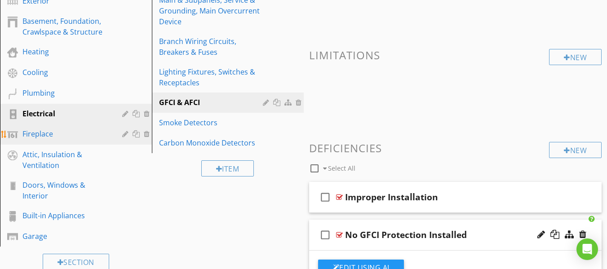
scroll to position [132, 0]
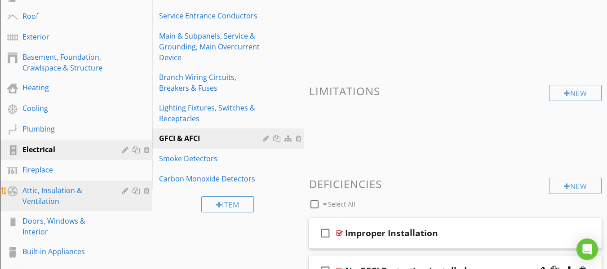
click at [44, 195] on div "Attic, Insulation & Ventilation" at bounding box center [65, 196] width 87 height 22
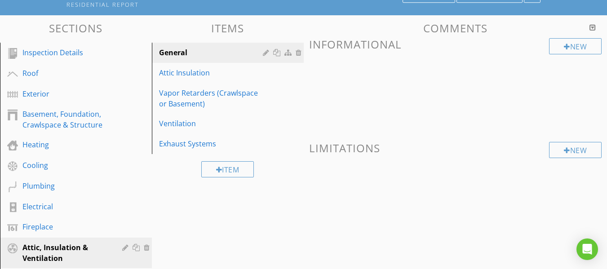
scroll to position [0, 0]
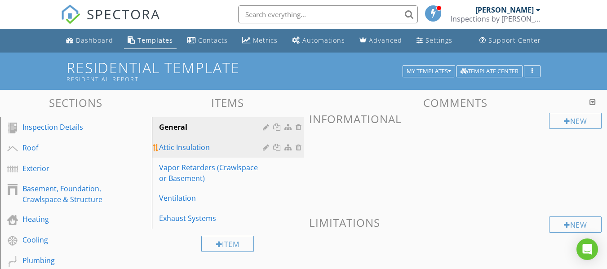
click at [182, 145] on div "Attic Insulation" at bounding box center [212, 147] width 106 height 11
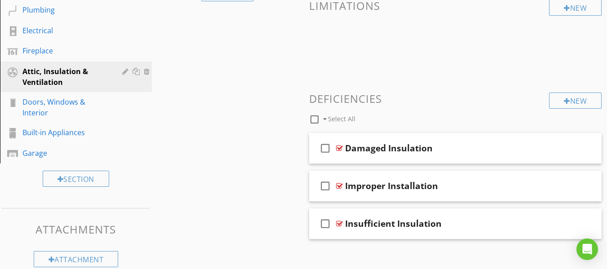
scroll to position [264, 0]
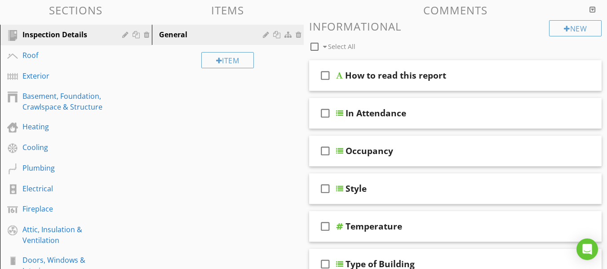
scroll to position [92, 0]
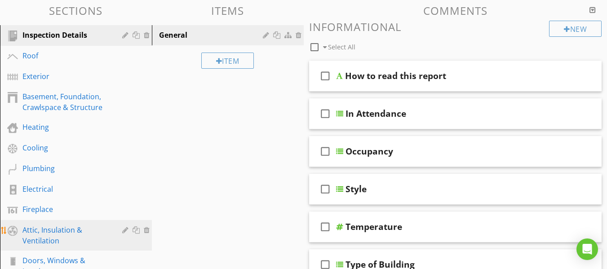
click at [66, 234] on div "Attic, Insulation & Ventilation" at bounding box center [65, 236] width 87 height 22
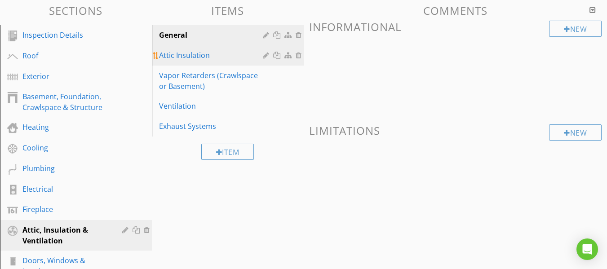
click at [178, 57] on div "Attic Insulation" at bounding box center [212, 55] width 106 height 11
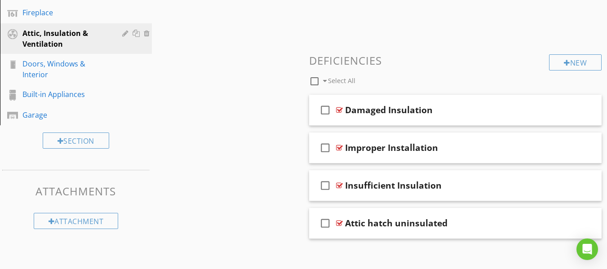
scroll to position [296, 0]
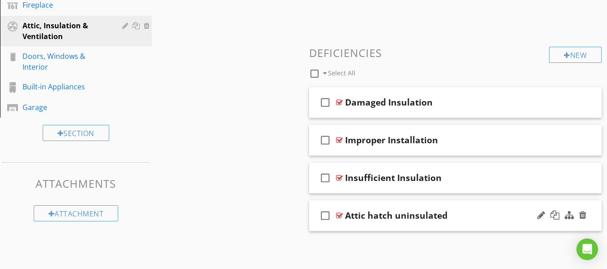
click at [486, 219] on div "Attic hatch uninsulated" at bounding box center [448, 215] width 206 height 11
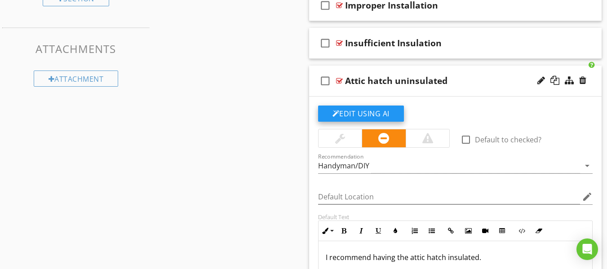
click at [371, 115] on button "Edit Using AI" at bounding box center [361, 114] width 86 height 16
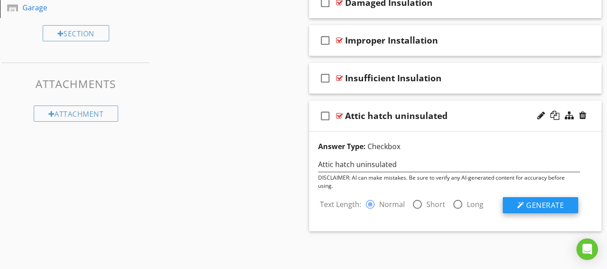
click at [546, 204] on span "Generate" at bounding box center [545, 205] width 38 height 10
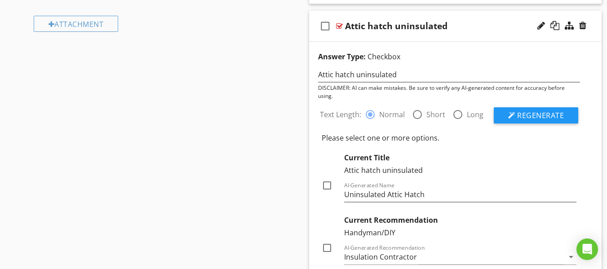
scroll to position [531, 0]
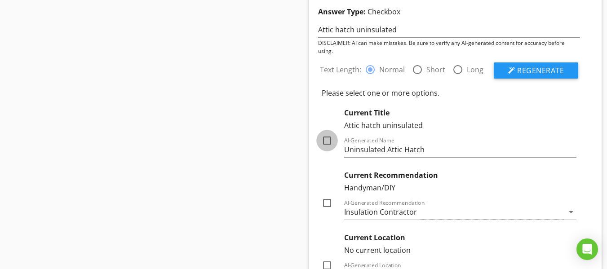
click at [326, 143] on div at bounding box center [326, 140] width 15 height 15
checkbox input "true"
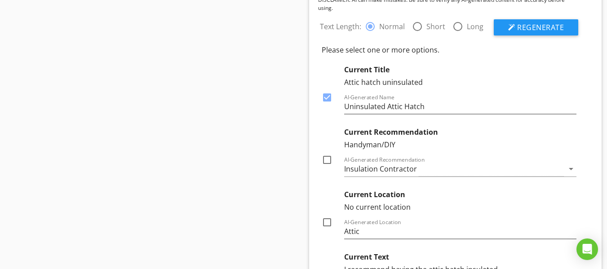
scroll to position [621, 0]
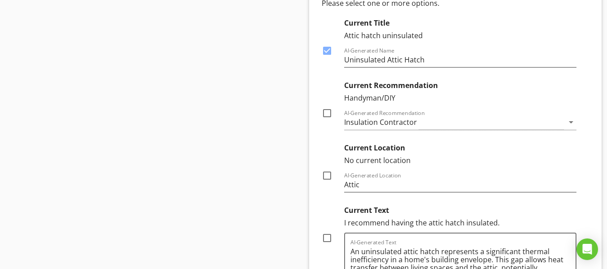
click at [326, 113] on div at bounding box center [326, 113] width 15 height 15
checkbox input "true"
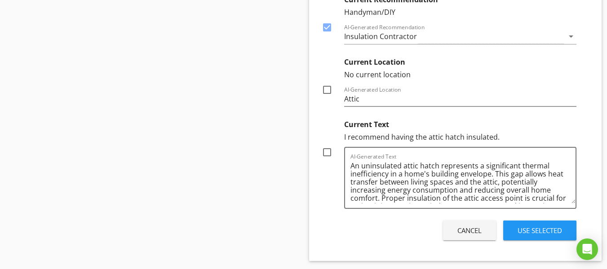
scroll to position [710, 0]
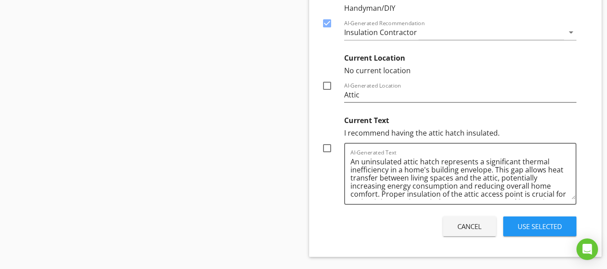
click at [327, 87] on div at bounding box center [326, 85] width 15 height 15
checkbox input "true"
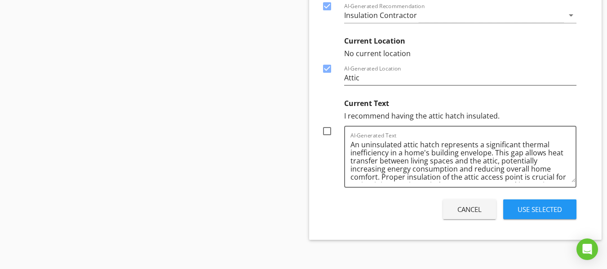
scroll to position [736, 0]
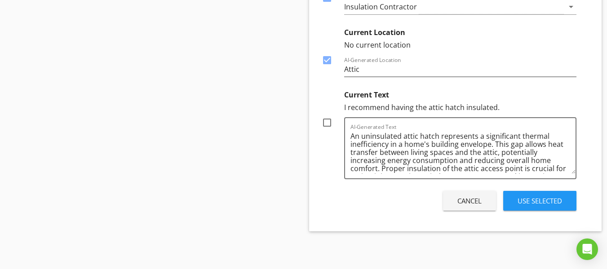
click at [328, 121] on div at bounding box center [326, 122] width 15 height 15
checkbox input "true"
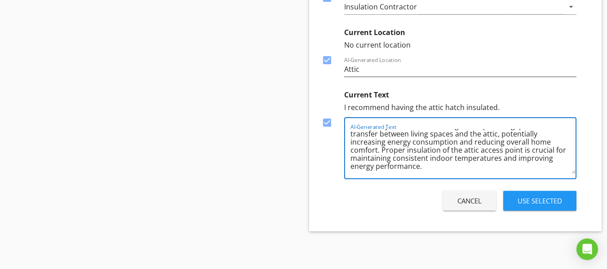
scroll to position [0, 0]
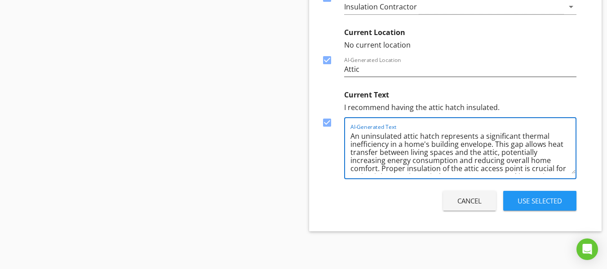
drag, startPoint x: 466, startPoint y: 169, endPoint x: 247, endPoint y: 107, distance: 227.7
paste textarea "Electrical receptacles have been painted over. This condition can prevent prope…"
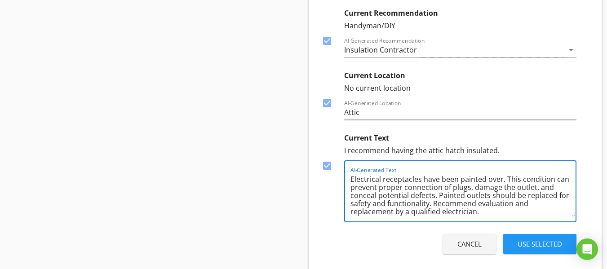
scroll to position [736, 0]
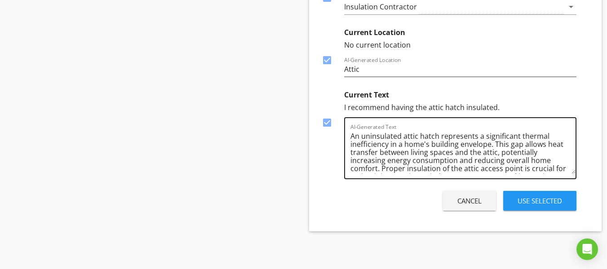
click at [430, 142] on textarea "An uninsulated attic hatch represents a significant thermal inefficiency in a h…" at bounding box center [462, 151] width 225 height 45
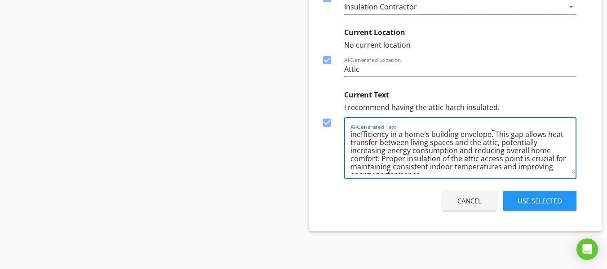
scroll to position [18, 0]
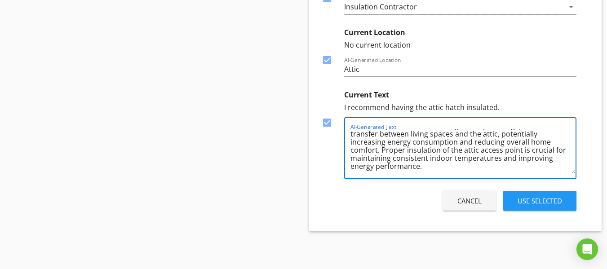
click at [451, 173] on textarea "An uninsulated attic hatch represents a significant thermal inefficiency in a h…" at bounding box center [462, 151] width 225 height 45
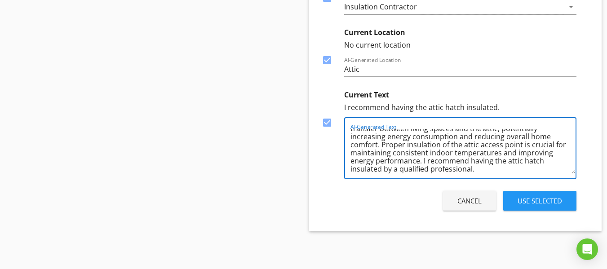
type textarea "An uninsulated attic hatch represents a significant thermal inefficiency in a h…"
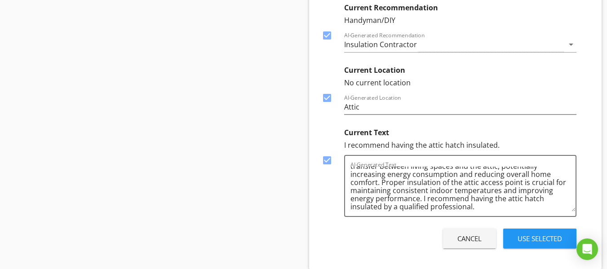
scroll to position [646, 0]
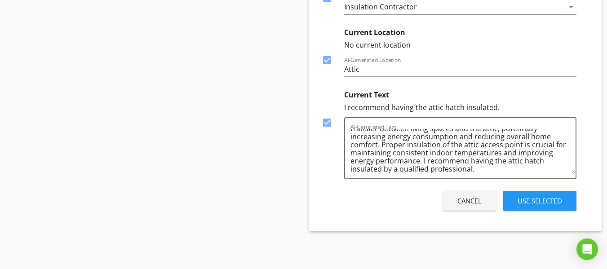
click at [548, 202] on div "Use Selected" at bounding box center [539, 201] width 44 height 10
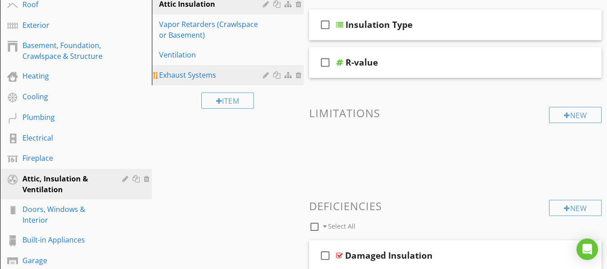
scroll to position [111, 0]
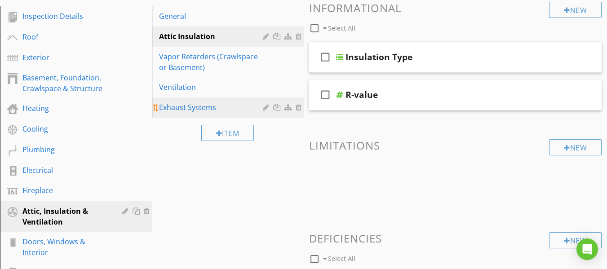
click at [192, 103] on div "Exhaust Systems" at bounding box center [212, 107] width 106 height 11
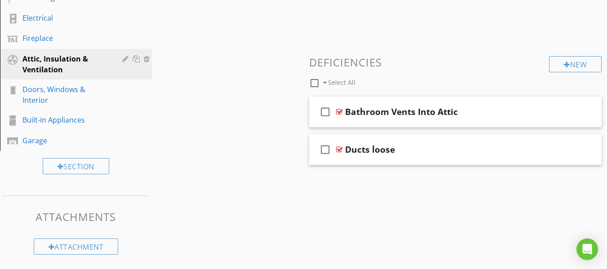
scroll to position [264, 0]
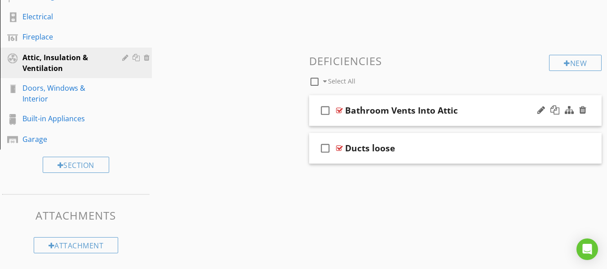
click at [460, 115] on div "Bathroom Vents Into Attic" at bounding box center [448, 110] width 206 height 11
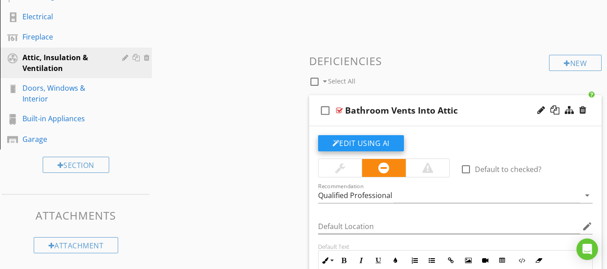
click at [358, 140] on button "Edit Using AI" at bounding box center [361, 143] width 86 height 16
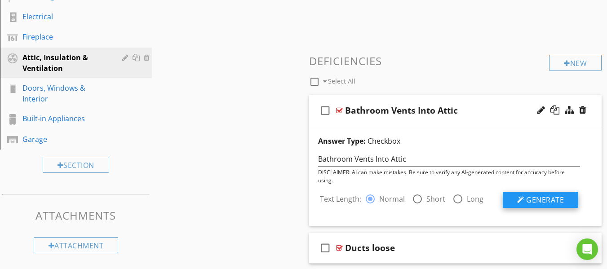
click at [533, 195] on span "Generate" at bounding box center [545, 200] width 38 height 10
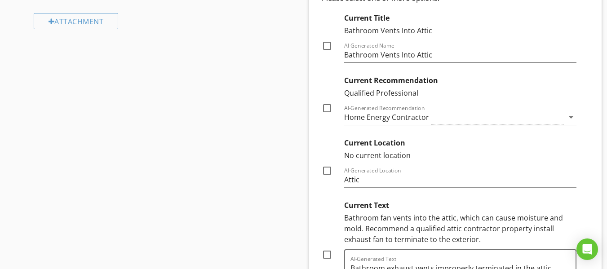
scroll to position [489, 0]
click at [326, 44] on div at bounding box center [326, 45] width 15 height 15
checkbox input "true"
click at [466, 119] on div "Home Energy Contractor" at bounding box center [454, 117] width 220 height 15
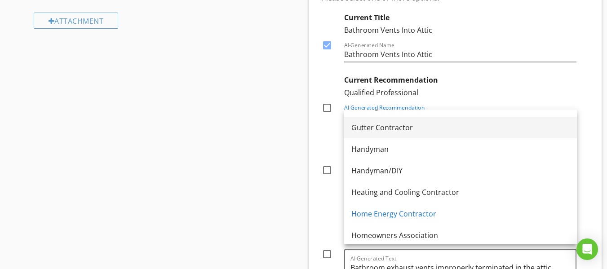
scroll to position [566, 0]
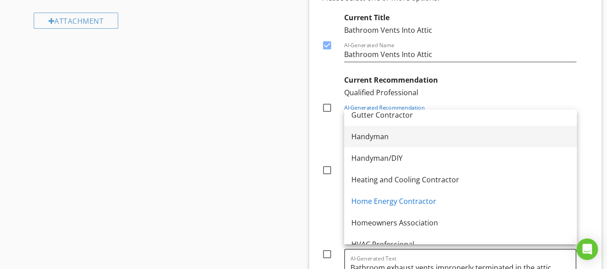
click at [371, 135] on div "Handyman" at bounding box center [460, 136] width 218 height 11
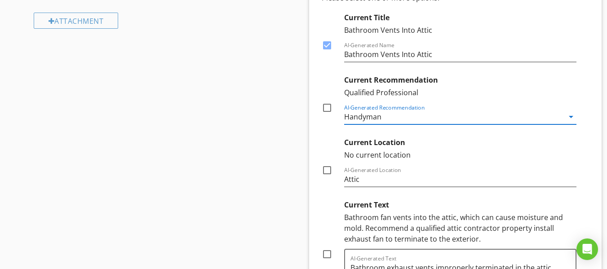
click at [435, 115] on div "Handyman" at bounding box center [454, 117] width 220 height 15
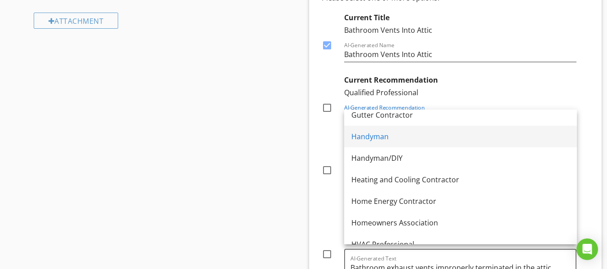
click at [370, 137] on div "Handyman" at bounding box center [460, 136] width 218 height 11
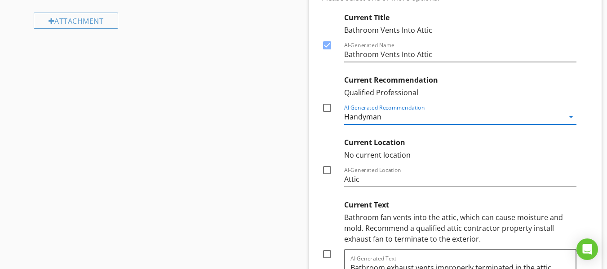
click at [329, 108] on div at bounding box center [326, 107] width 15 height 15
checkbox input "true"
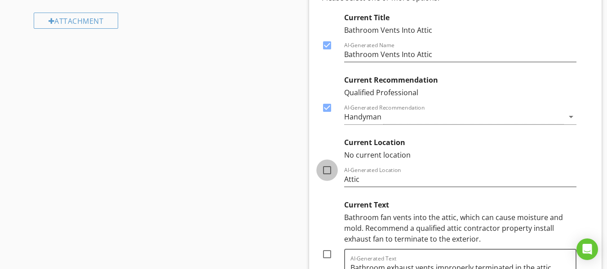
click at [328, 172] on div at bounding box center [326, 170] width 15 height 15
checkbox input "true"
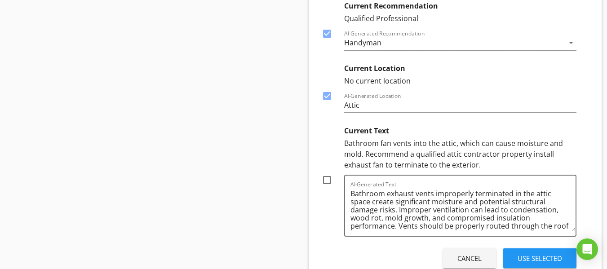
scroll to position [579, 0]
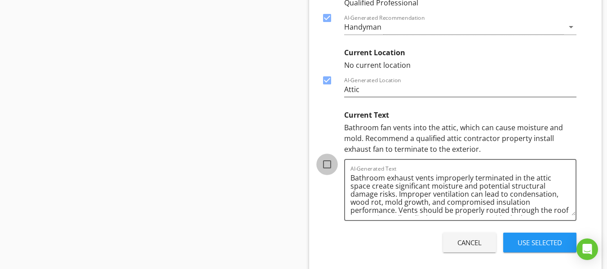
click at [326, 160] on div at bounding box center [326, 164] width 15 height 15
checkbox input "true"
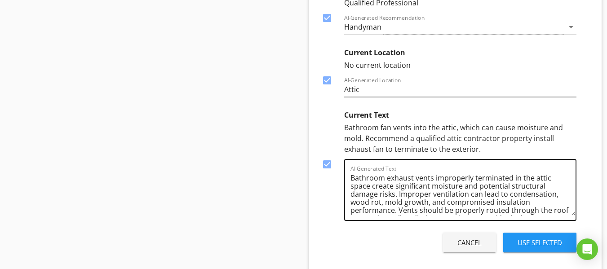
click at [433, 179] on textarea "Bathroom exhaust vents improperly terminated in the attic space create signific…" at bounding box center [462, 193] width 225 height 45
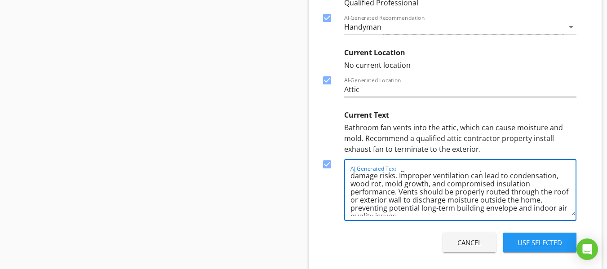
scroll to position [26, 0]
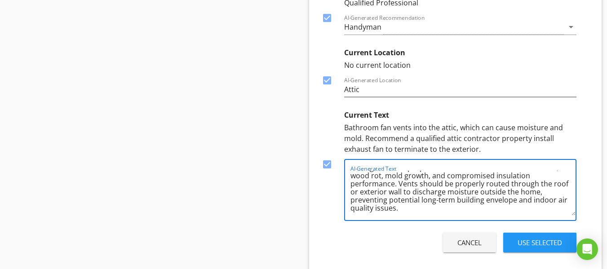
click at [413, 211] on textarea "Bathroom exhaust vents improperly terminated in the attic space create signific…" at bounding box center [462, 193] width 225 height 45
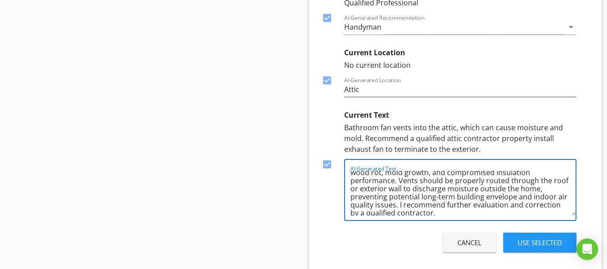
scroll to position [0, 0]
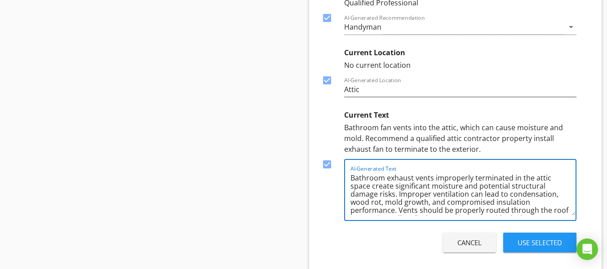
drag, startPoint x: 471, startPoint y: 212, endPoint x: 285, endPoint y: 146, distance: 197.3
type textarea "Bathroom exhaust vents improperly terminated in the attic space create signific…"
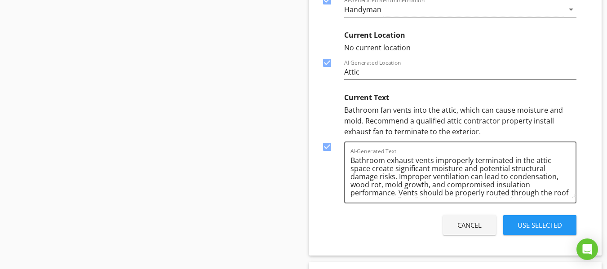
scroll to position [658, 0]
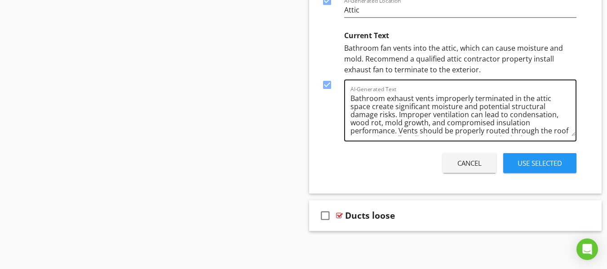
click at [441, 115] on textarea "Bathroom exhaust vents improperly terminated in the attic space create signific…" at bounding box center [462, 113] width 225 height 45
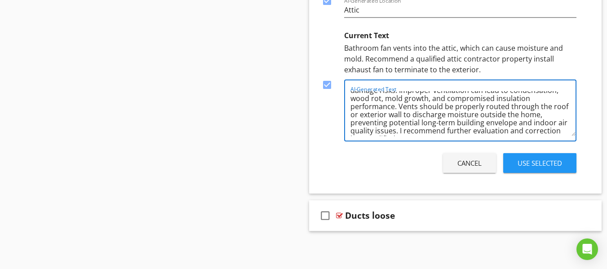
scroll to position [35, 0]
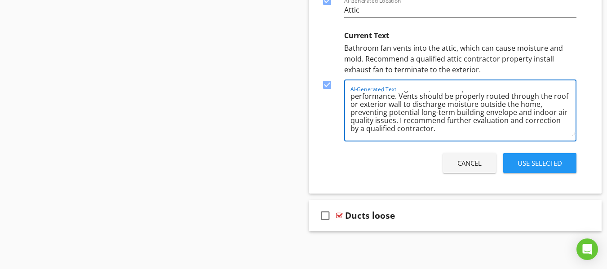
click at [545, 158] on div "Use Selected" at bounding box center [539, 163] width 44 height 10
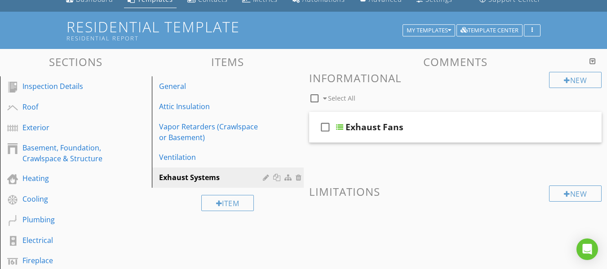
scroll to position [0, 0]
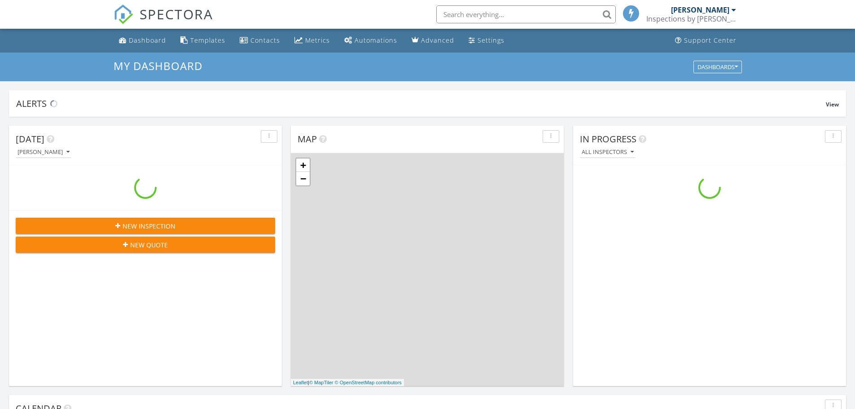
scroll to position [831, 869]
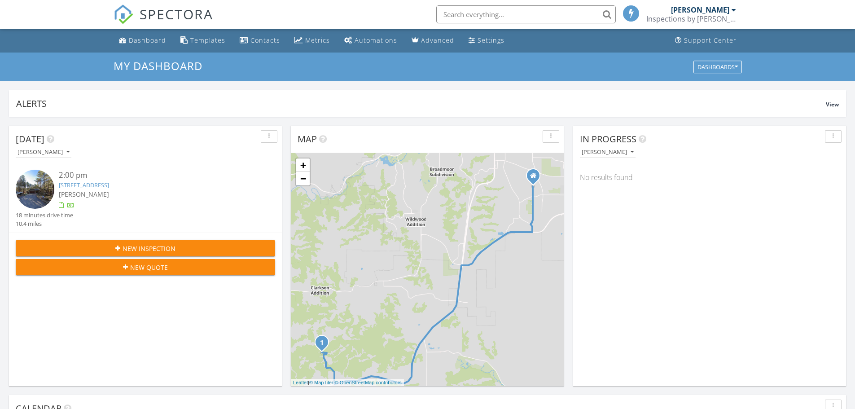
click at [76, 174] on div "2:00 pm" at bounding box center [156, 175] width 195 height 11
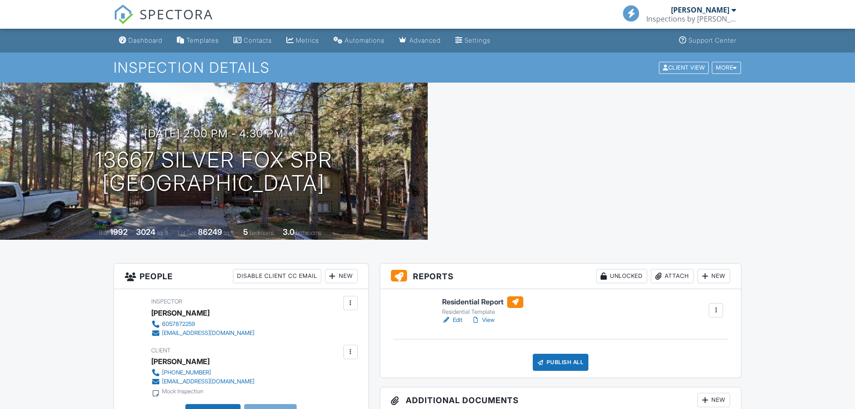
click at [716, 308] on div at bounding box center [716, 310] width 9 height 9
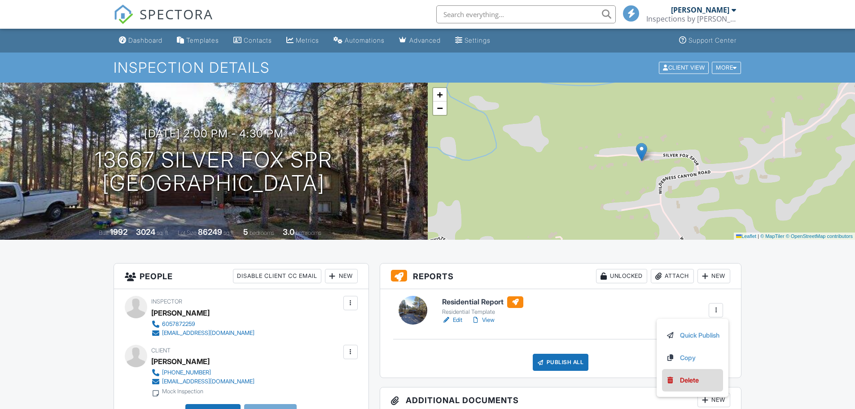
click at [688, 379] on div "Delete" at bounding box center [689, 380] width 19 height 10
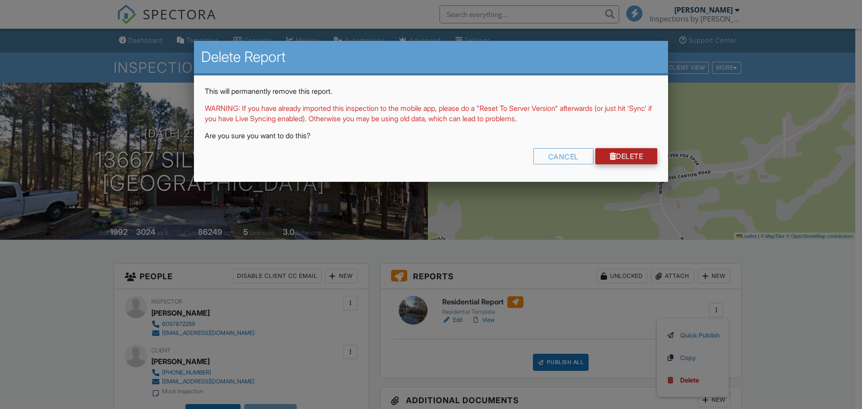
click at [625, 158] on link "Delete" at bounding box center [626, 156] width 62 height 16
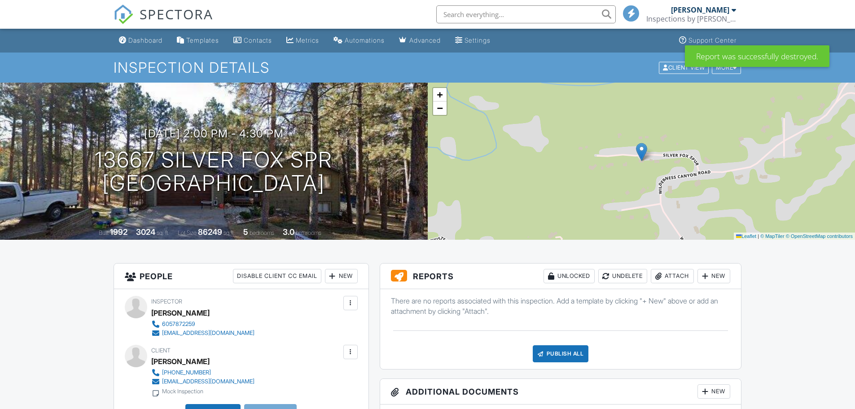
click at [549, 309] on p "There are no reports associated with this inspection. Add a template by clickin…" at bounding box center [561, 306] width 340 height 20
click at [709, 277] on div "New" at bounding box center [714, 276] width 33 height 14
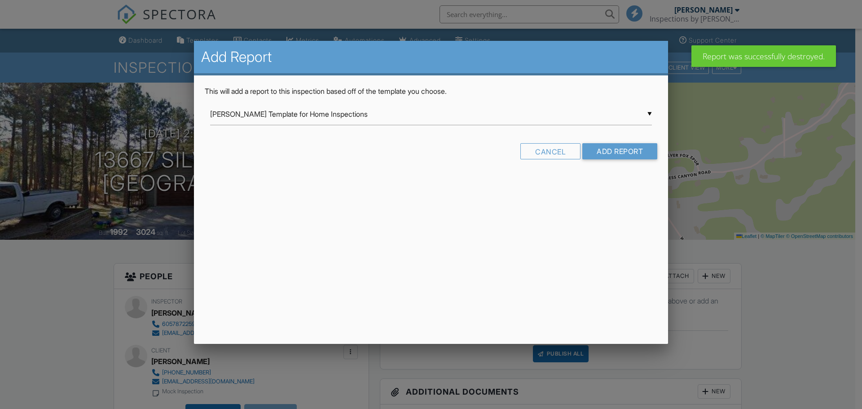
click at [339, 115] on div "▼ Ben Gromicko's Template for Home Inspections Ben Gromicko's Template for Home…" at bounding box center [431, 114] width 442 height 22
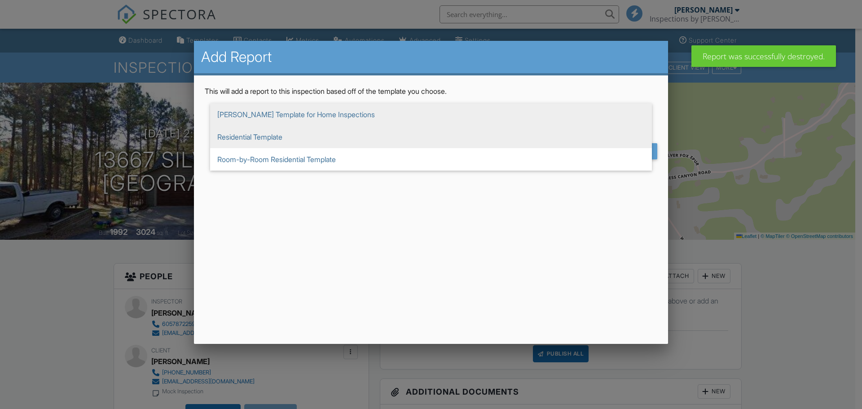
click at [267, 135] on span "Residential Template" at bounding box center [431, 137] width 442 height 22
type input "Residential Template"
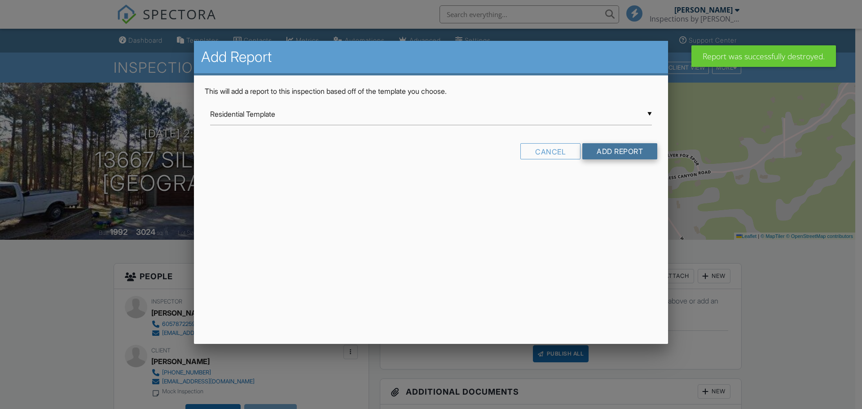
click at [625, 150] on input "Add Report" at bounding box center [619, 151] width 75 height 16
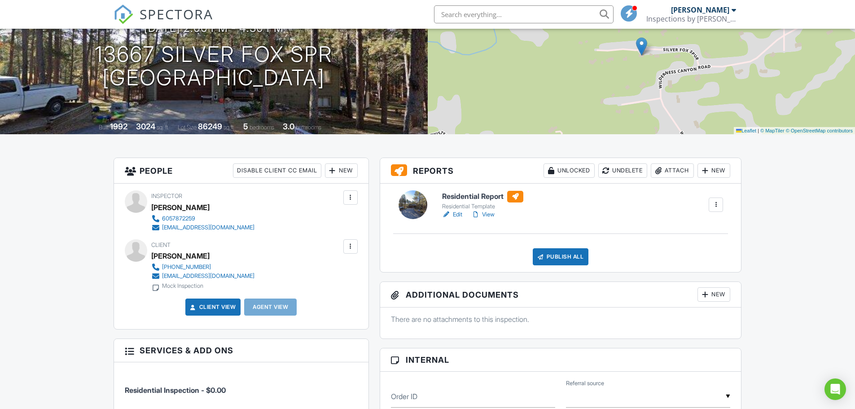
scroll to position [180, 0]
